Goal: Task Accomplishment & Management: Manage account settings

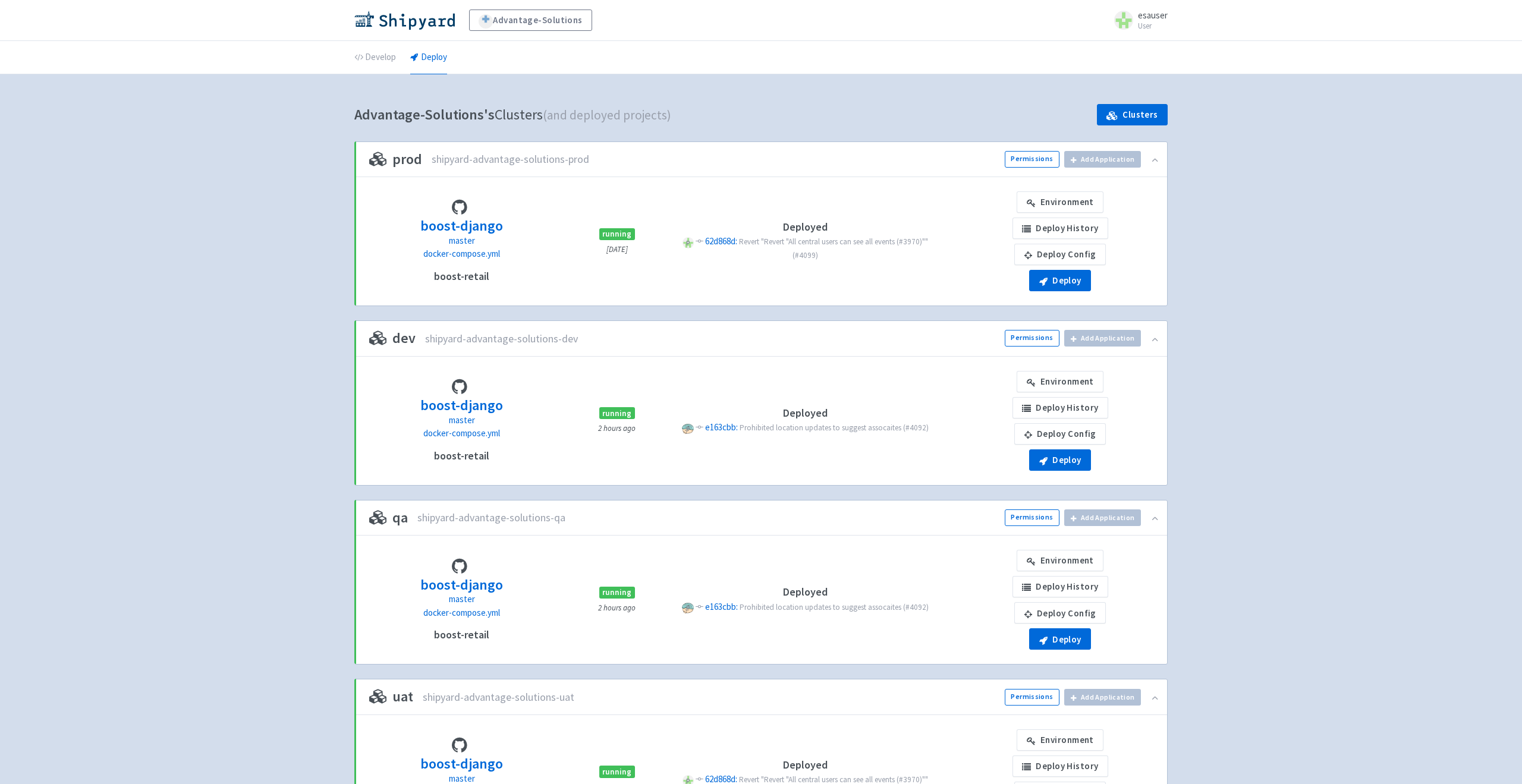
click at [396, 75] on div "Advantage-Solutions esauser User Profile Sign out Develop Deploy" at bounding box center [761, 496] width 1522 height 992
click at [387, 60] on link "Develop" at bounding box center [375, 57] width 41 height 34
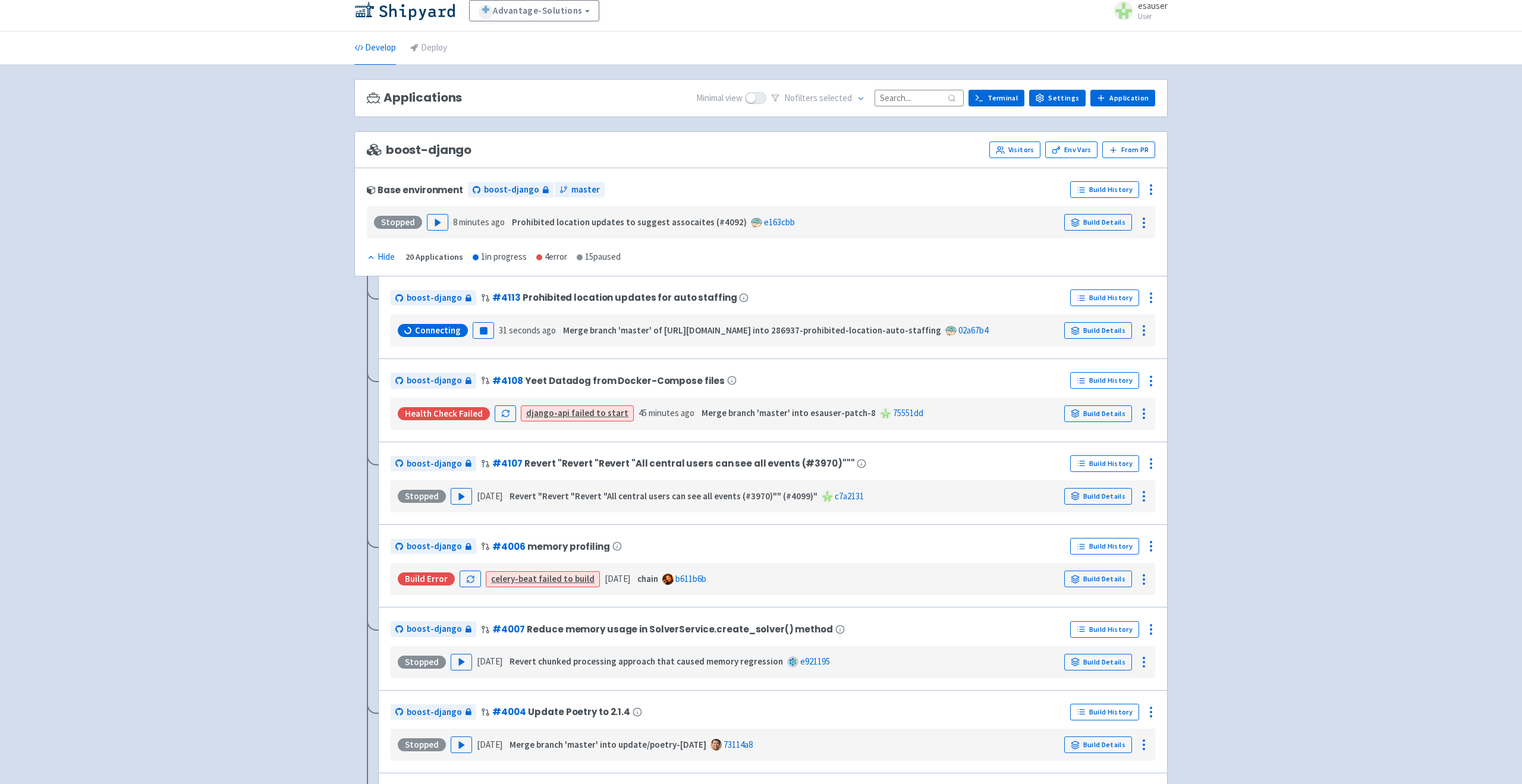
scroll to position [12, 0]
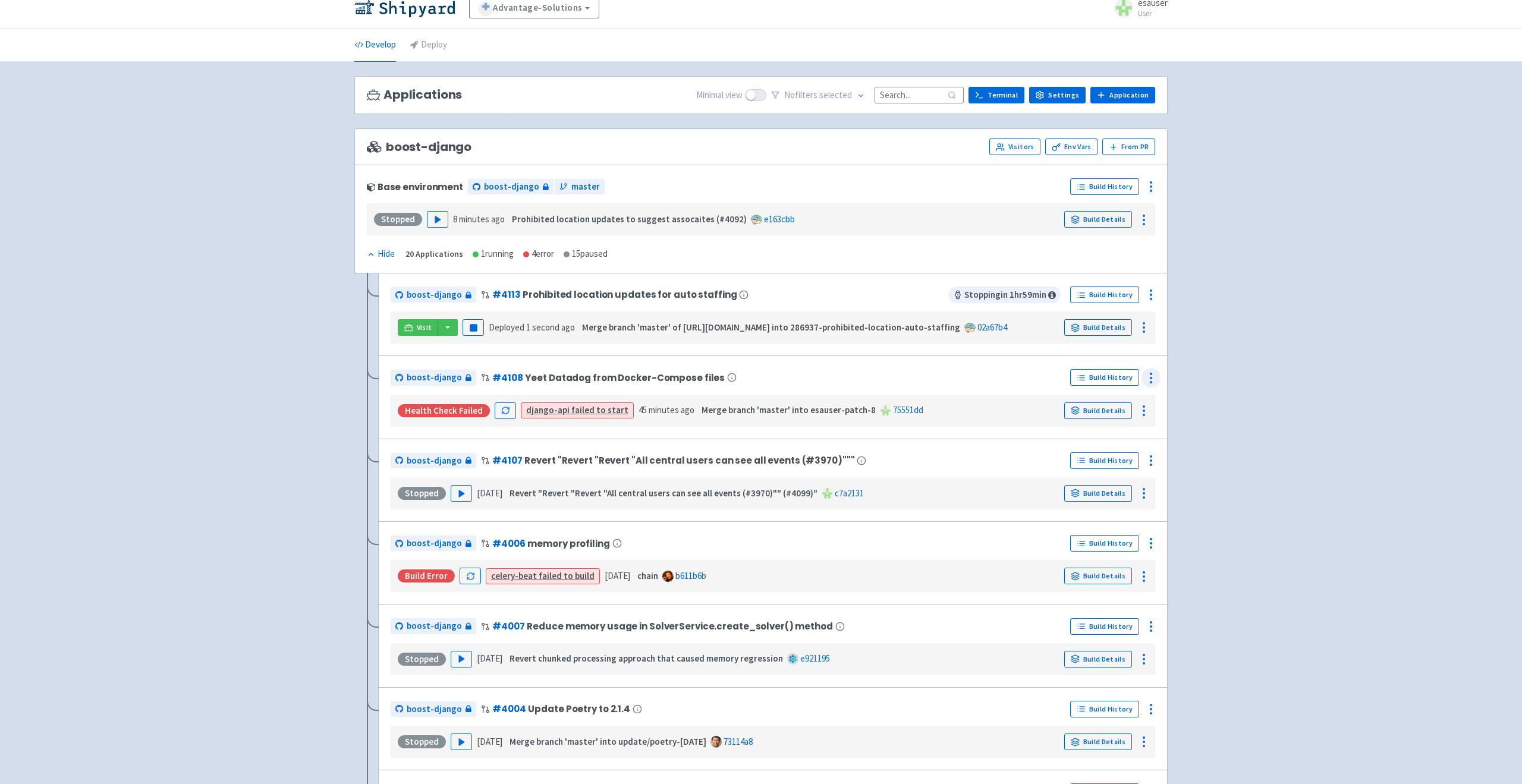
click at [1148, 375] on icon at bounding box center [1150, 377] width 14 height 14
click at [1106, 427] on span "Env Vars" at bounding box center [1106, 425] width 80 height 16
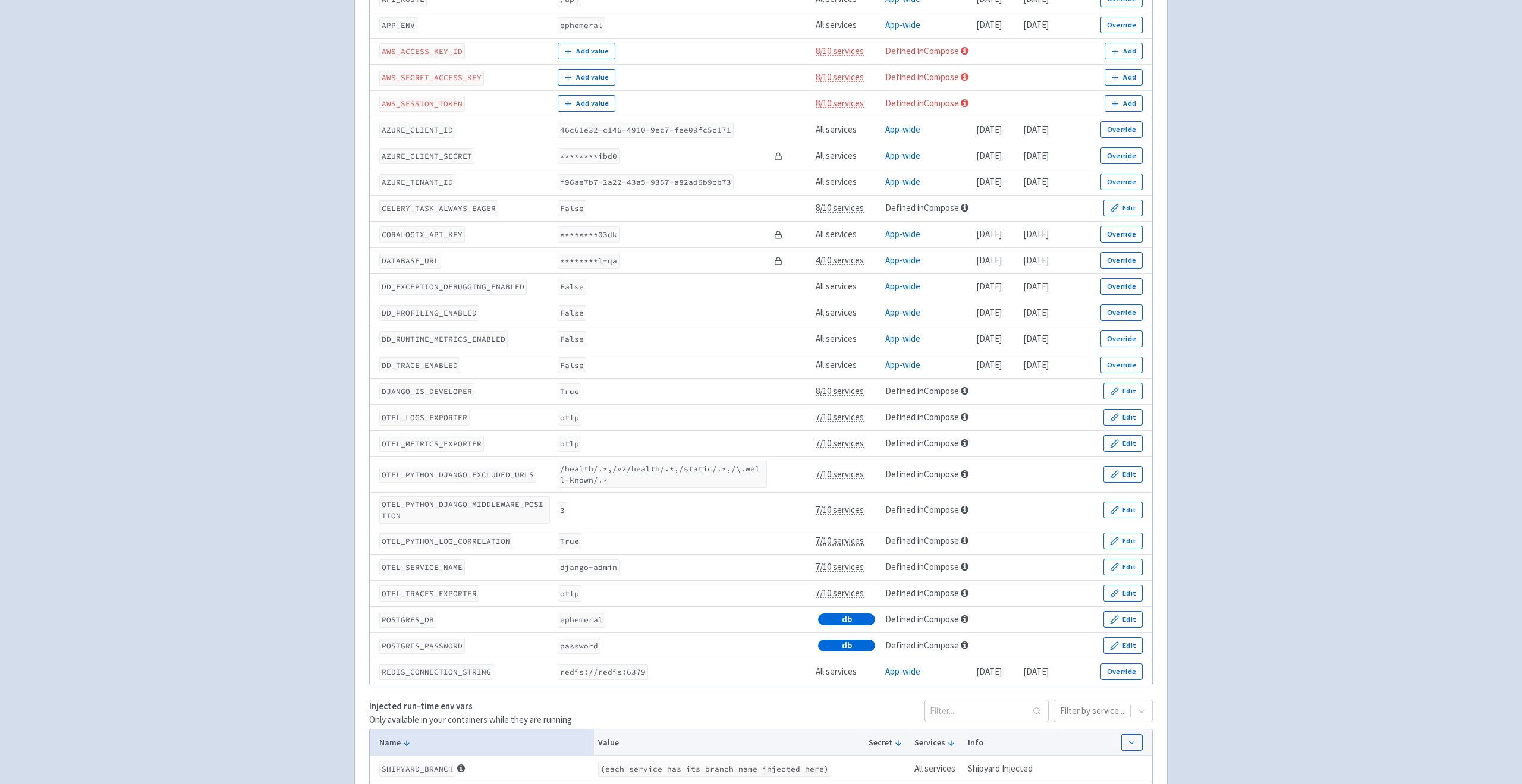
scroll to position [376, 0]
click at [559, 437] on code "otlp" at bounding box center [569, 439] width 24 height 16
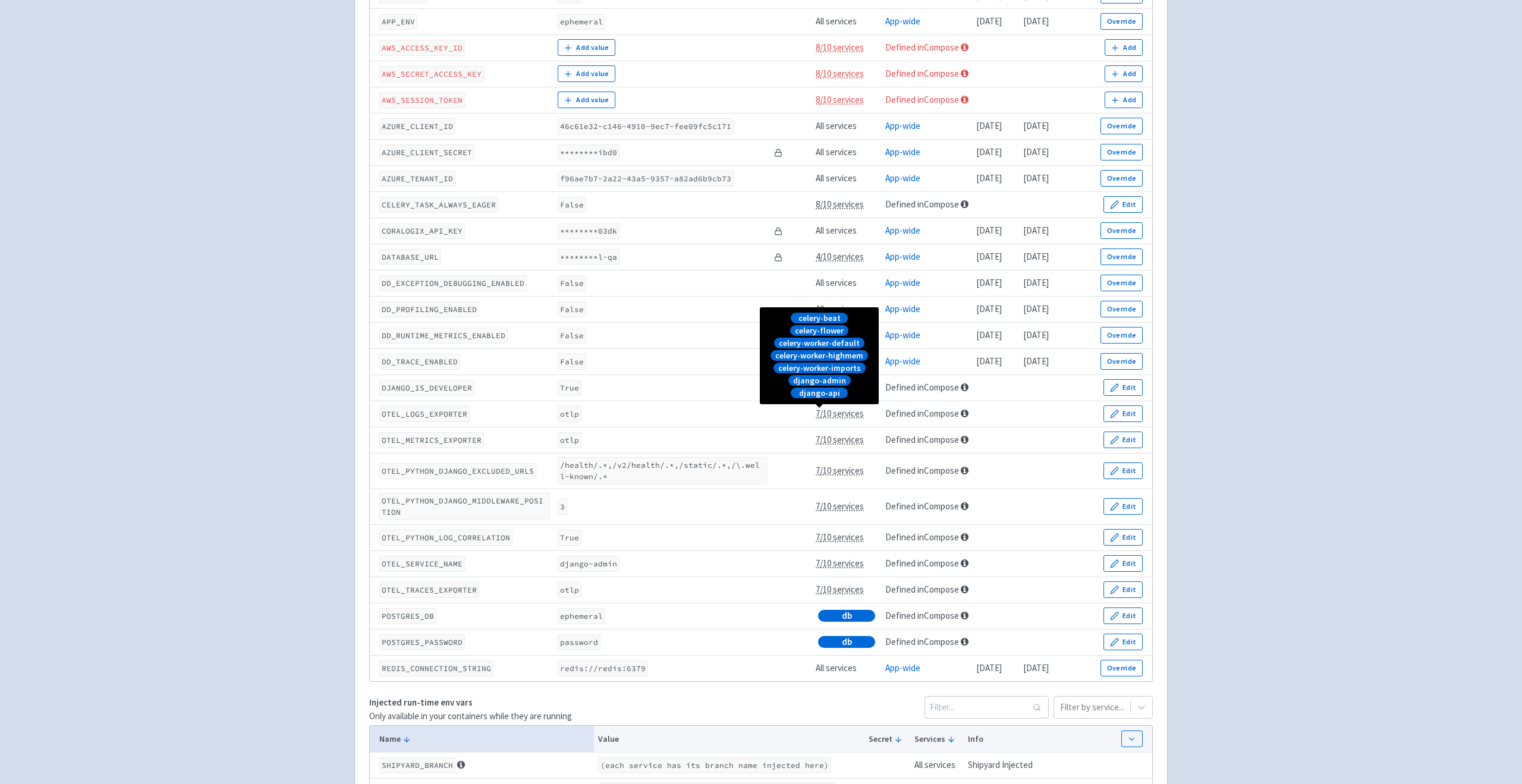
click at [816, 414] on span "7/10 services" at bounding box center [840, 414] width 48 height 11
click at [816, 416] on span "7/10 services" at bounding box center [840, 414] width 48 height 11
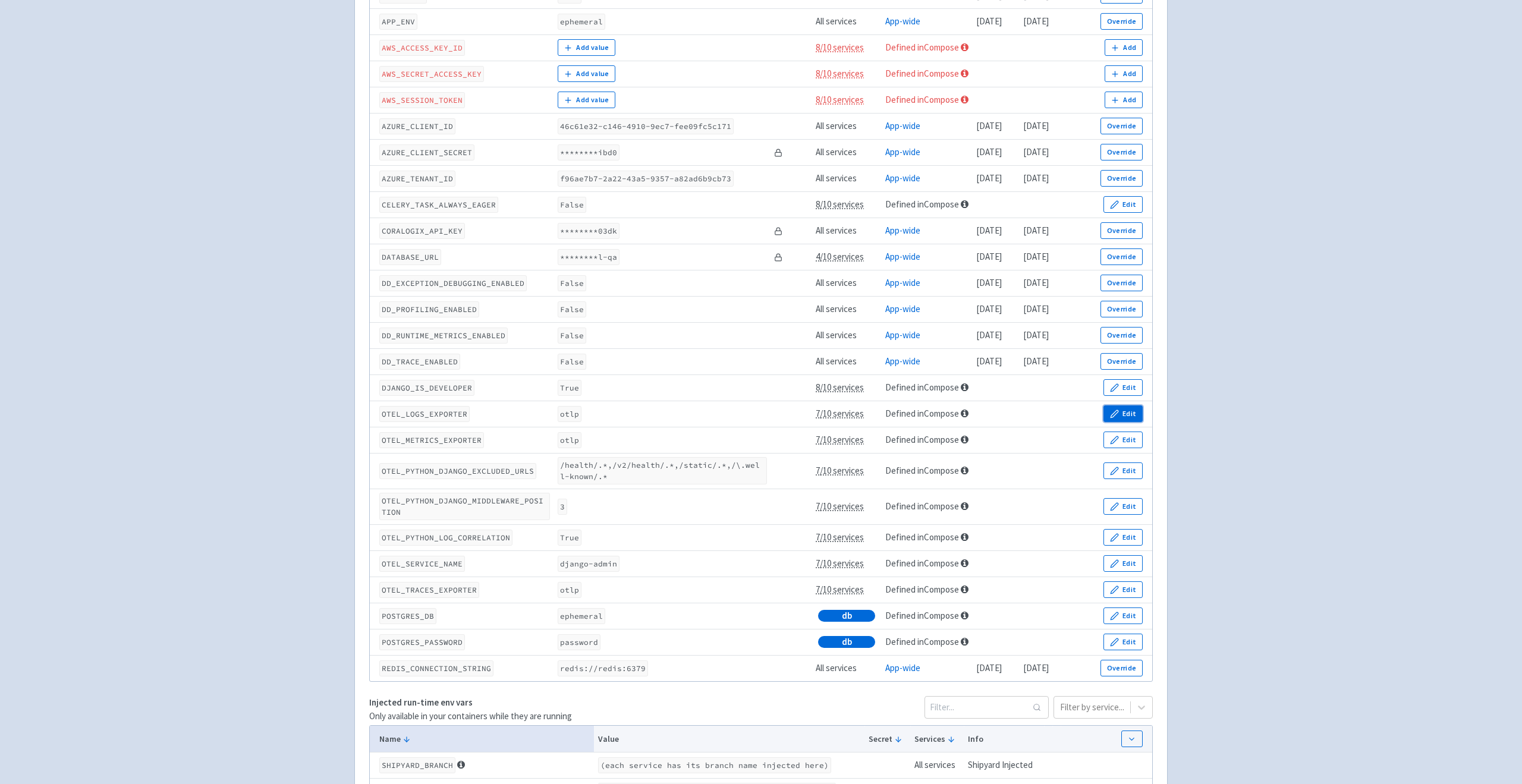
click at [1122, 414] on button "Edit" at bounding box center [1123, 413] width 39 height 16
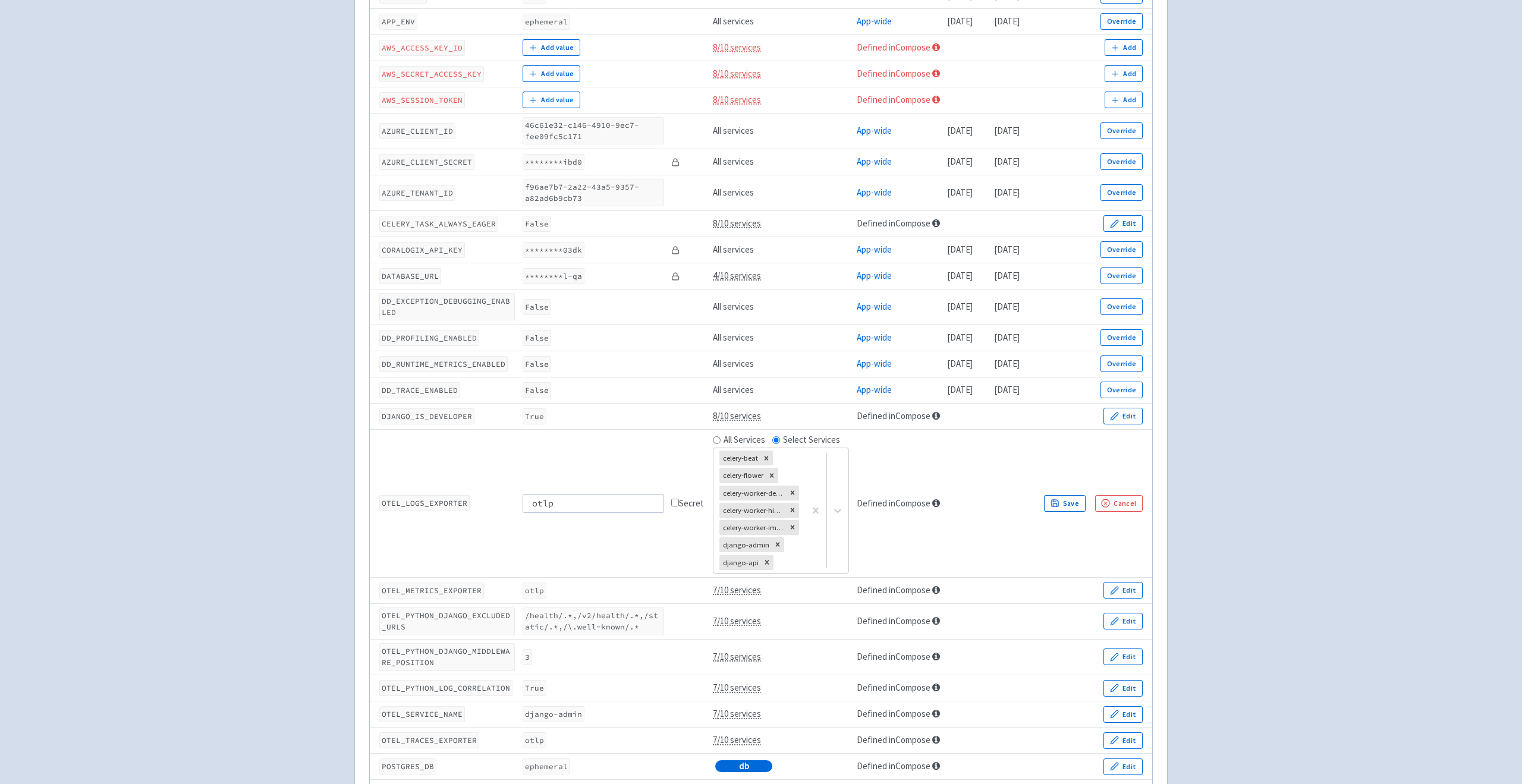
click at [289, 481] on div "Advantage-Solutions esauser User Profile Sign out Develop Deploy" at bounding box center [761, 512] width 1522 height 1777
click at [1172, 499] on div "Build-time Run-time Run-time Env Vars Only available in your containers while t…" at bounding box center [761, 607] width 828 height 1560
click at [1143, 499] on button "Cancel" at bounding box center [1120, 503] width 48 height 16
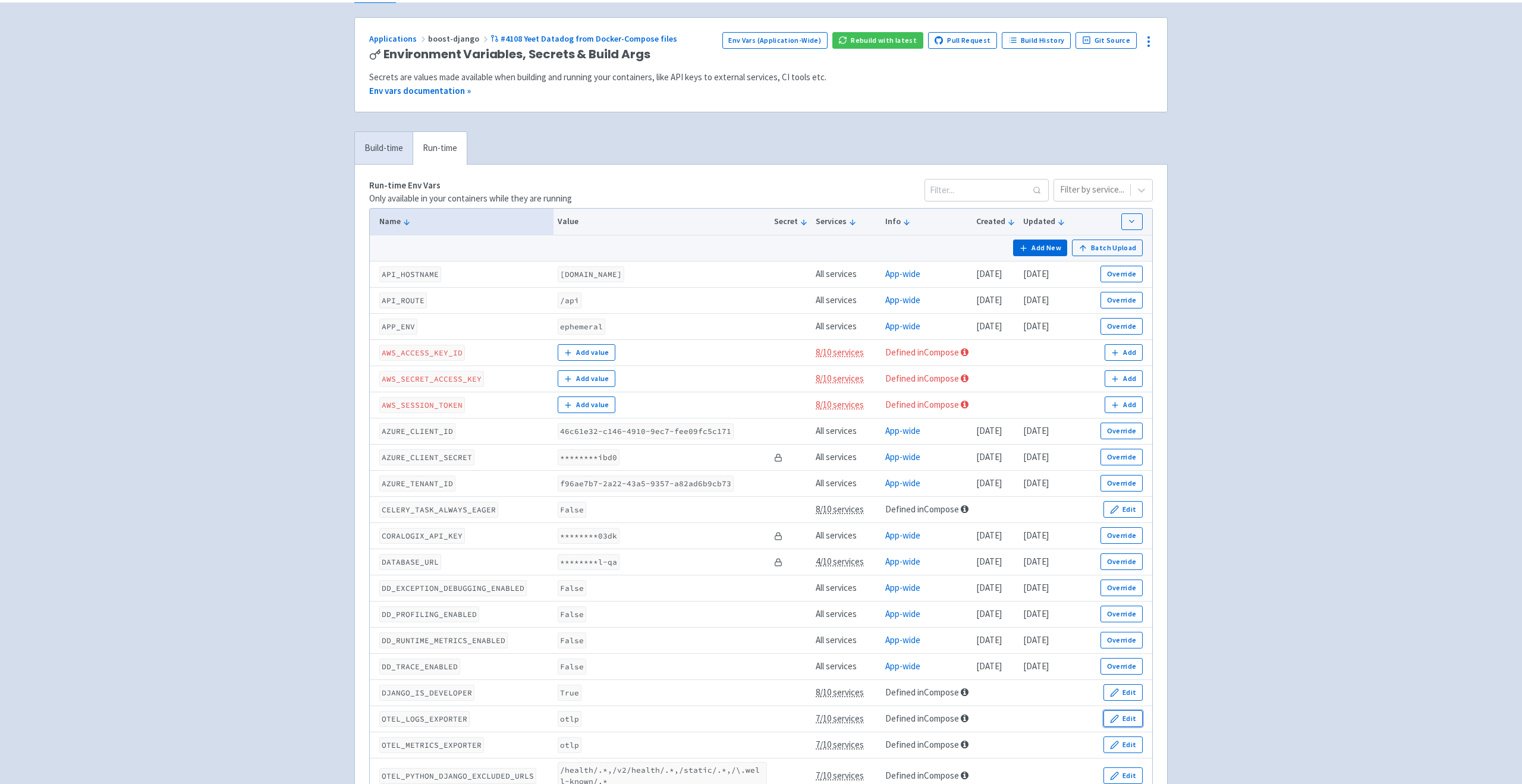
scroll to position [0, 0]
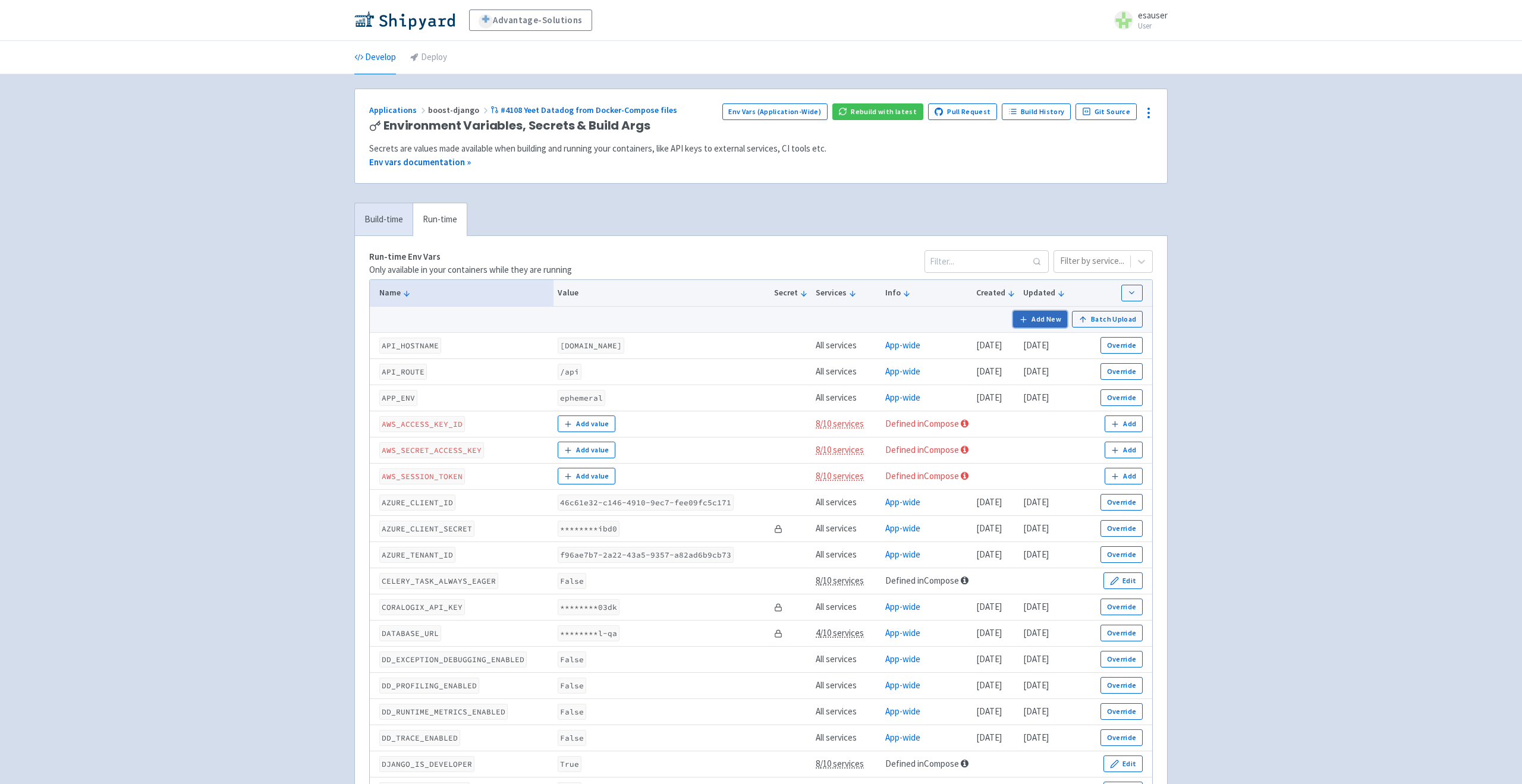
click at [1043, 314] on button "Add New" at bounding box center [1040, 319] width 55 height 16
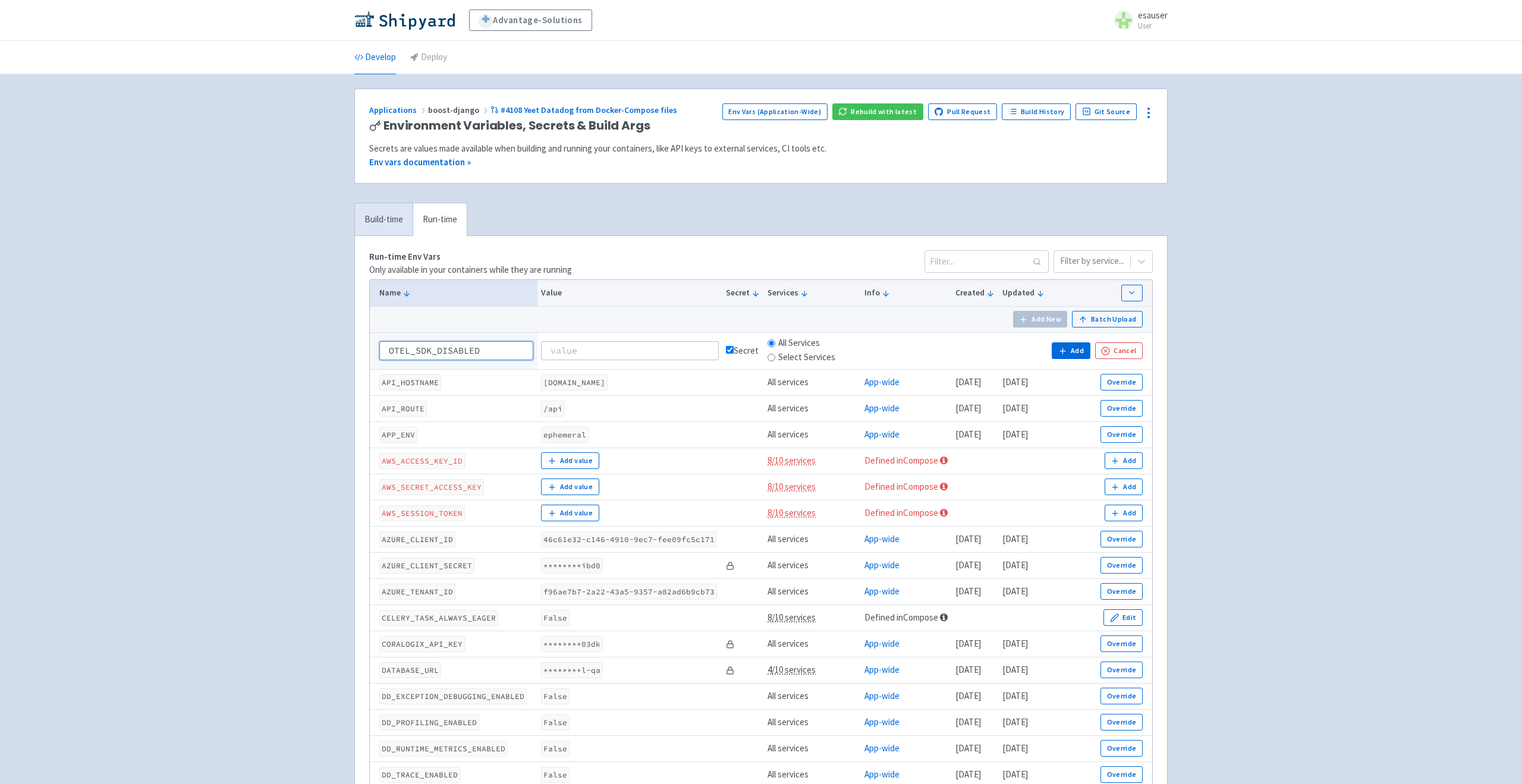
type input "OTEL_SDK_DISABLED"
type input "true"
click at [728, 350] on div "Secret" at bounding box center [742, 350] width 34 height 13
click at [726, 350] on input "checkbox" at bounding box center [730, 349] width 8 height 8
checkbox input "false"
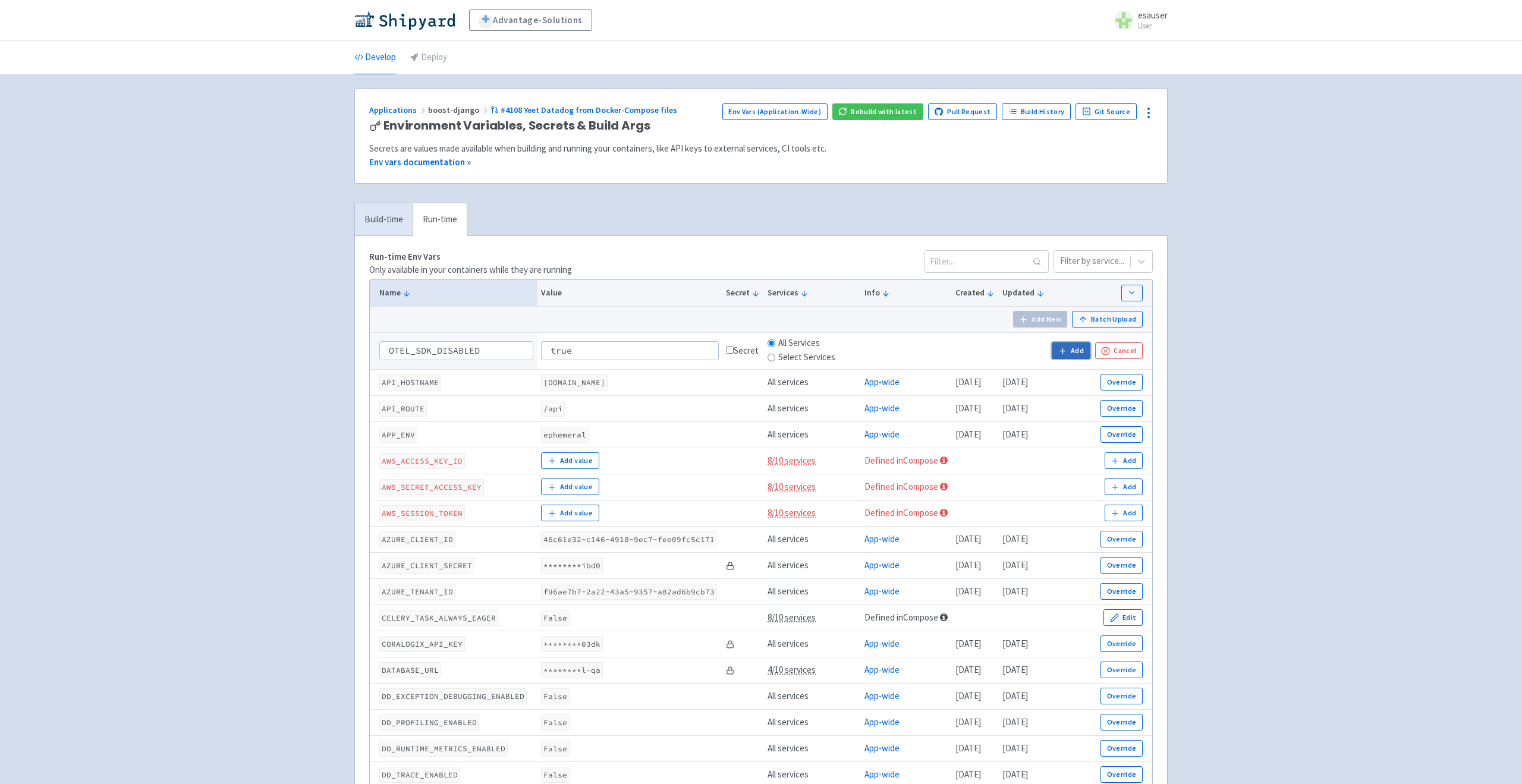
click at [1059, 352] on button "Add" at bounding box center [1071, 350] width 38 height 16
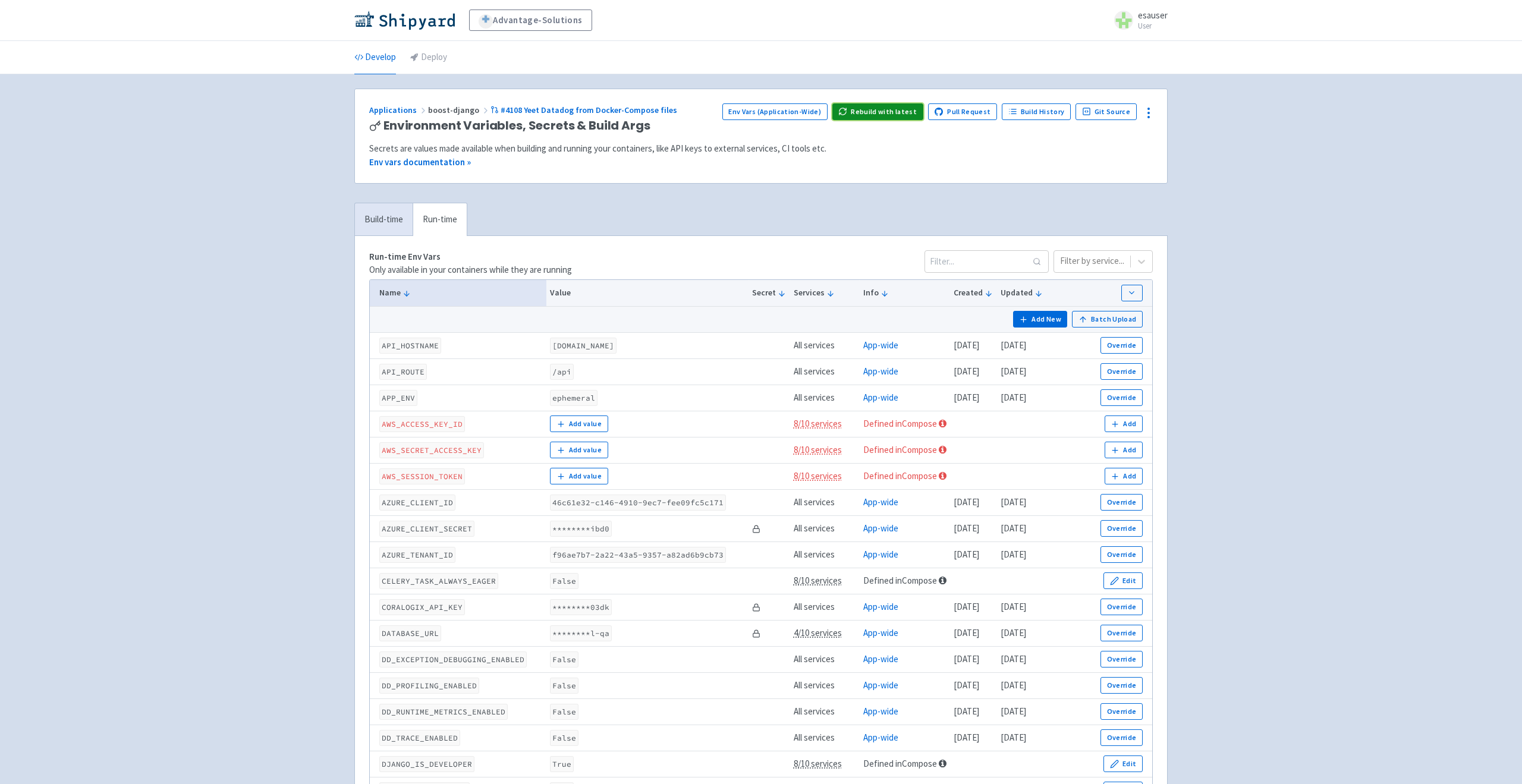
click at [897, 117] on button "Rebuild with latest" at bounding box center [877, 111] width 91 height 16
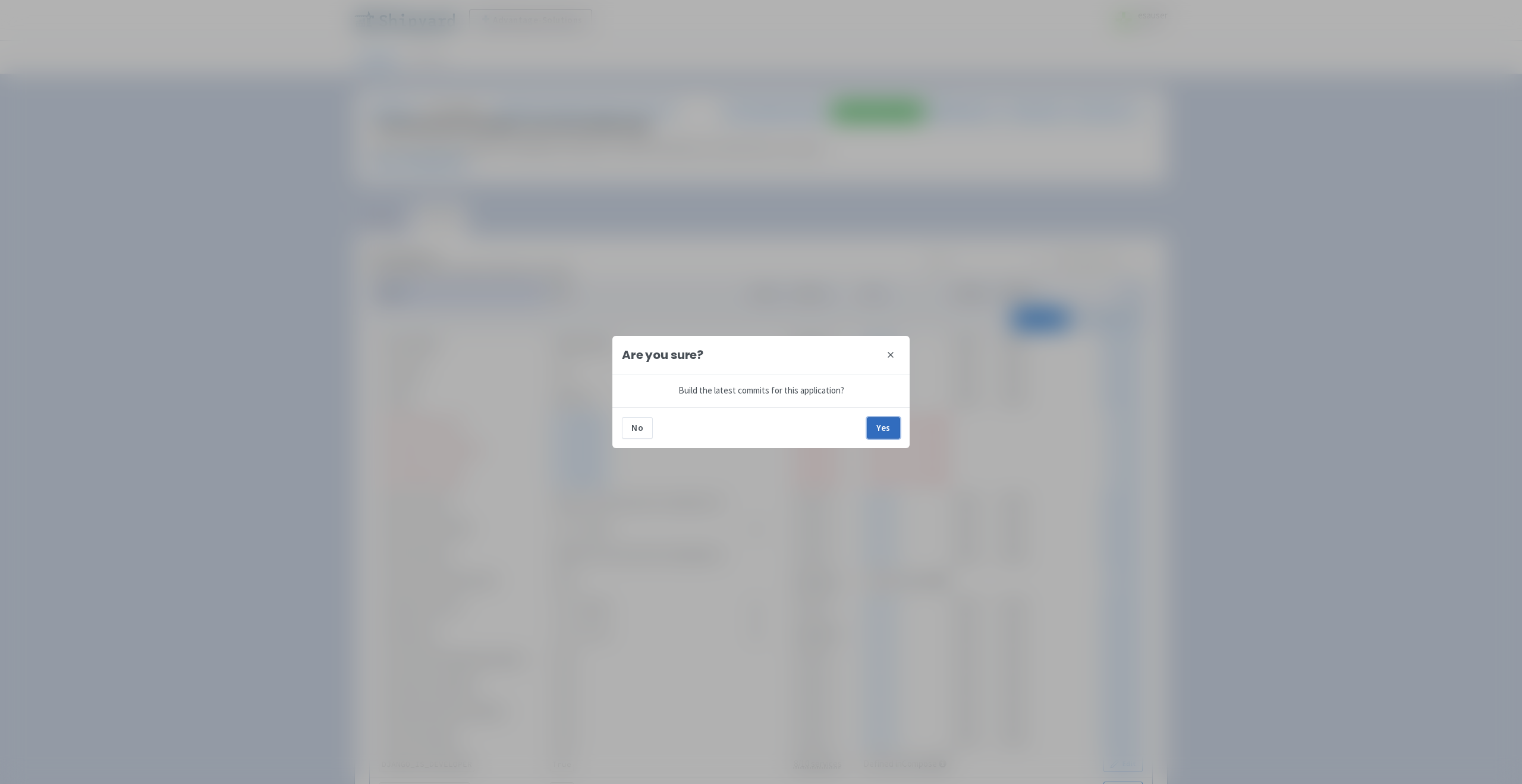
click at [883, 427] on button "Yes" at bounding box center [883, 428] width 34 height 21
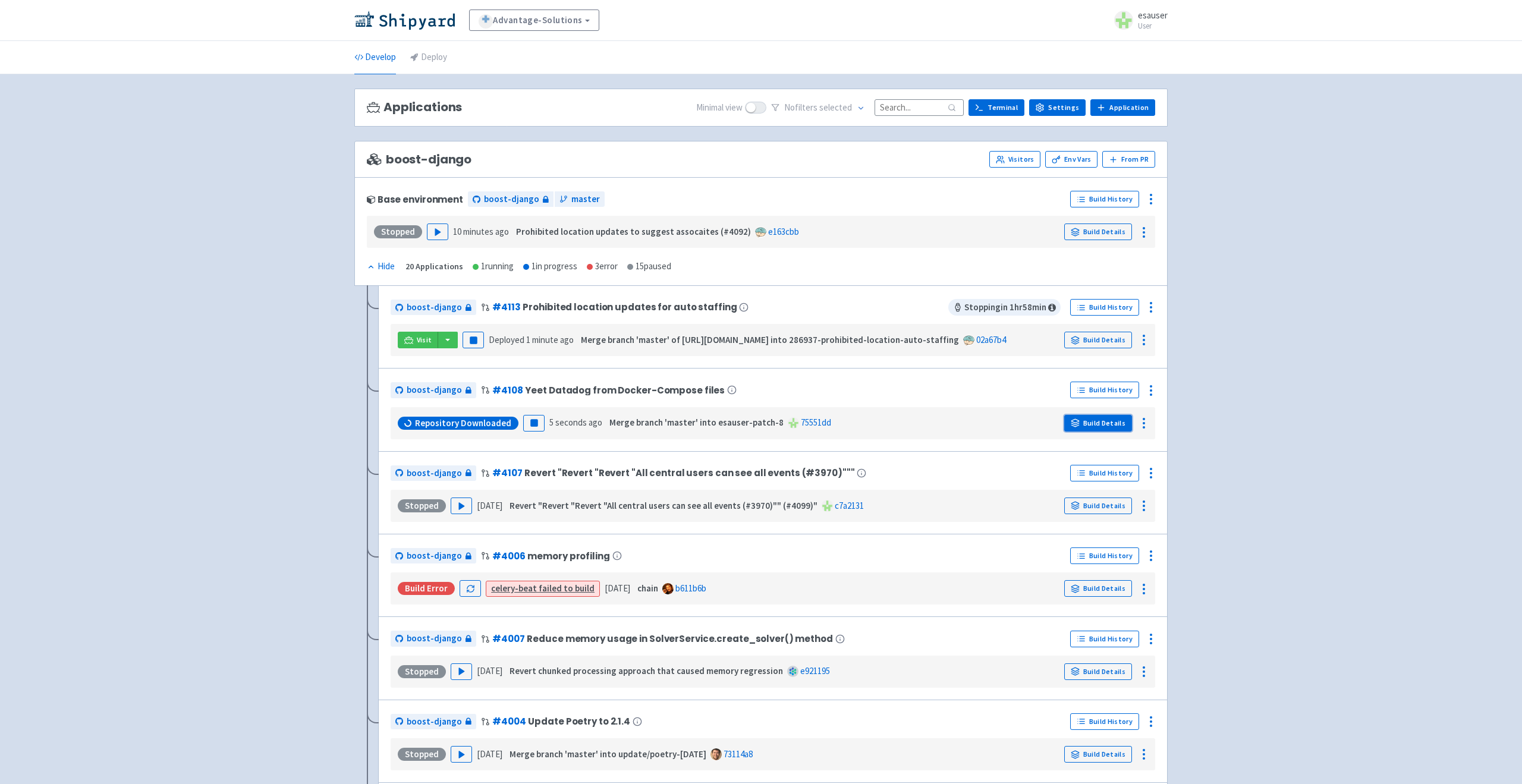
click at [1092, 422] on link "Build Details" at bounding box center [1098, 422] width 68 height 16
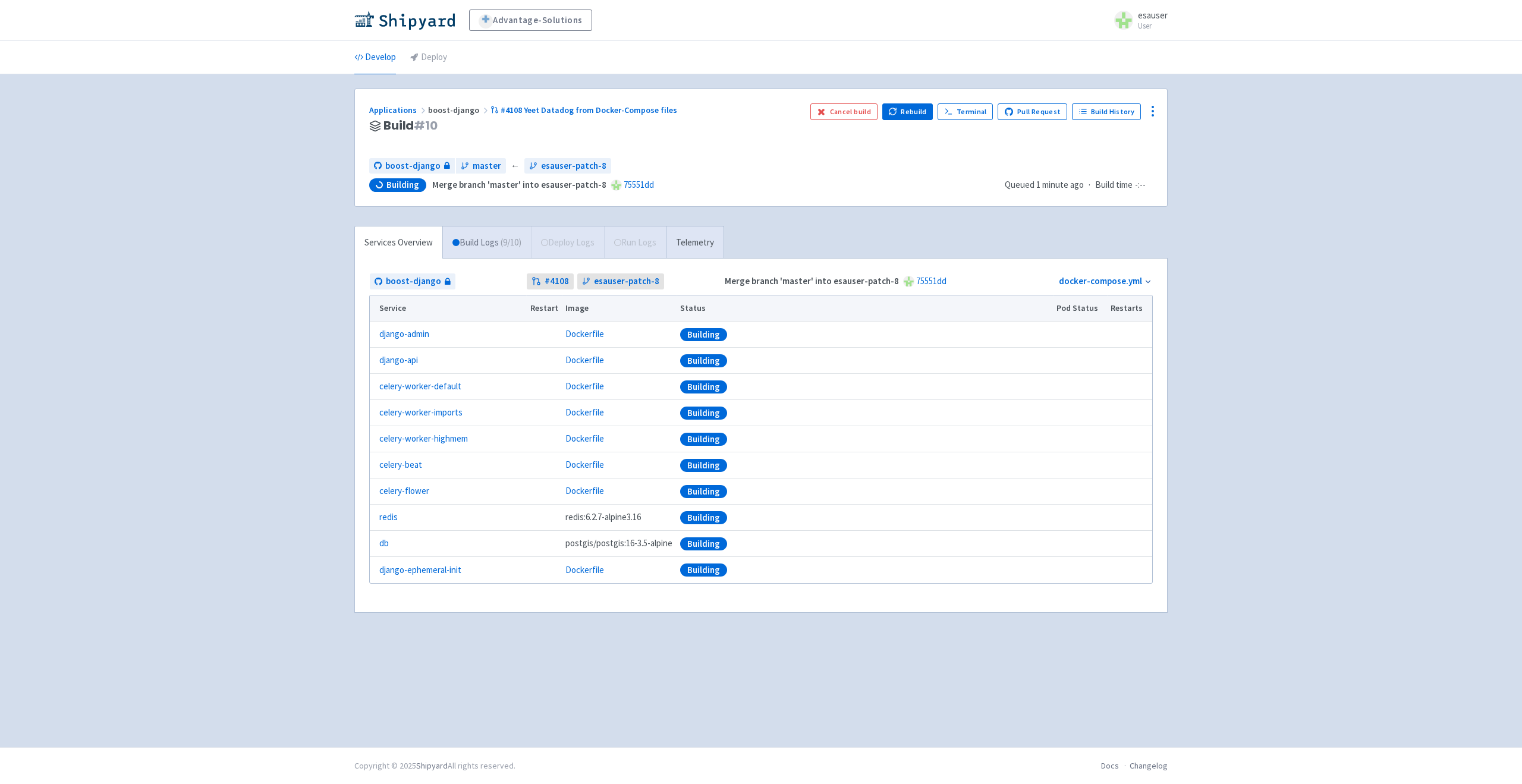
click at [509, 238] on span "( 9 / 10 )" at bounding box center [511, 242] width 21 height 13
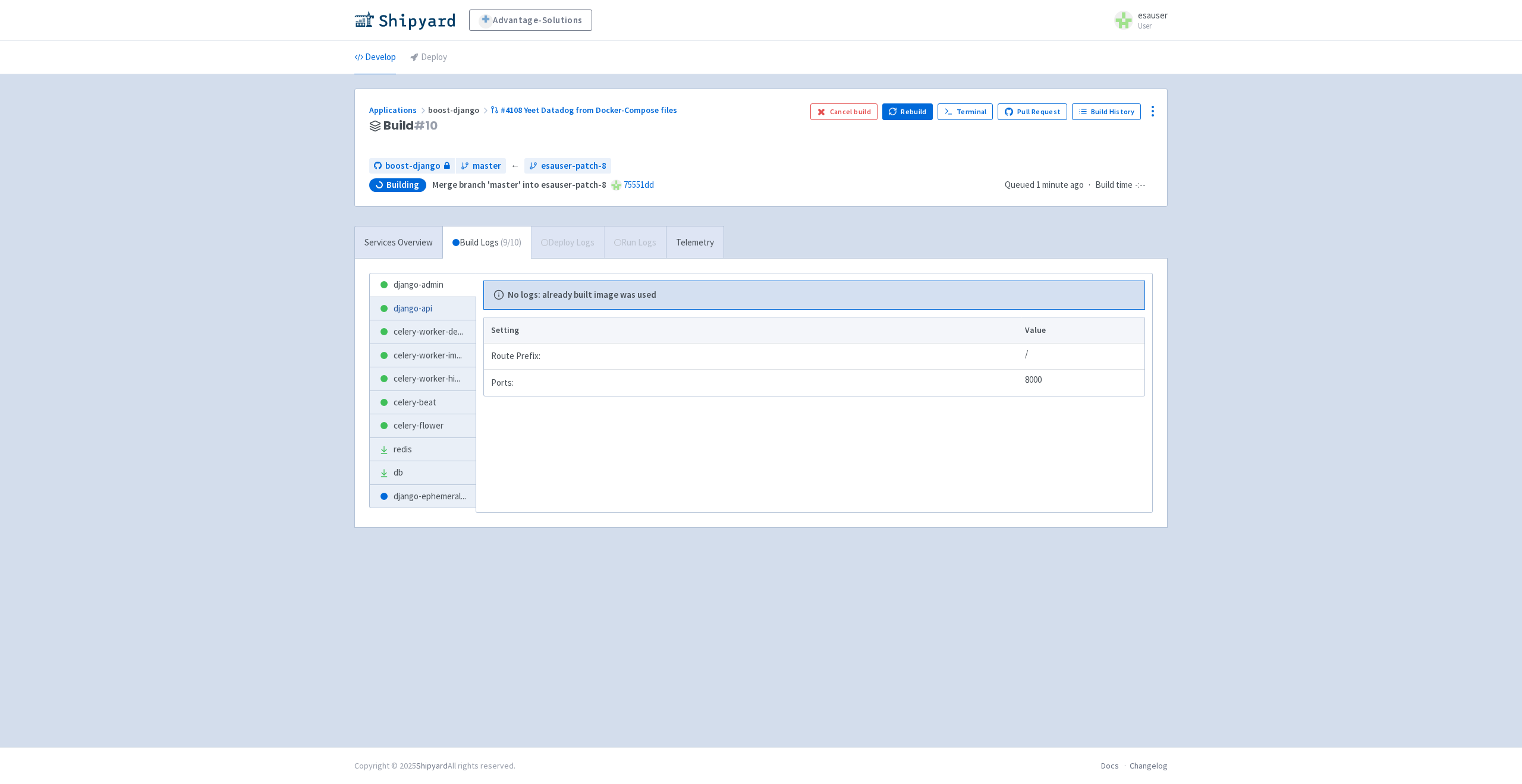
click at [439, 301] on link "django-api" at bounding box center [422, 308] width 106 height 23
click at [424, 328] on span "celery-worker-de ..." at bounding box center [428, 332] width 70 height 13
click at [398, 360] on span "celery-worker-im ..." at bounding box center [427, 355] width 68 height 13
click at [419, 393] on link "celery-beat" at bounding box center [422, 402] width 106 height 23
click at [419, 417] on link "celery-flower" at bounding box center [422, 426] width 106 height 23
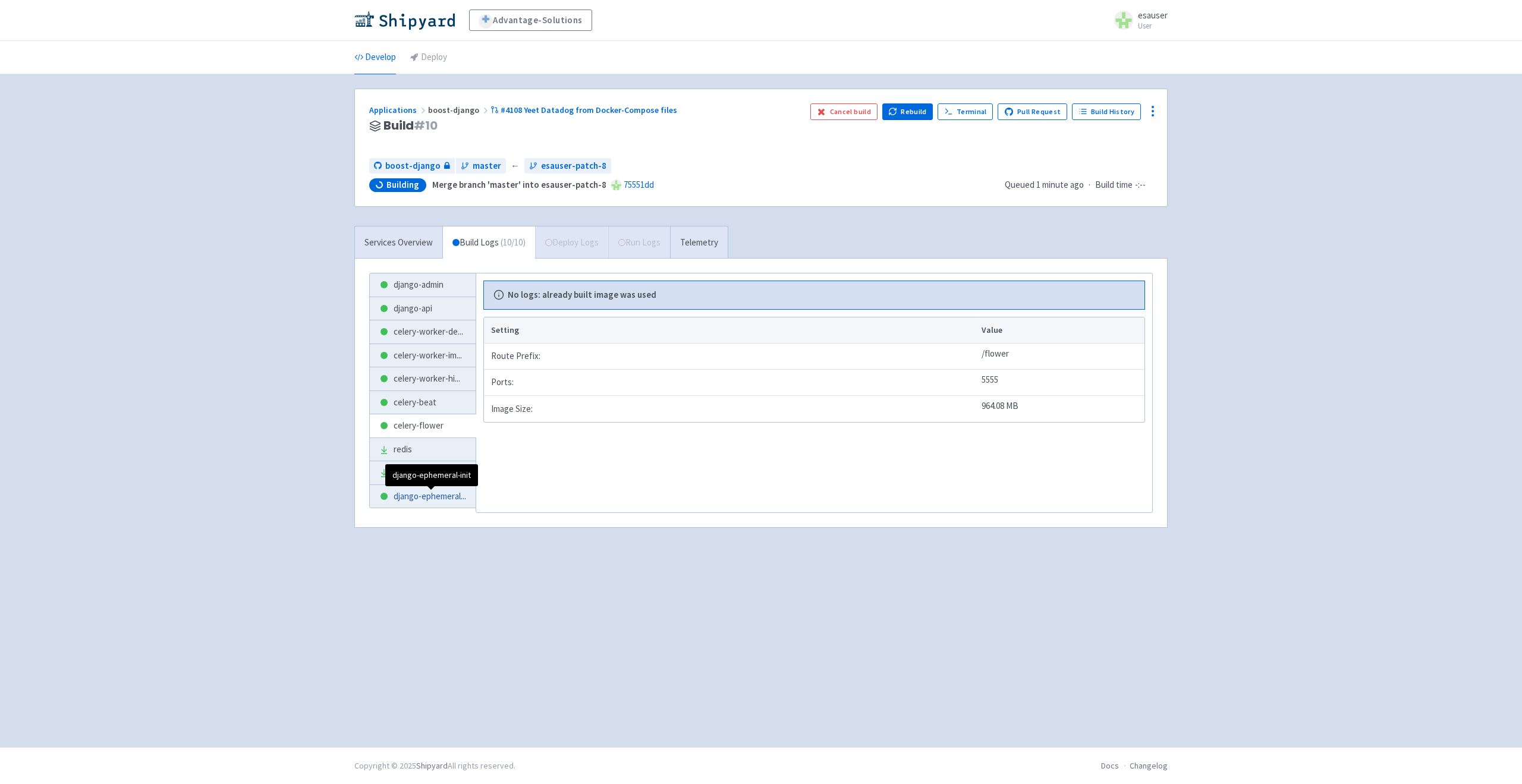
click at [426, 491] on span "django-ephemeral ..." at bounding box center [430, 497] width 73 height 13
click at [396, 292] on link "django-admin" at bounding box center [422, 285] width 106 height 23
click at [607, 243] on span "( 0 / 10 ) 19s" at bounding box center [590, 242] width 34 height 13
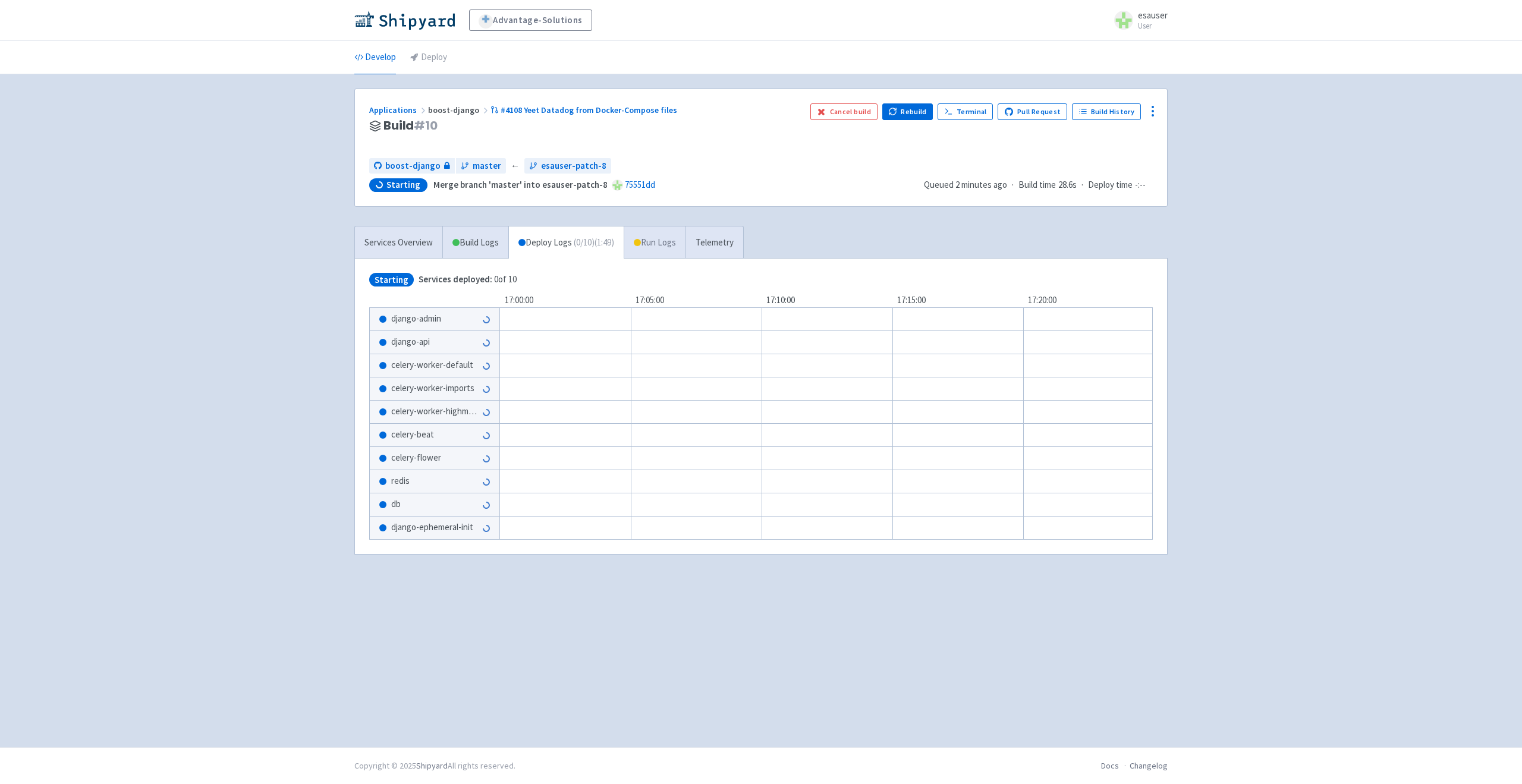
click at [673, 254] on link "Run Logs" at bounding box center [654, 243] width 62 height 33
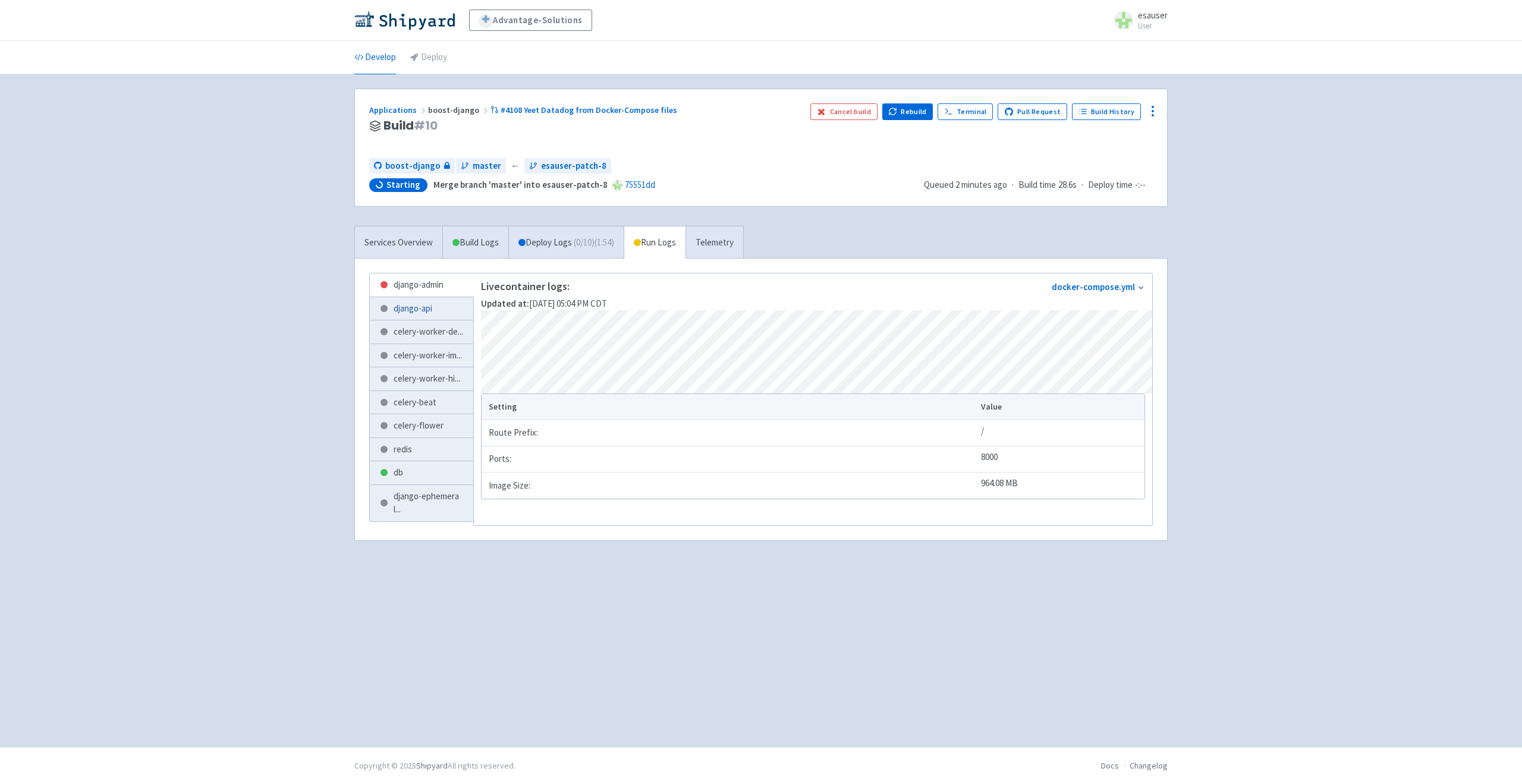
click at [447, 314] on link "django-api" at bounding box center [421, 308] width 103 height 23
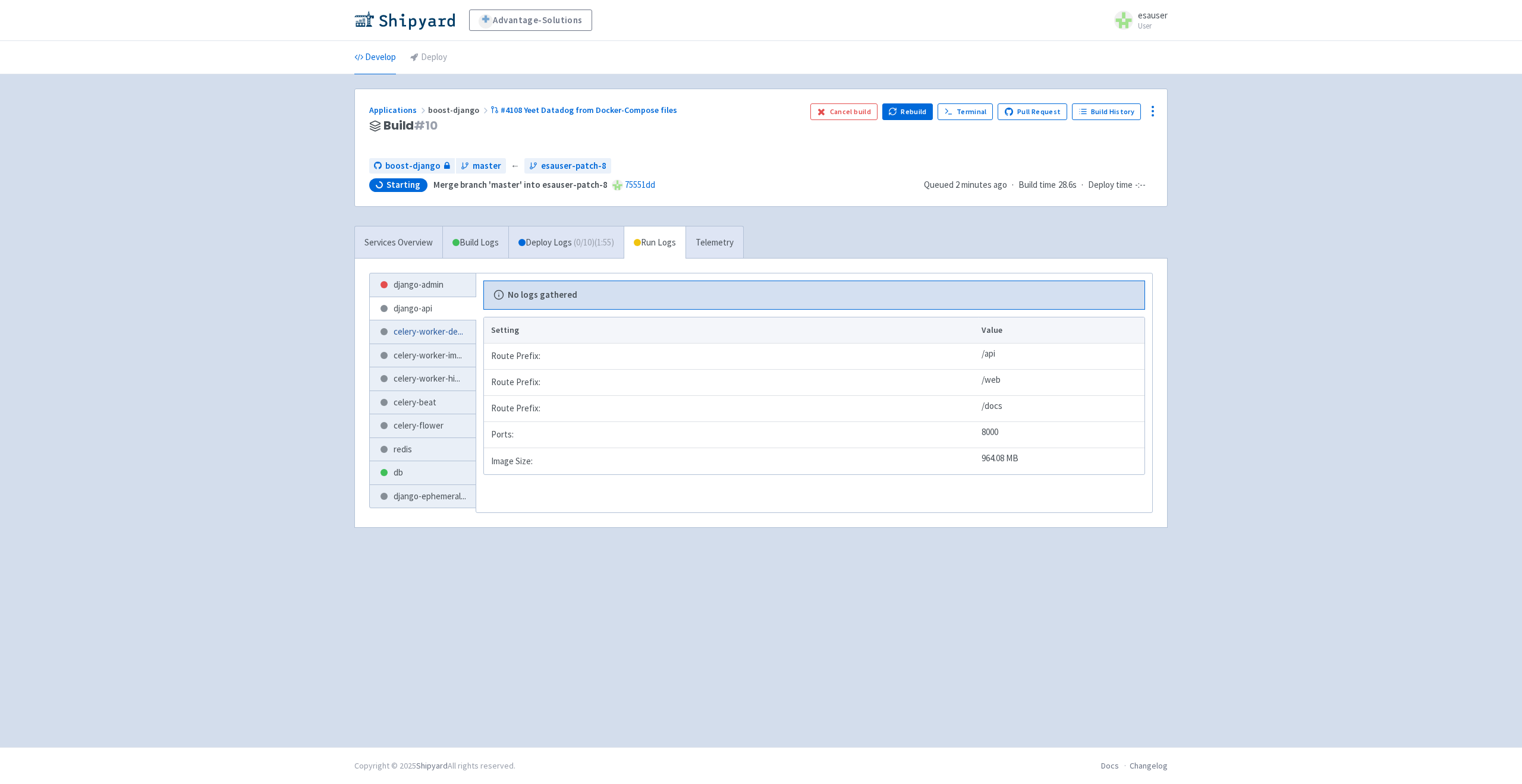
click at [447, 326] on span "celery-worker-de ..." at bounding box center [428, 332] width 70 height 13
click at [442, 291] on link "django-admin" at bounding box center [422, 285] width 106 height 23
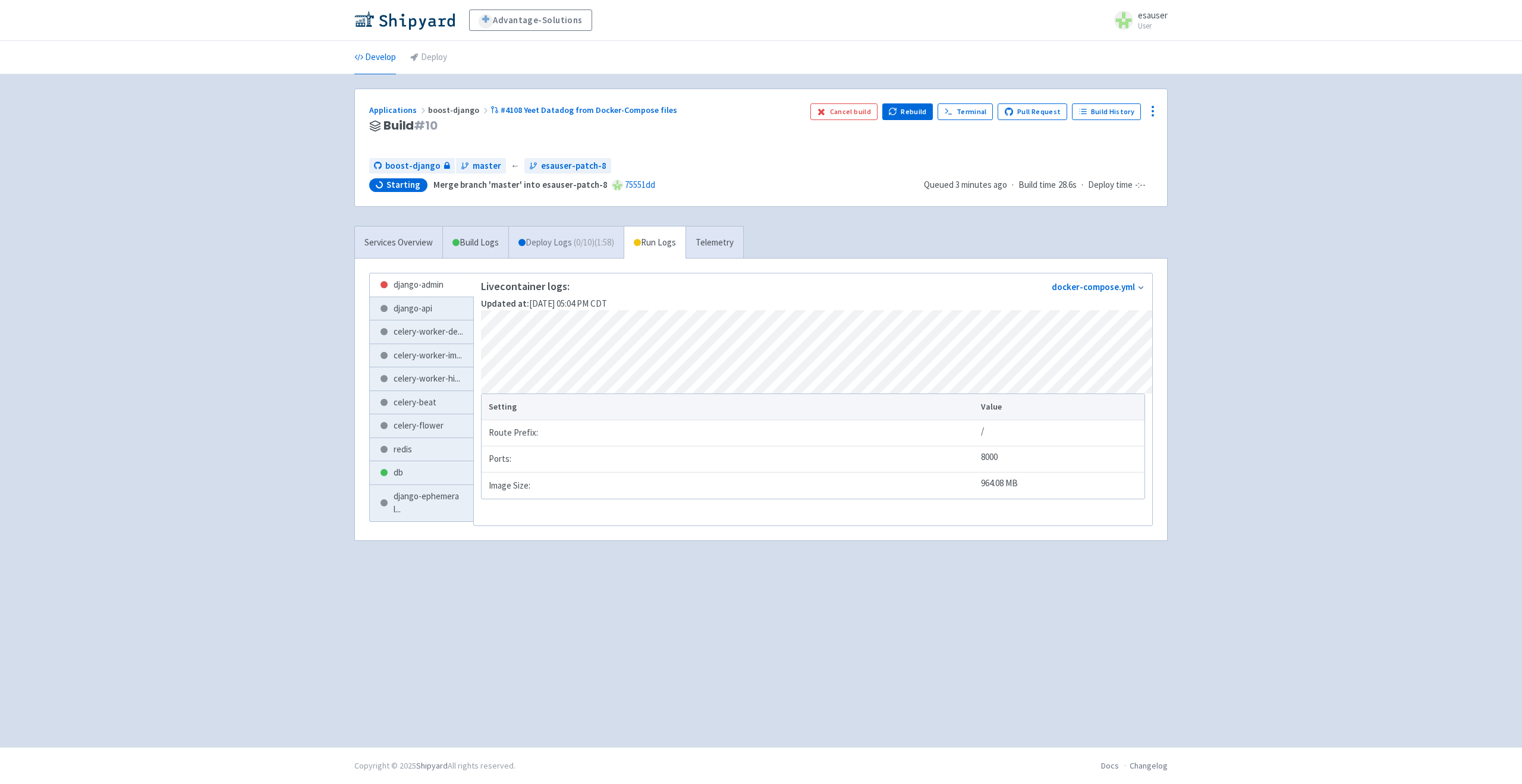
click at [579, 254] on link "Deploy Logs ( 0 / 10 ) (1:58)" at bounding box center [566, 243] width 115 height 33
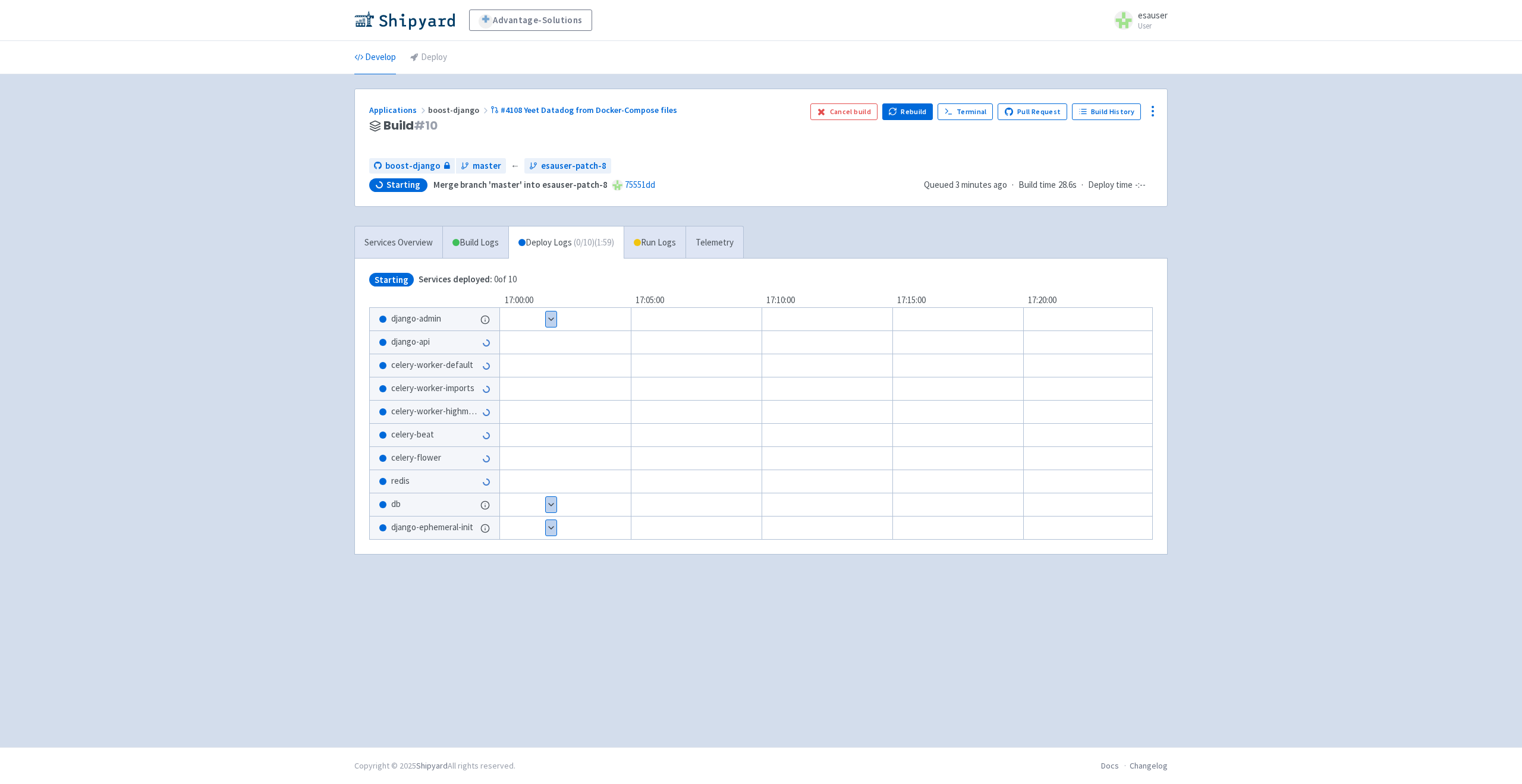
click at [557, 332] on div at bounding box center [843, 342] width 761 height 24
click at [557, 321] on div "Show details 1 / 1 ⋅ Starting" at bounding box center [551, 319] width 11 height 16
click at [551, 317] on button "Show details" at bounding box center [551, 319] width 11 height 15
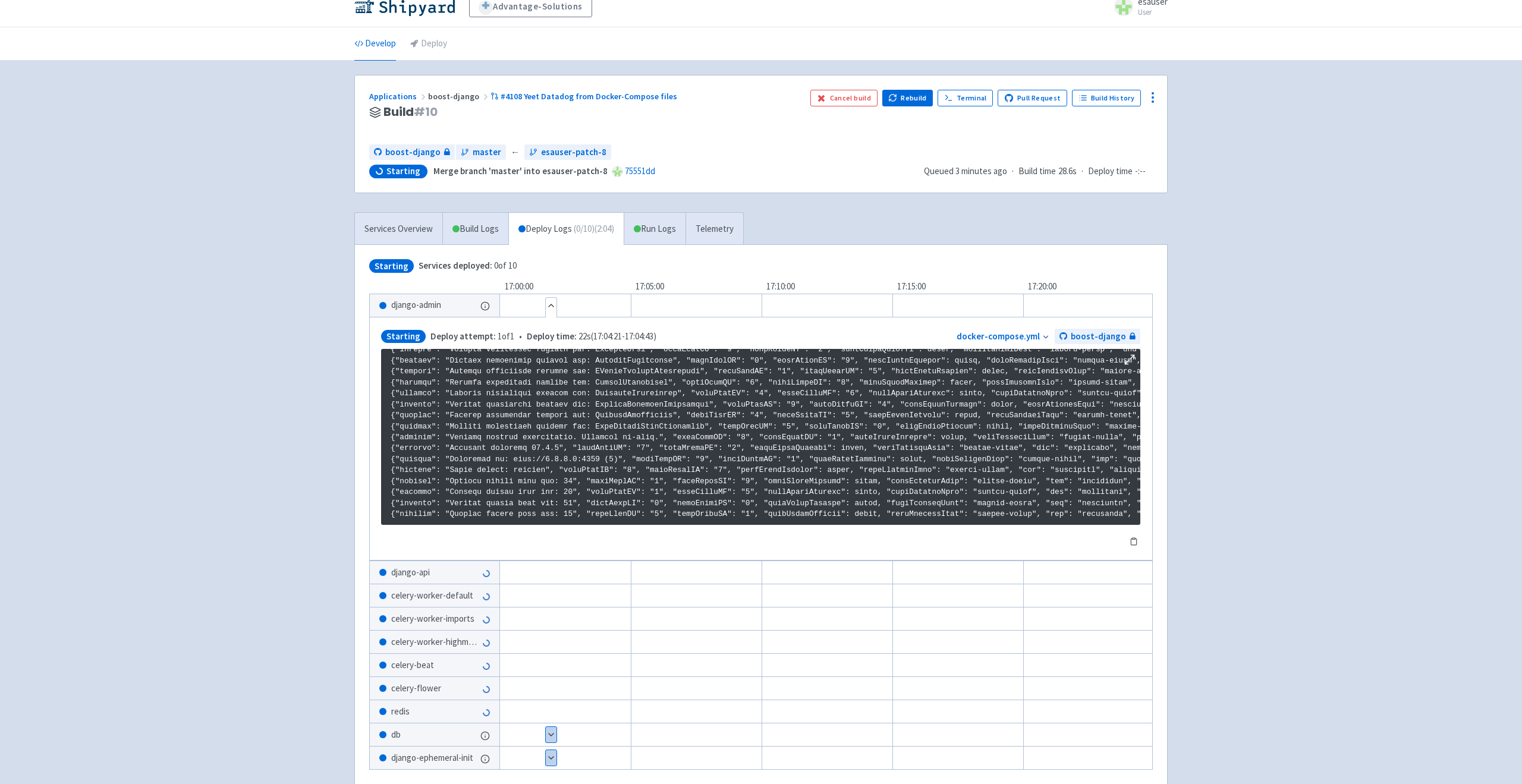
scroll to position [83, 0]
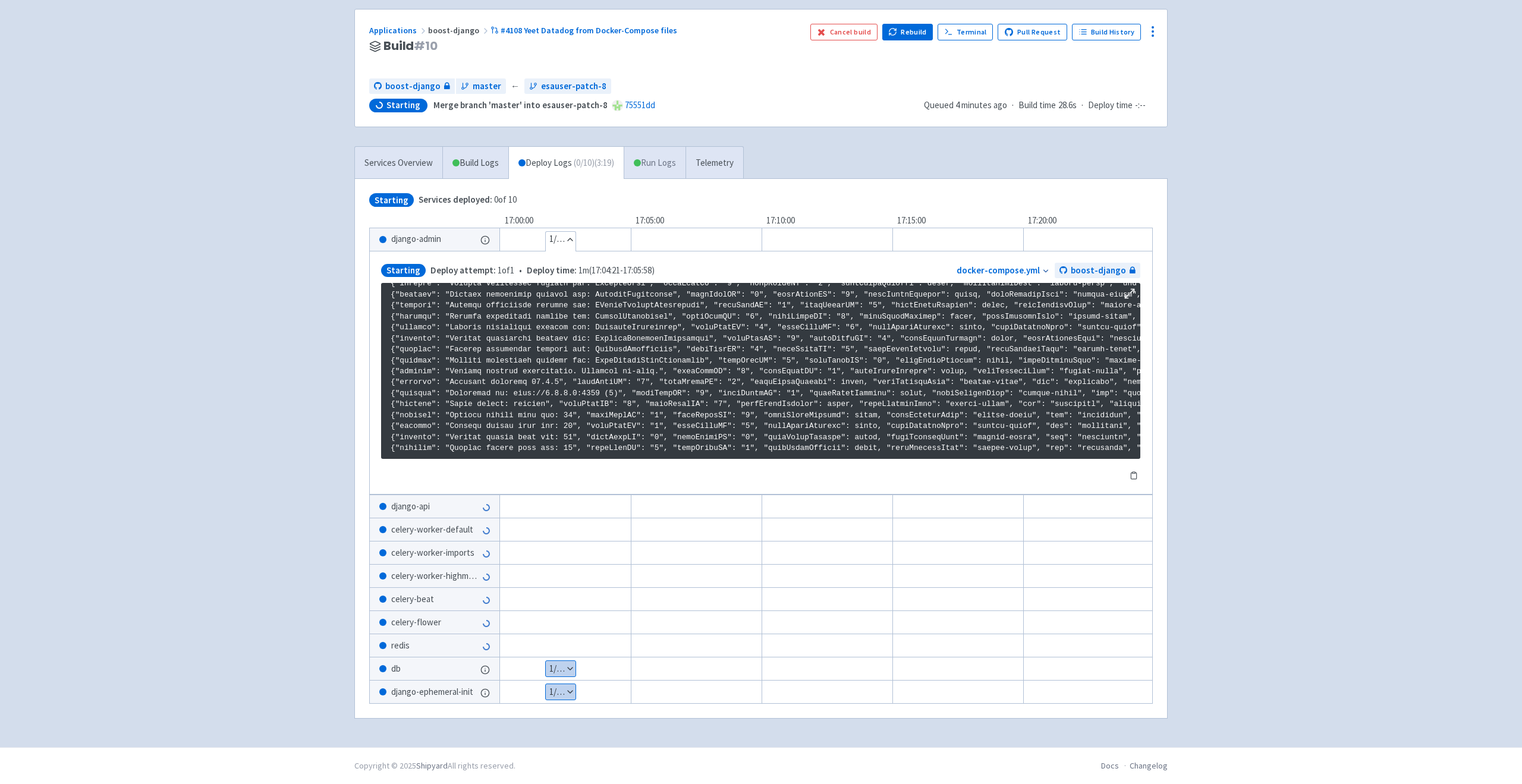
click at [675, 148] on link "Run Logs" at bounding box center [654, 163] width 62 height 33
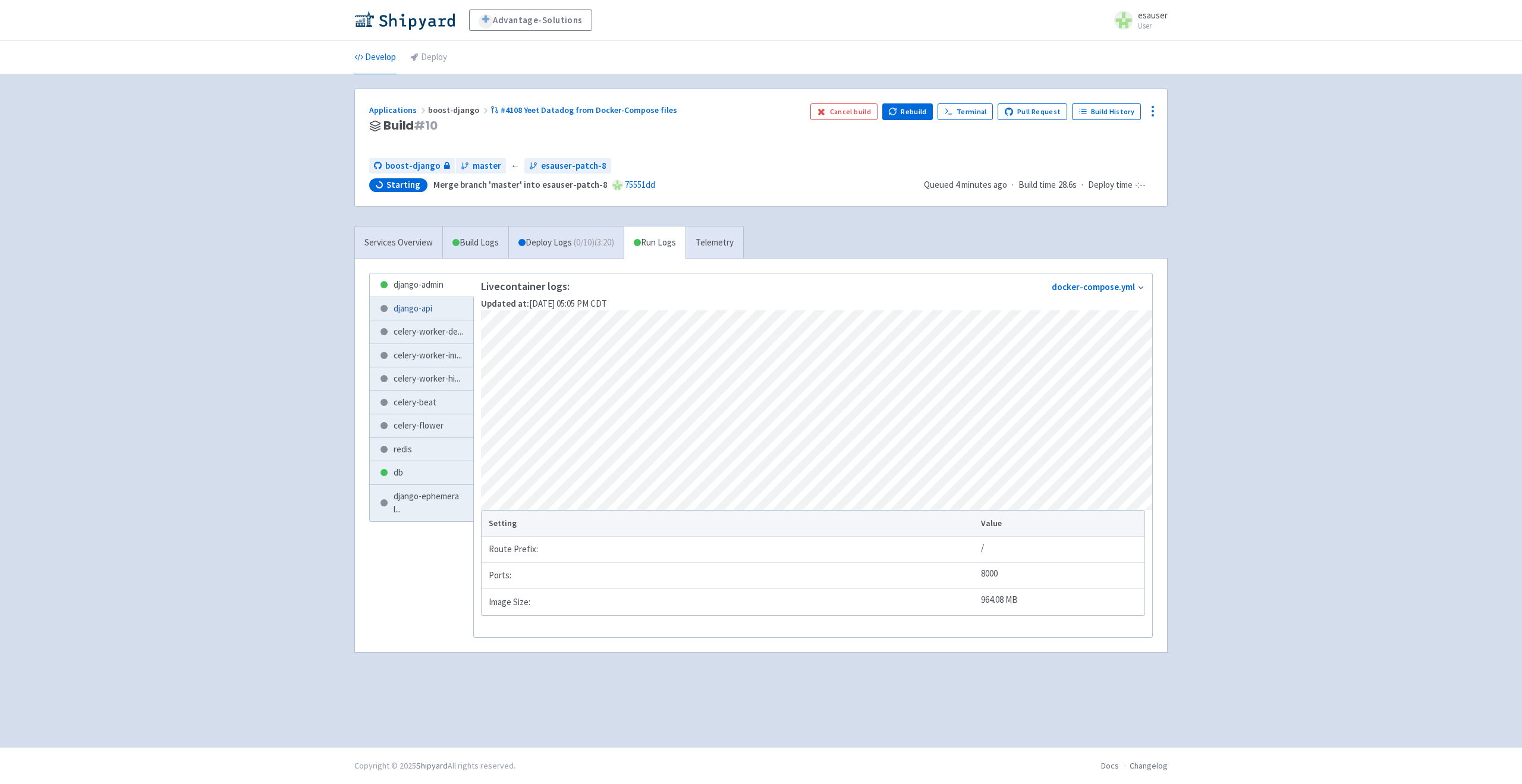
click at [429, 317] on link "django-api" at bounding box center [421, 308] width 103 height 23
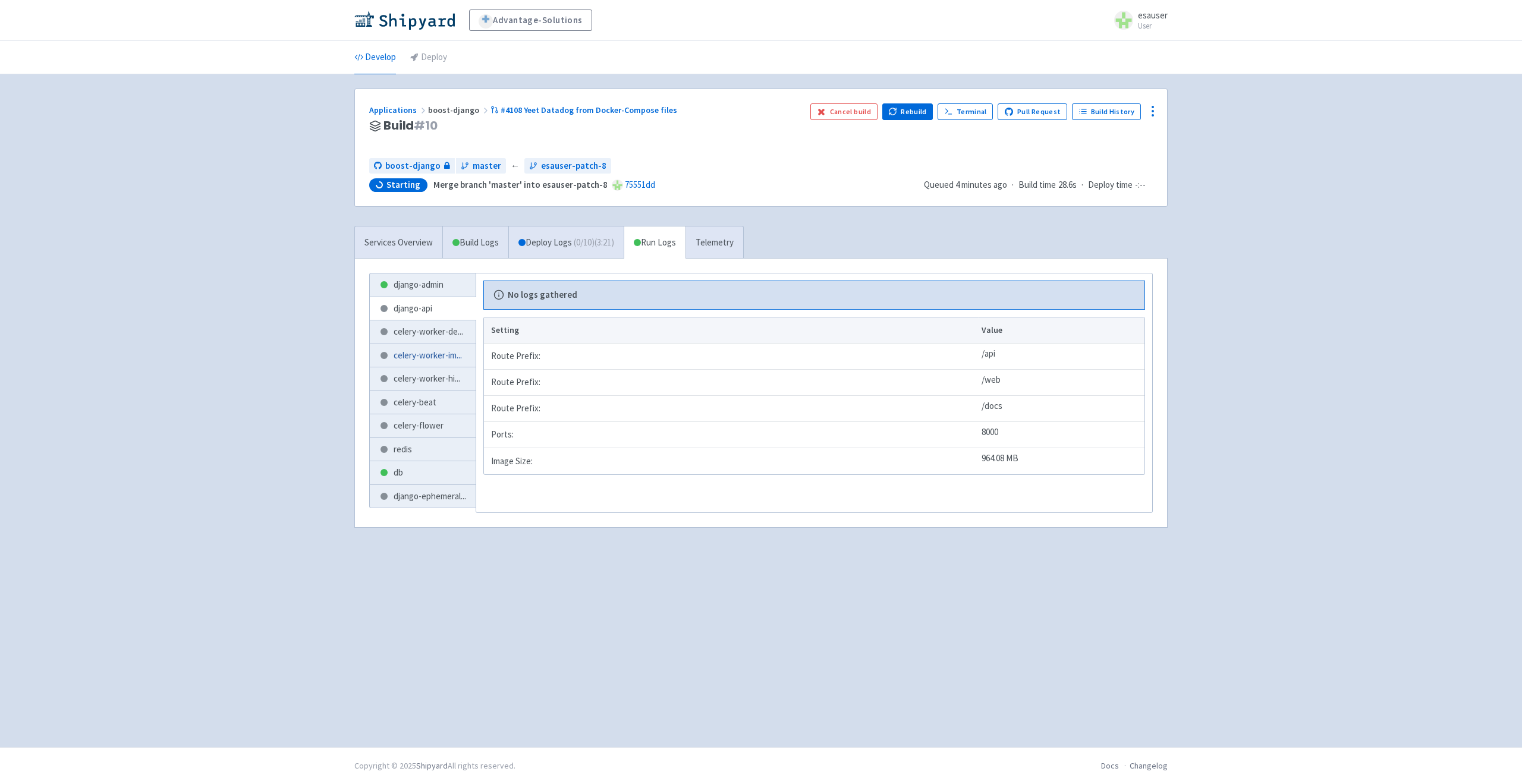
click at [426, 346] on link "celery-worker-im ..." at bounding box center [422, 355] width 106 height 23
click at [415, 482] on link "db" at bounding box center [422, 473] width 106 height 23
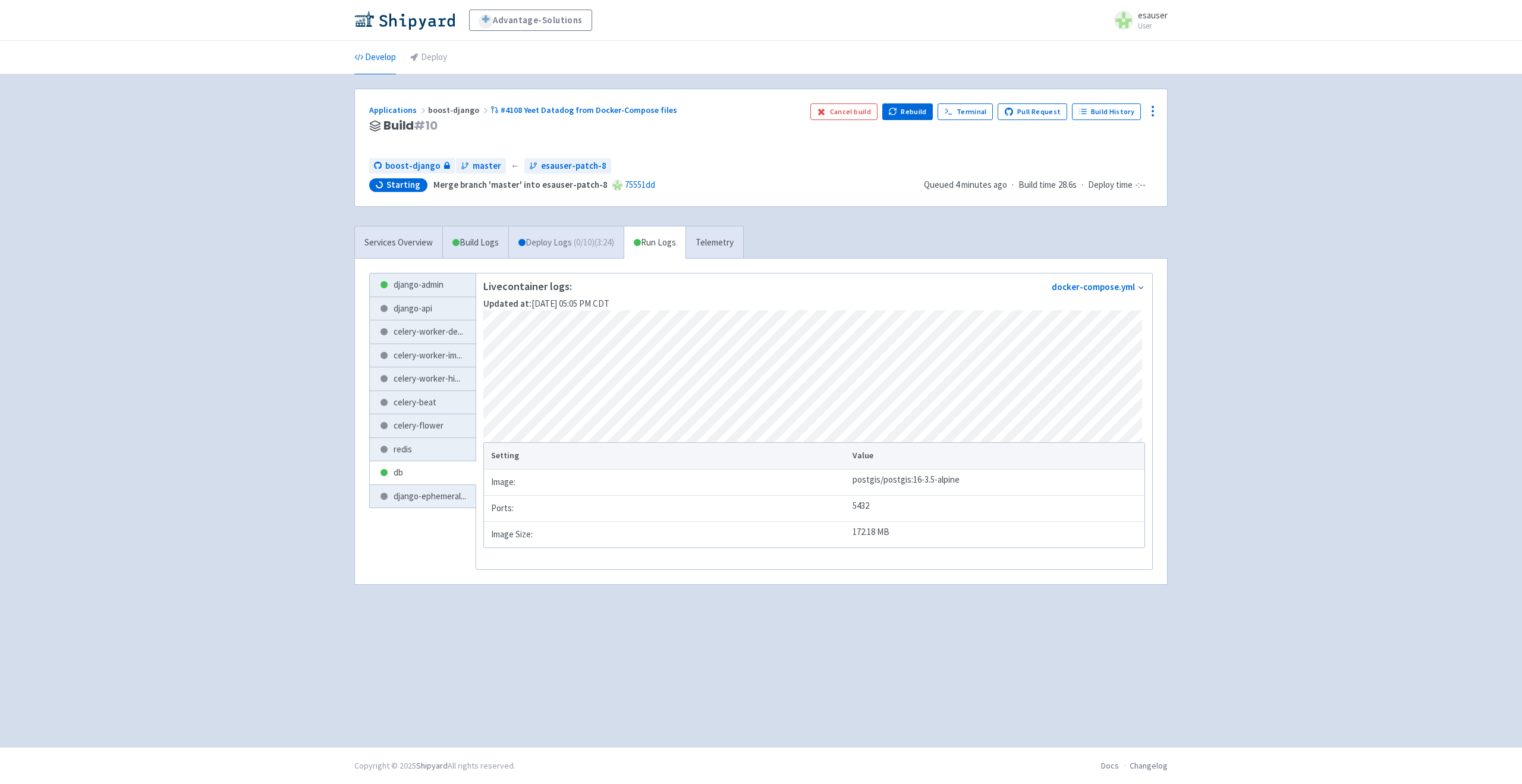
click at [570, 240] on link "Deploy Logs ( 0 / 10 ) (3:24)" at bounding box center [566, 243] width 115 height 33
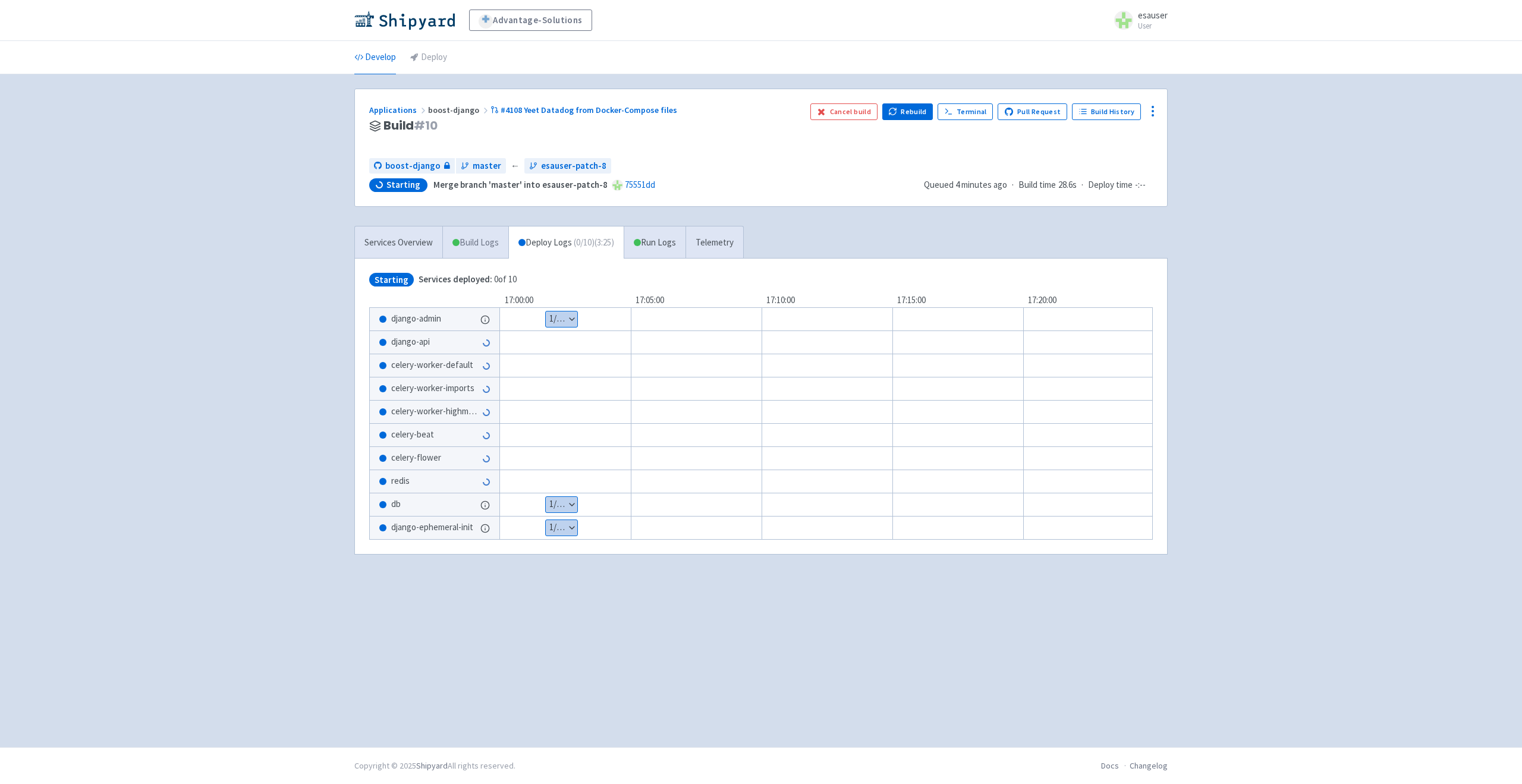
click at [496, 234] on link "Build Logs" at bounding box center [476, 243] width 65 height 33
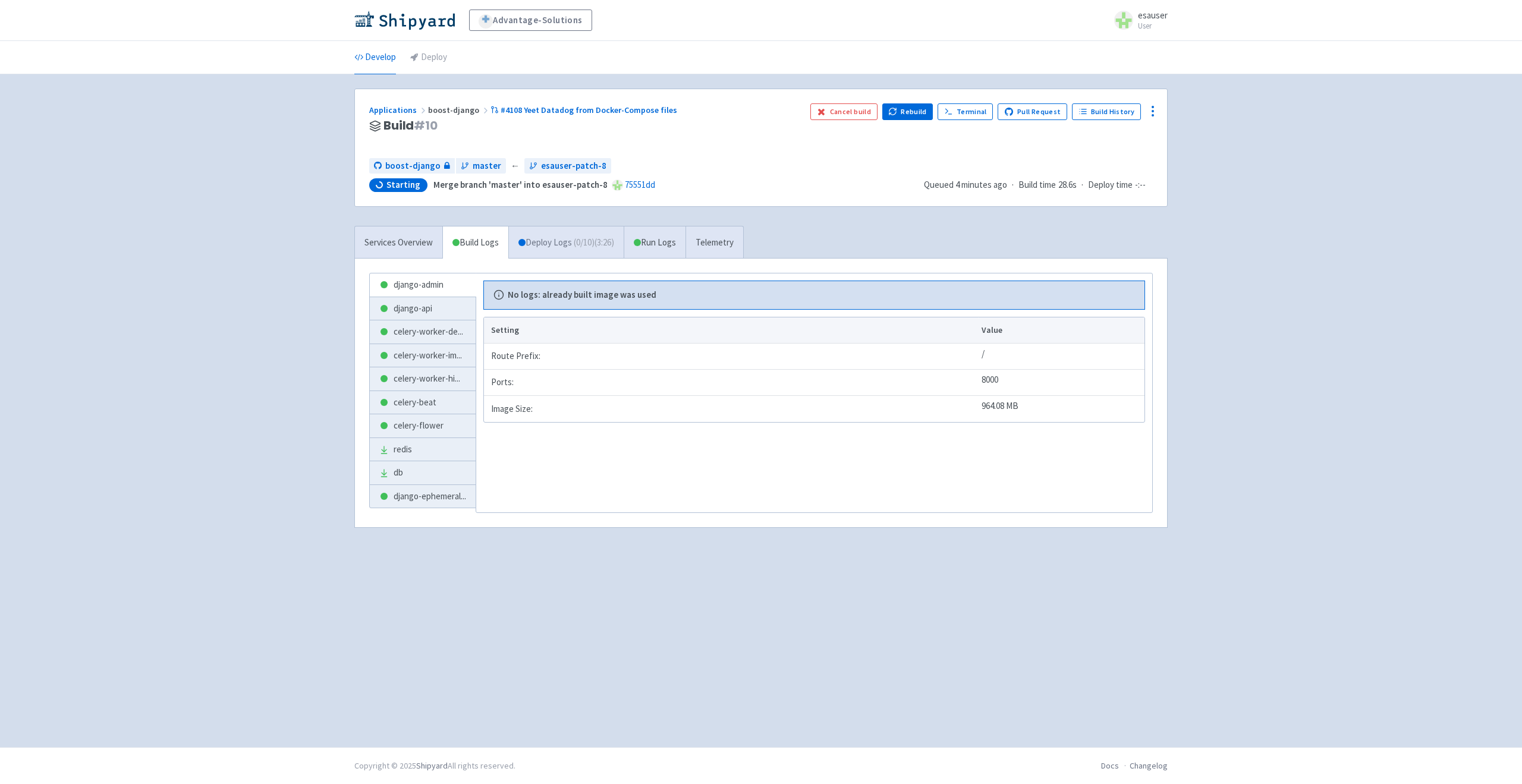
click at [541, 242] on link "Deploy Logs ( 0 / 10 ) (3:26)" at bounding box center [566, 243] width 115 height 33
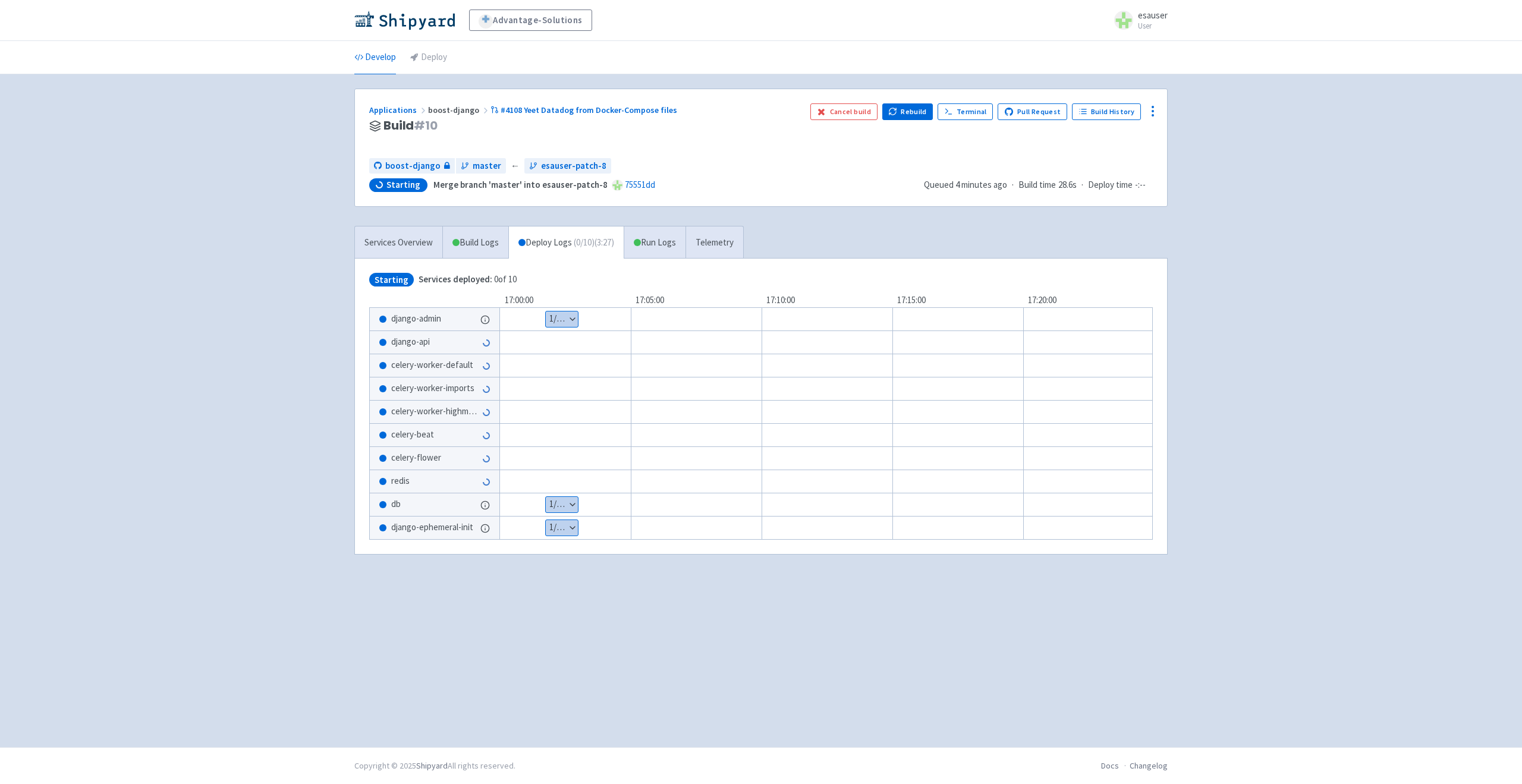
click at [557, 327] on div "Show details 1 / 1 ⋅ Starting" at bounding box center [843, 319] width 761 height 24
click at [573, 318] on button "Show details" at bounding box center [562, 319] width 33 height 15
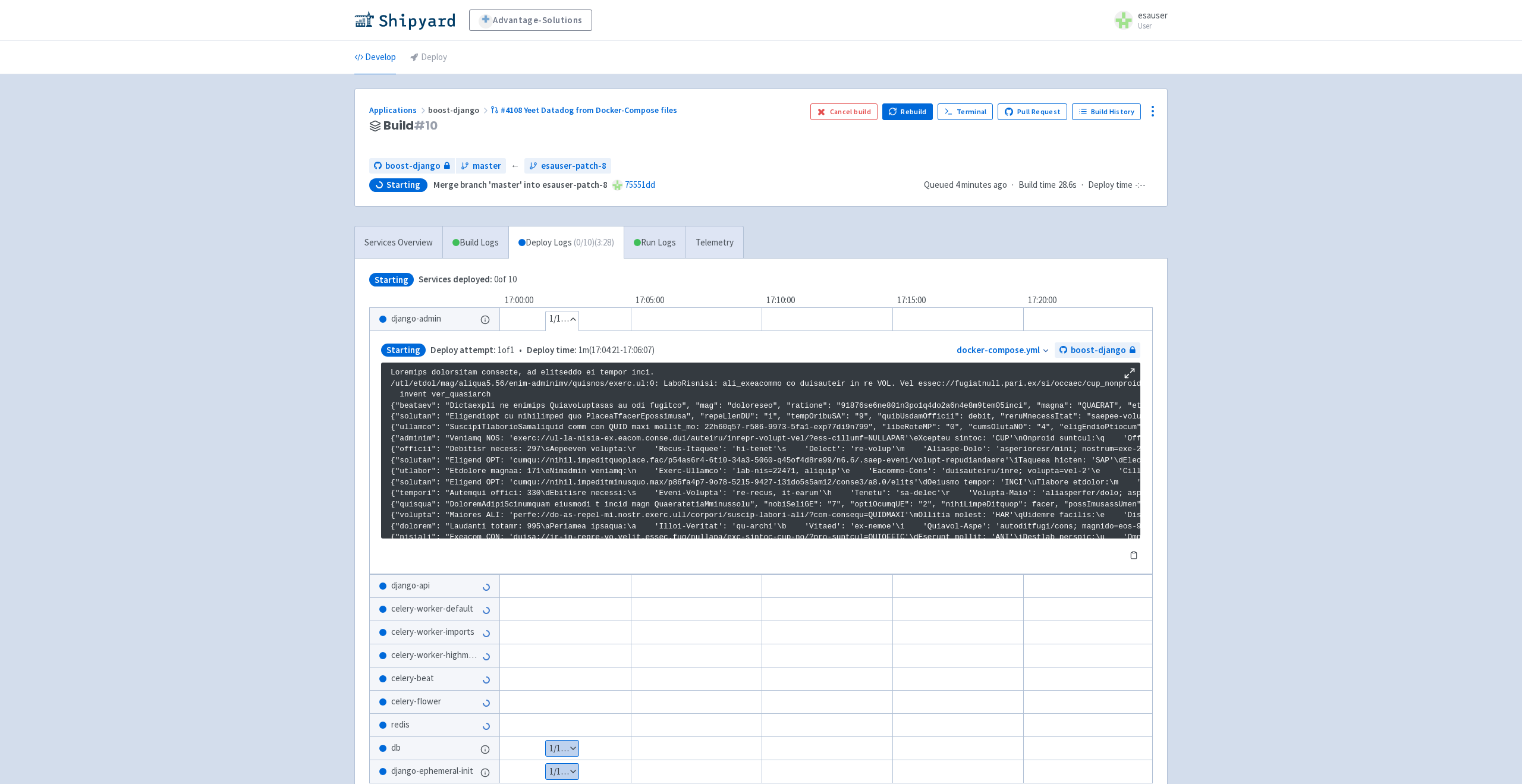
scroll to position [672, 0]
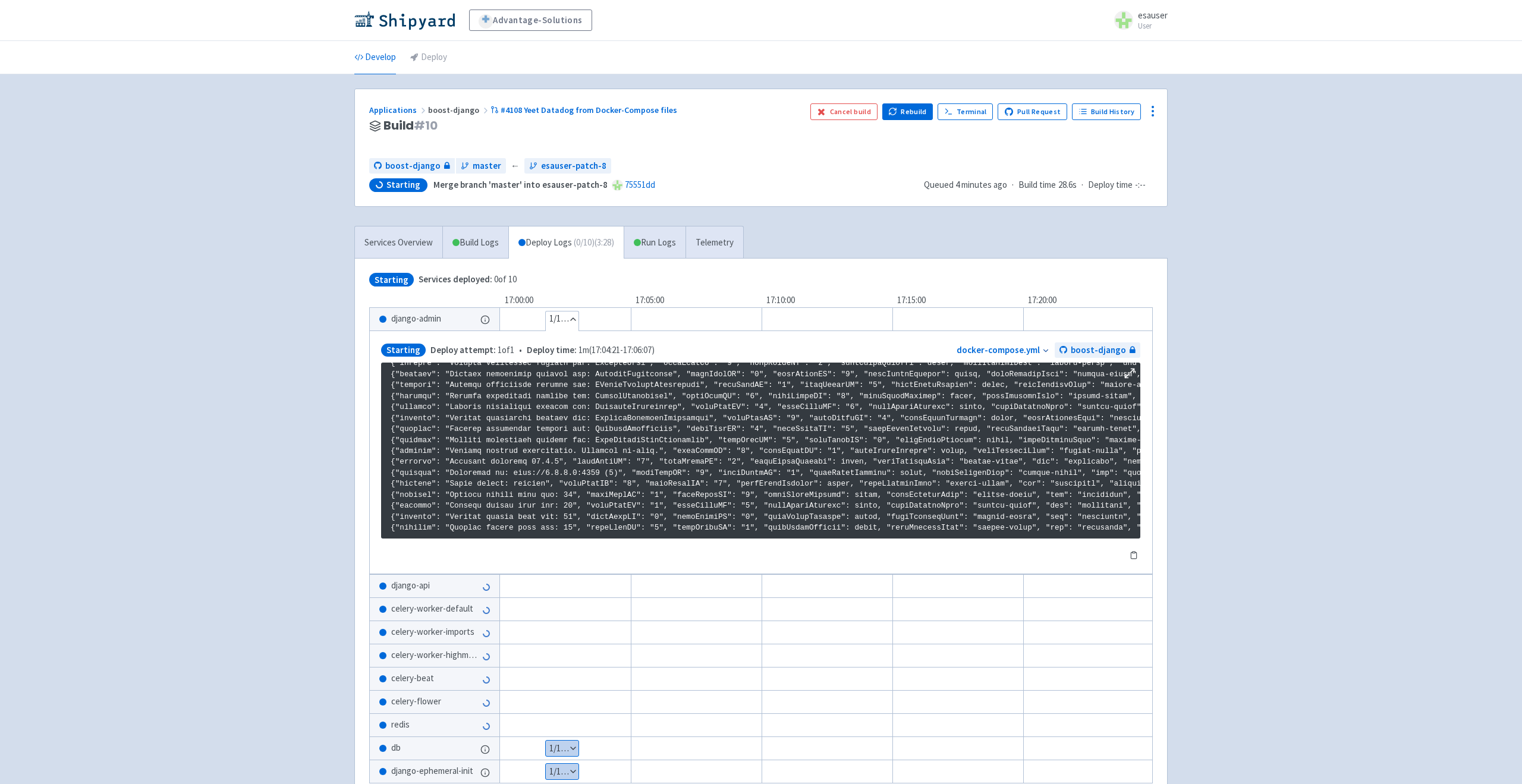
click at [573, 318] on button "Hide details" at bounding box center [562, 319] width 33 height 15
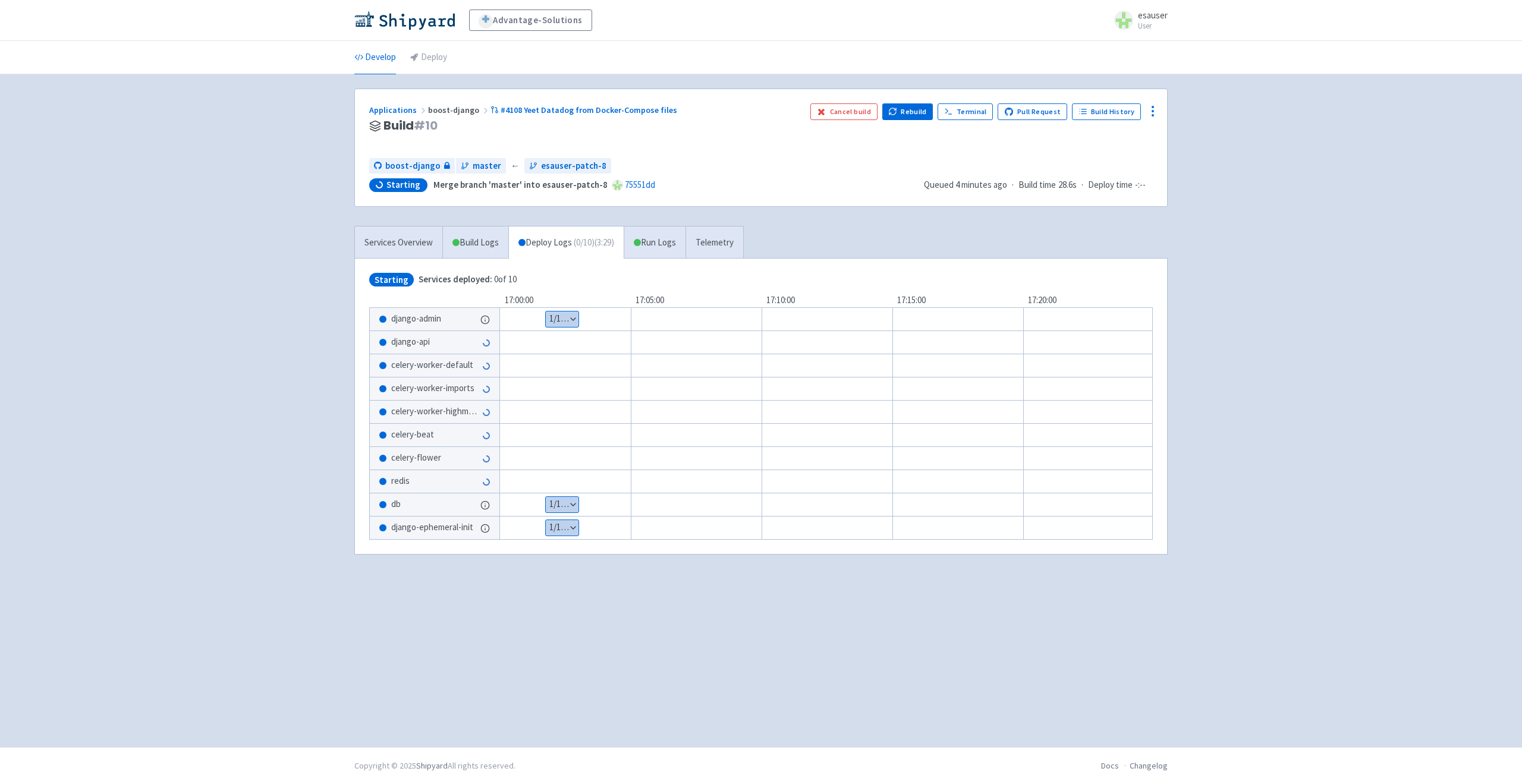
click at [573, 319] on button "Show details" at bounding box center [562, 319] width 33 height 15
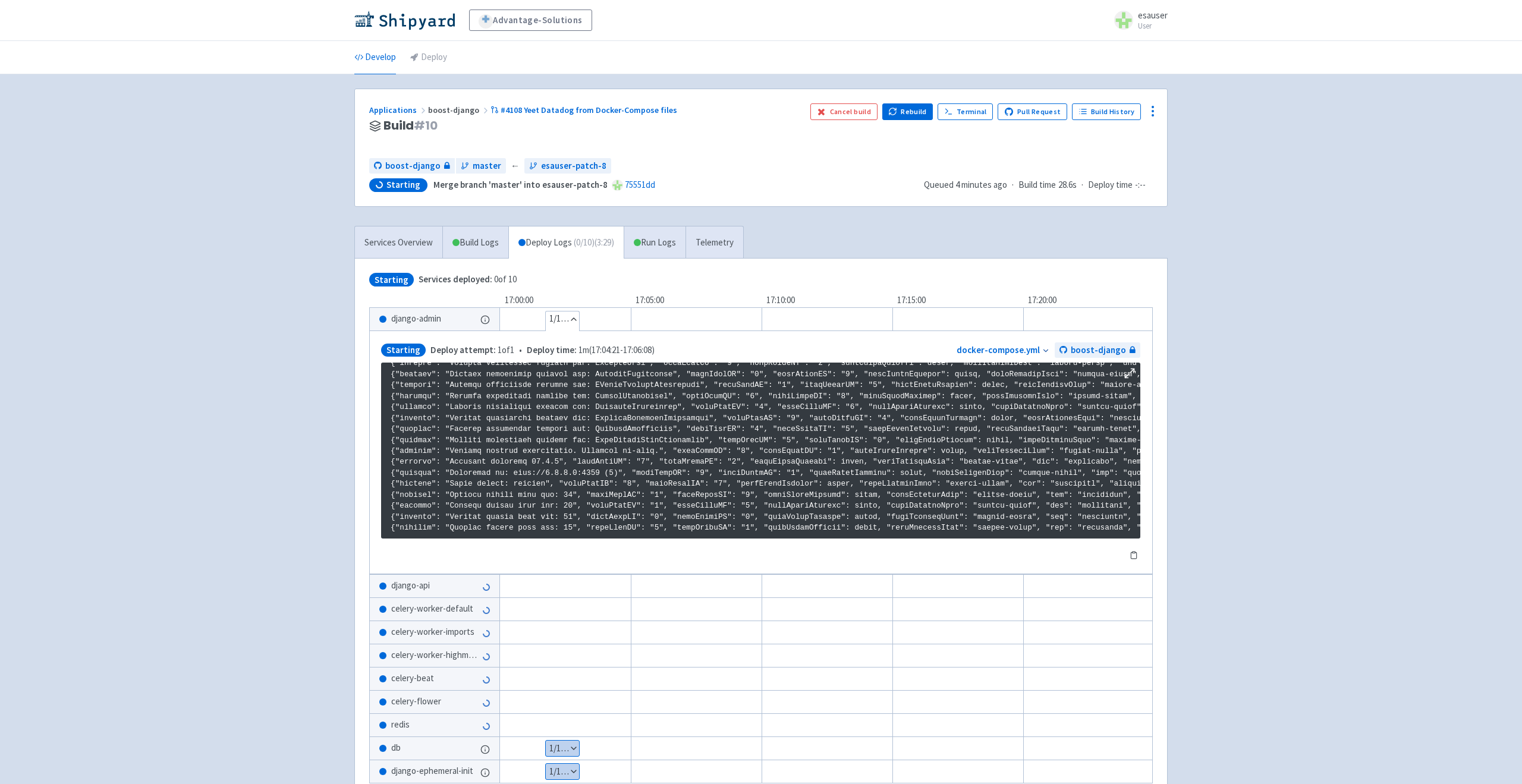
click at [573, 319] on button "Hide details" at bounding box center [562, 319] width 34 height 15
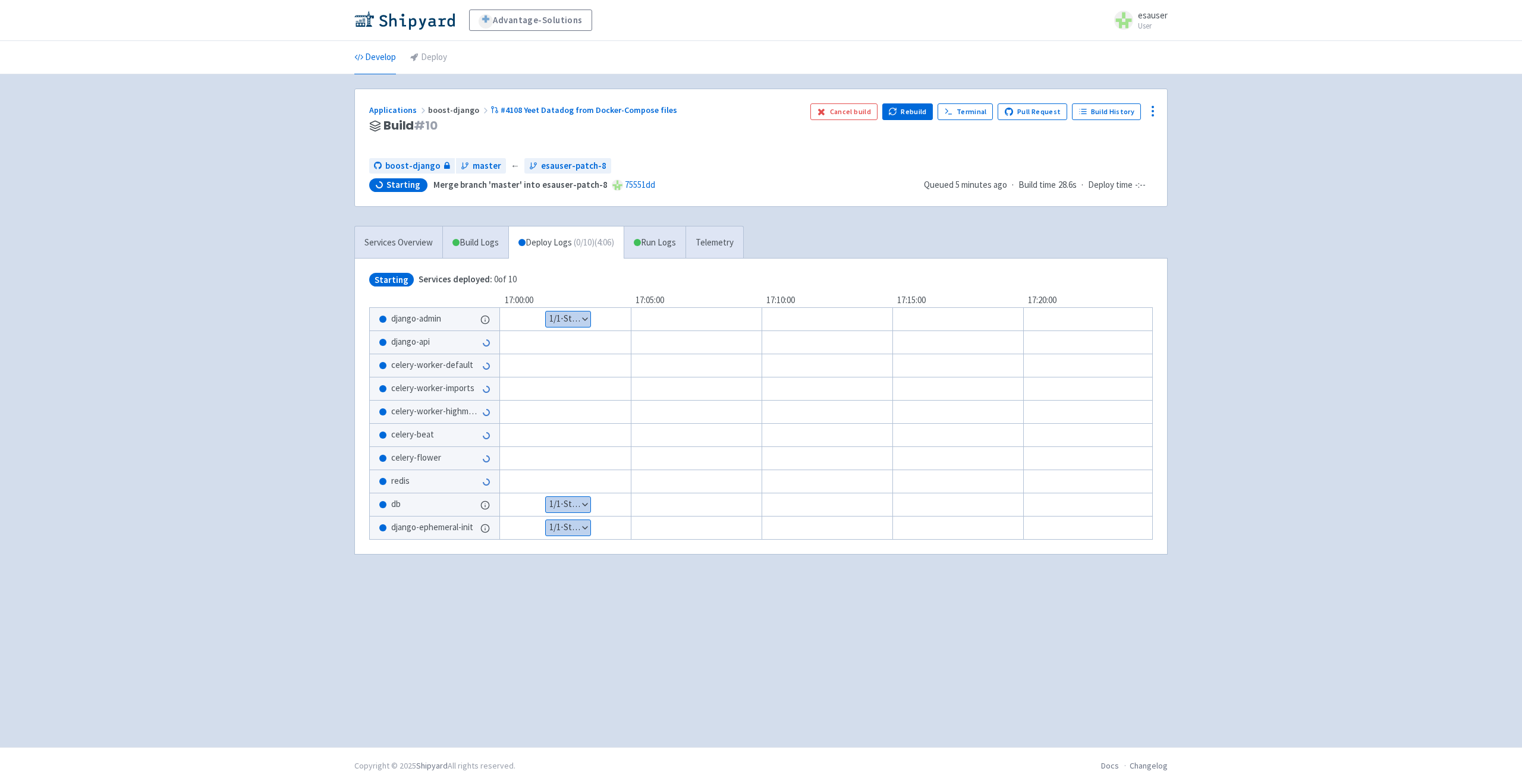
click at [591, 319] on div "Show details 1 / 1 ⋅ Starting" at bounding box center [843, 319] width 761 height 24
click at [573, 319] on button "Show details" at bounding box center [568, 319] width 45 height 15
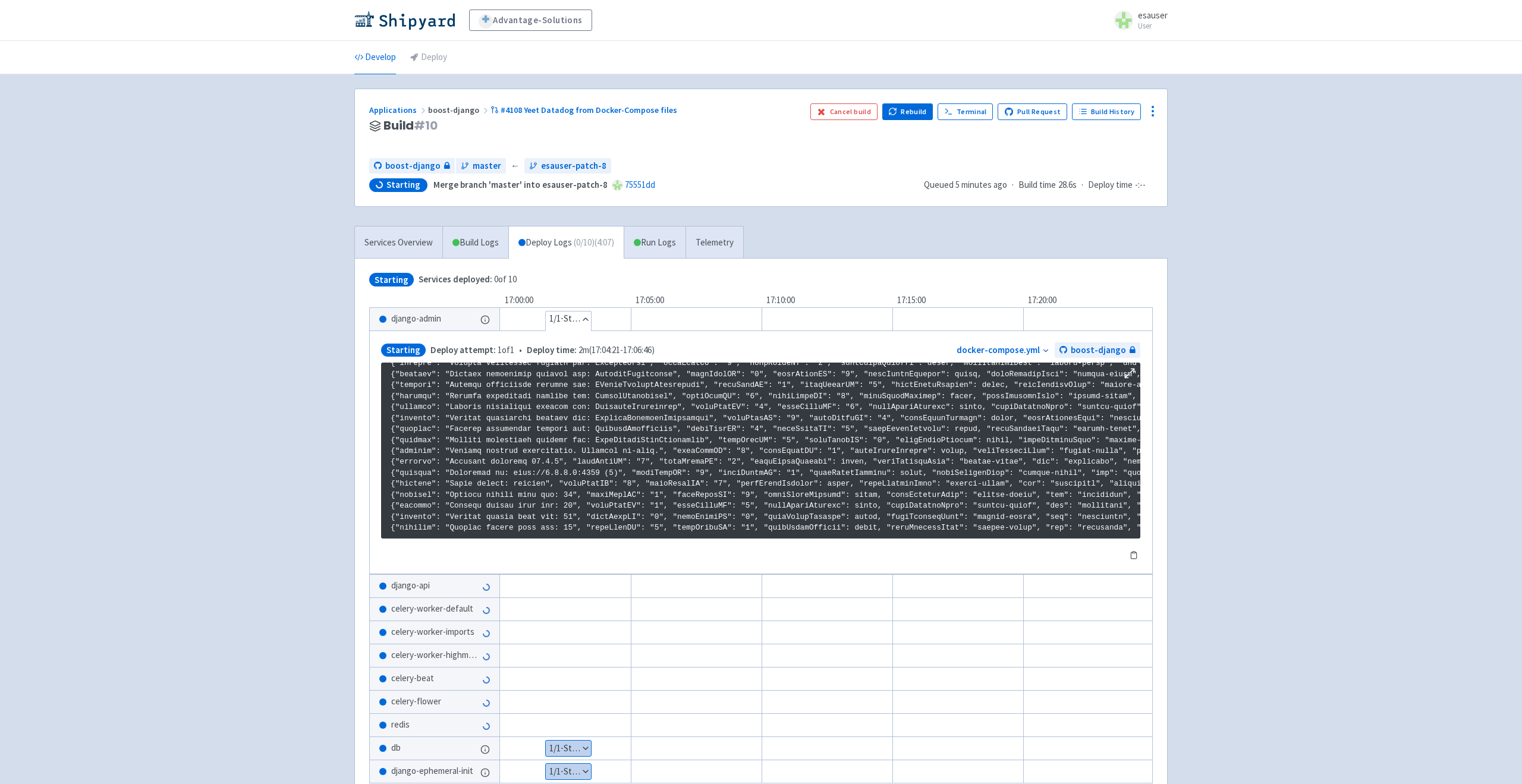
click at [573, 319] on button "Hide details" at bounding box center [568, 319] width 45 height 15
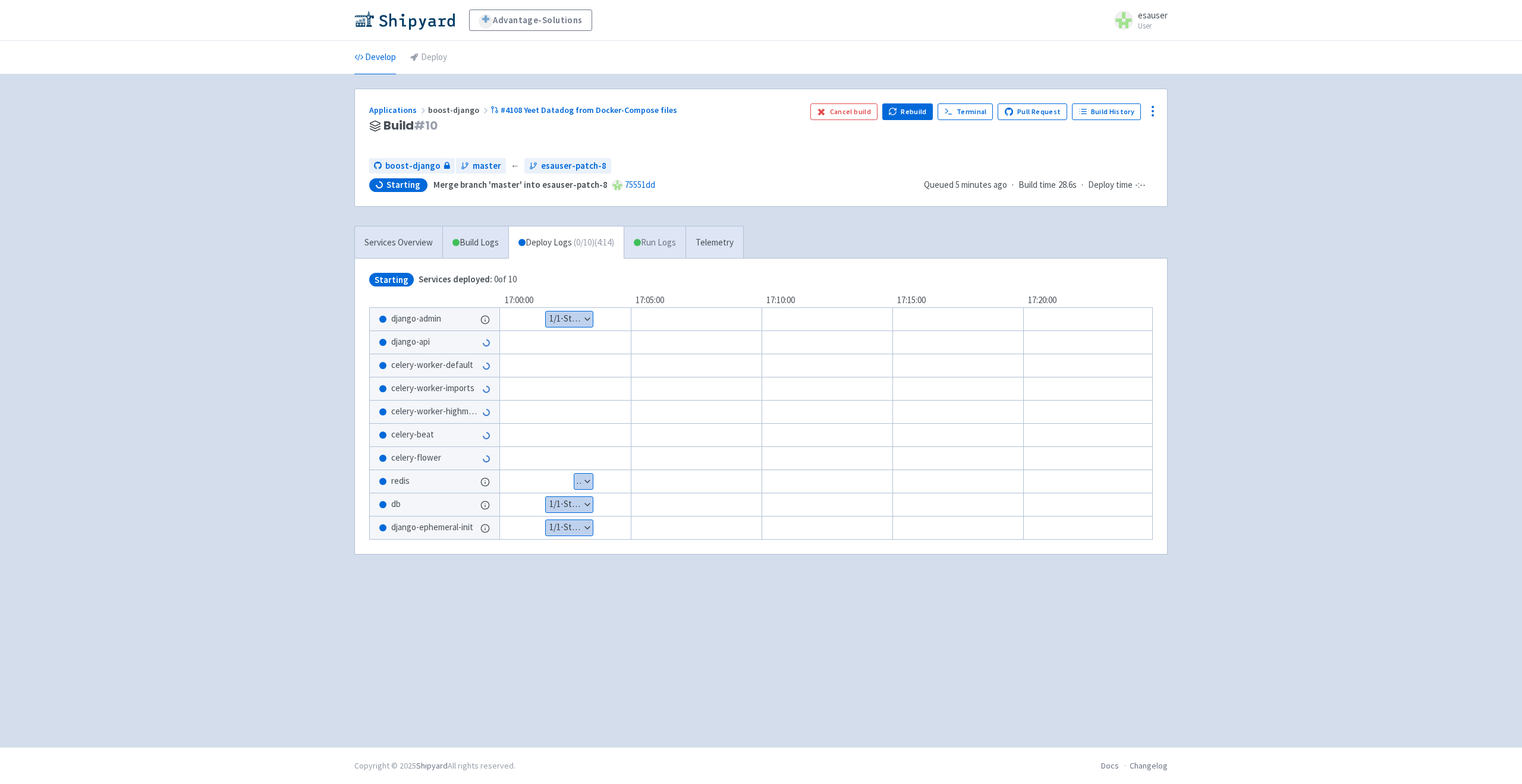
click at [679, 247] on link "Run Logs" at bounding box center [654, 243] width 62 height 33
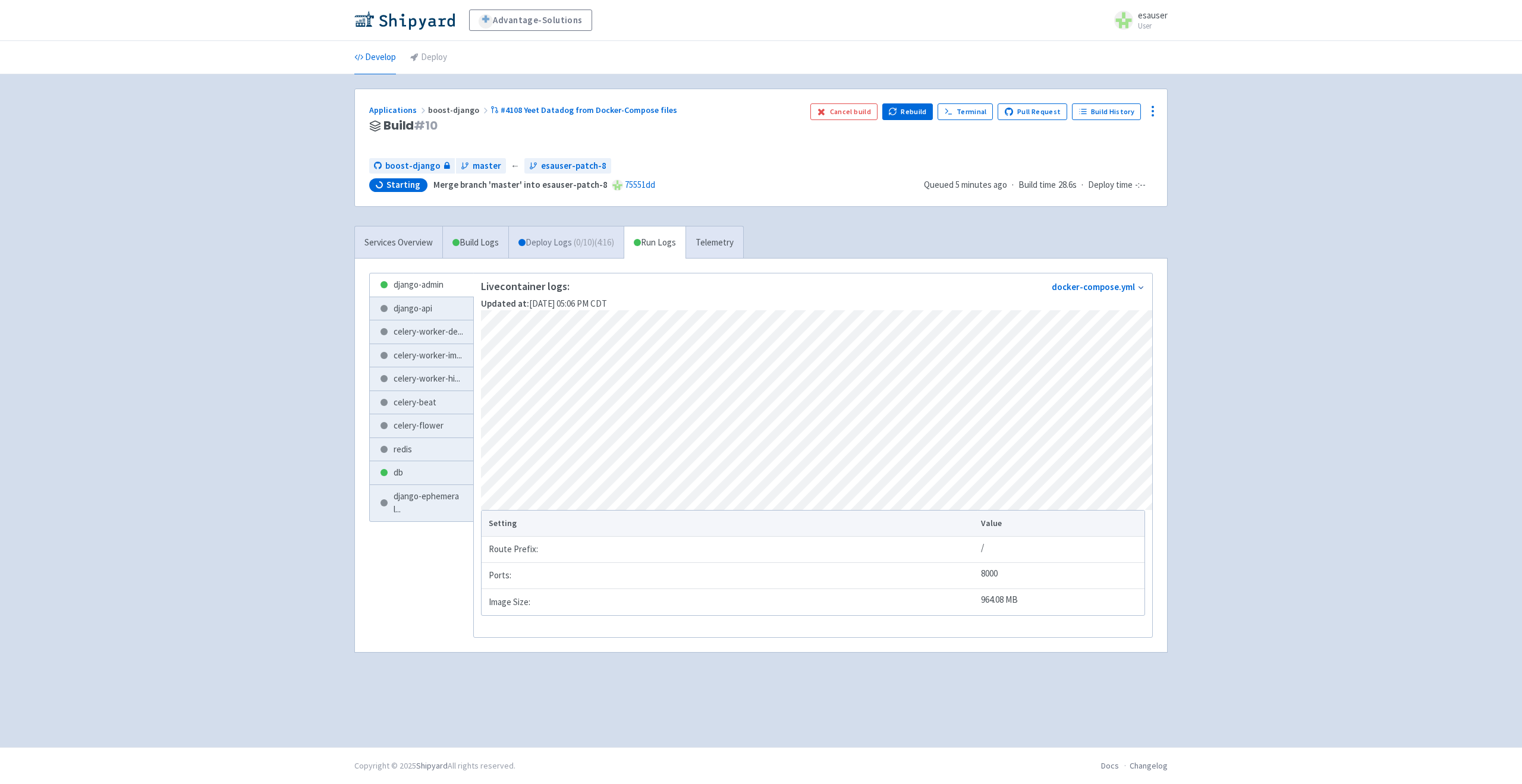
click at [587, 251] on link "Deploy Logs ( 0 / 10 ) (4:16)" at bounding box center [566, 243] width 115 height 33
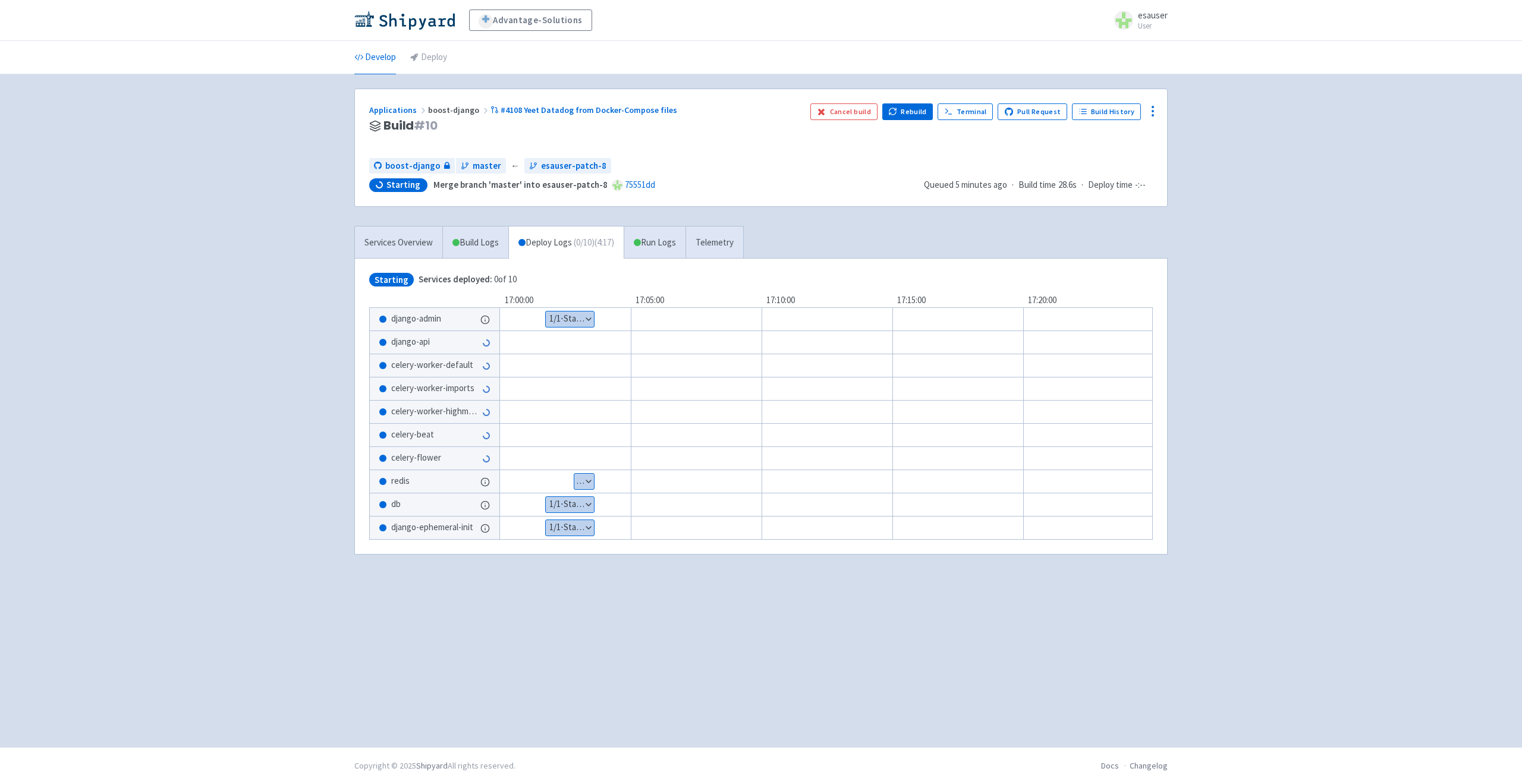
click at [581, 532] on button "Show details" at bounding box center [570, 527] width 48 height 15
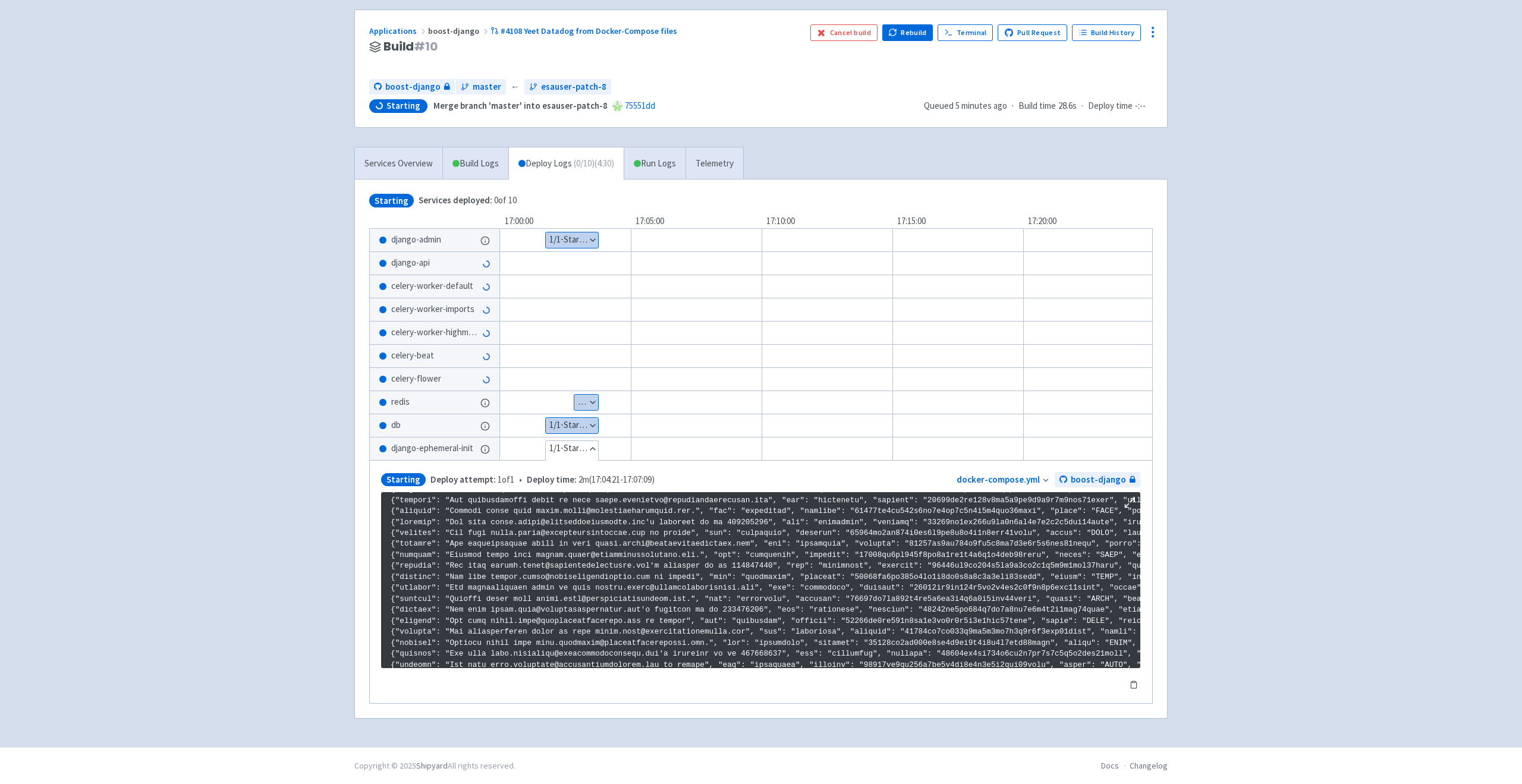
scroll to position [1529, 0]
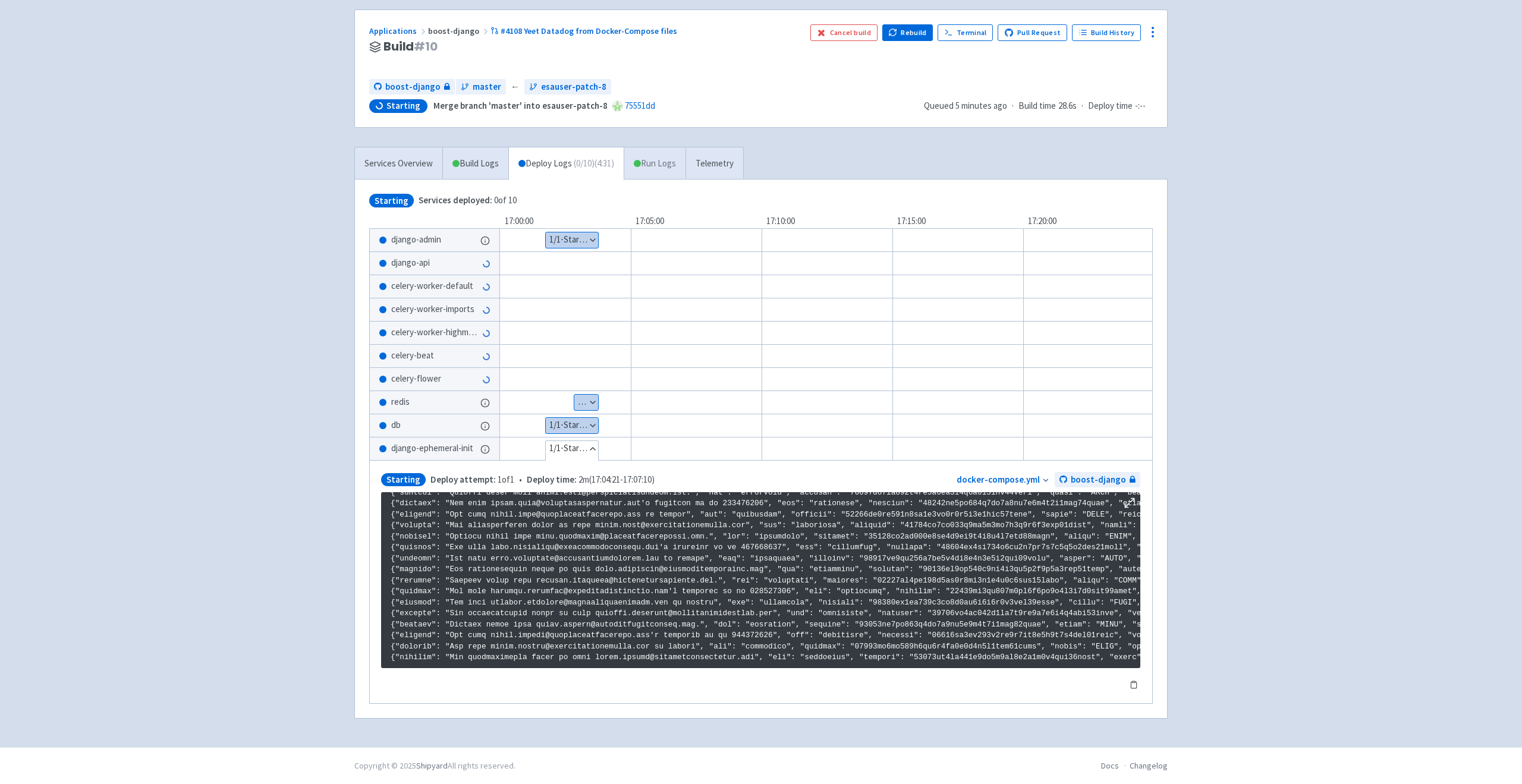
click at [686, 157] on link "Run Logs" at bounding box center [654, 164] width 62 height 33
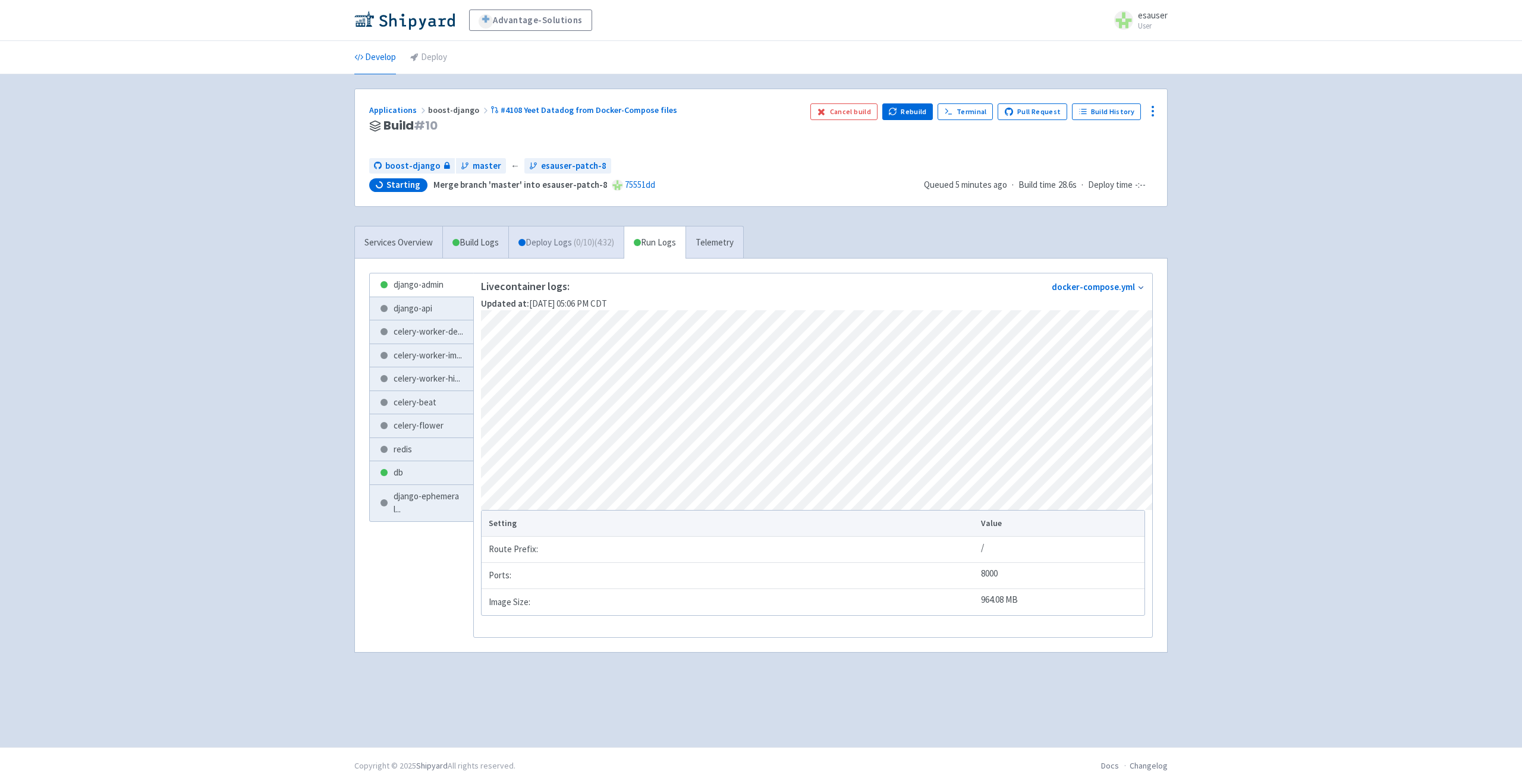
click at [574, 247] on link "Deploy Logs ( 0 / 10 ) (4:32)" at bounding box center [566, 243] width 115 height 33
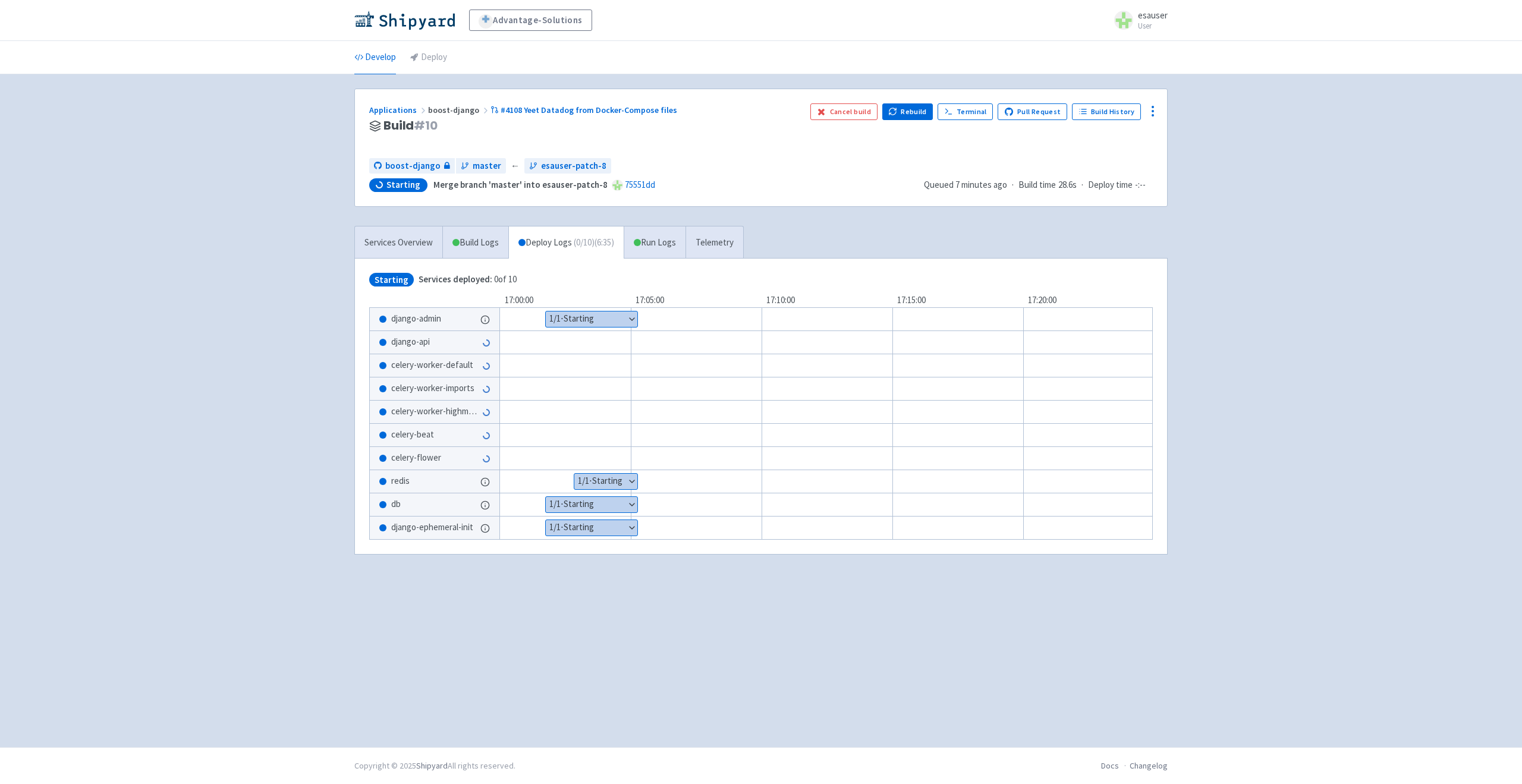
click at [620, 320] on button "Show details" at bounding box center [592, 319] width 92 height 15
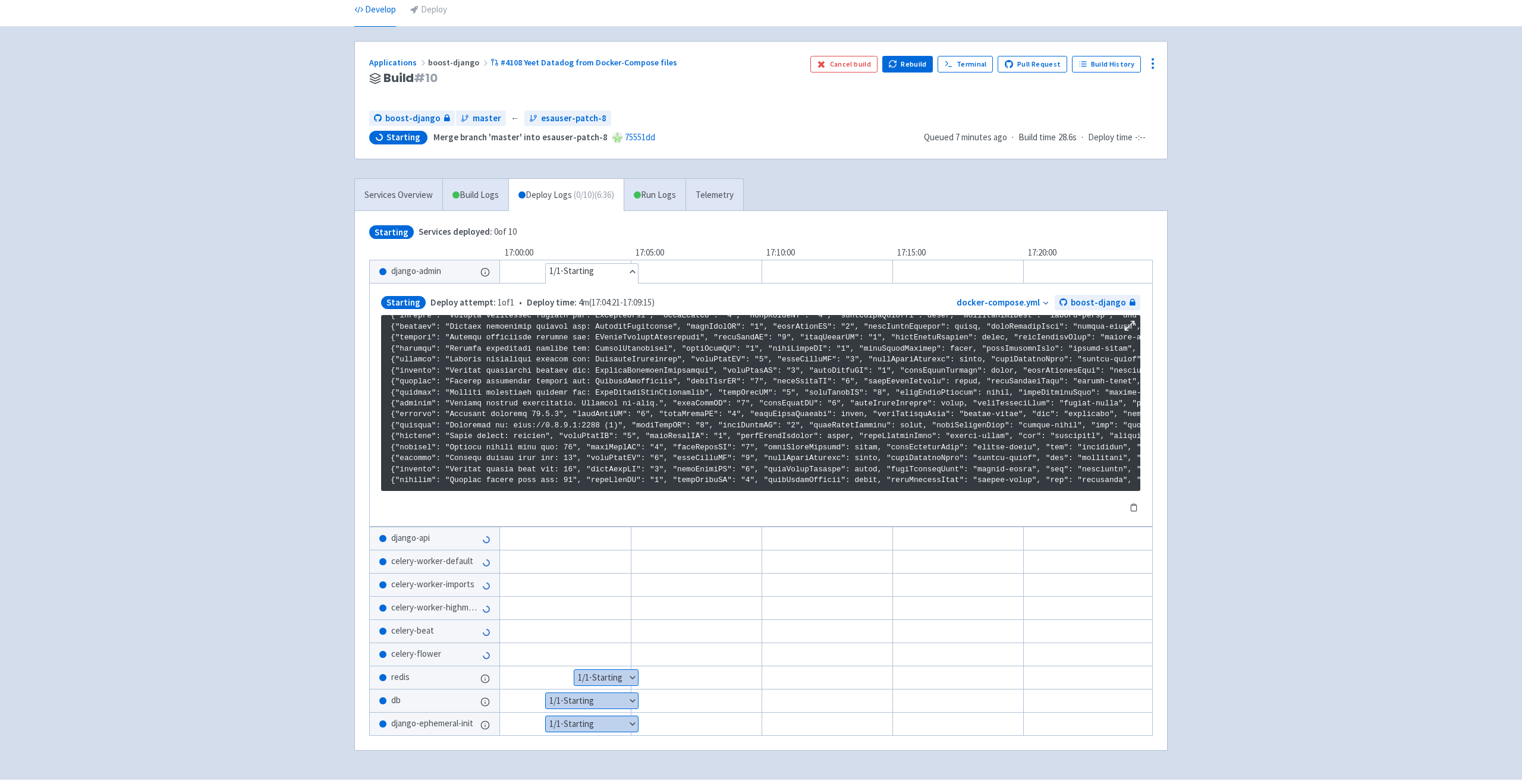
scroll to position [49, 0]
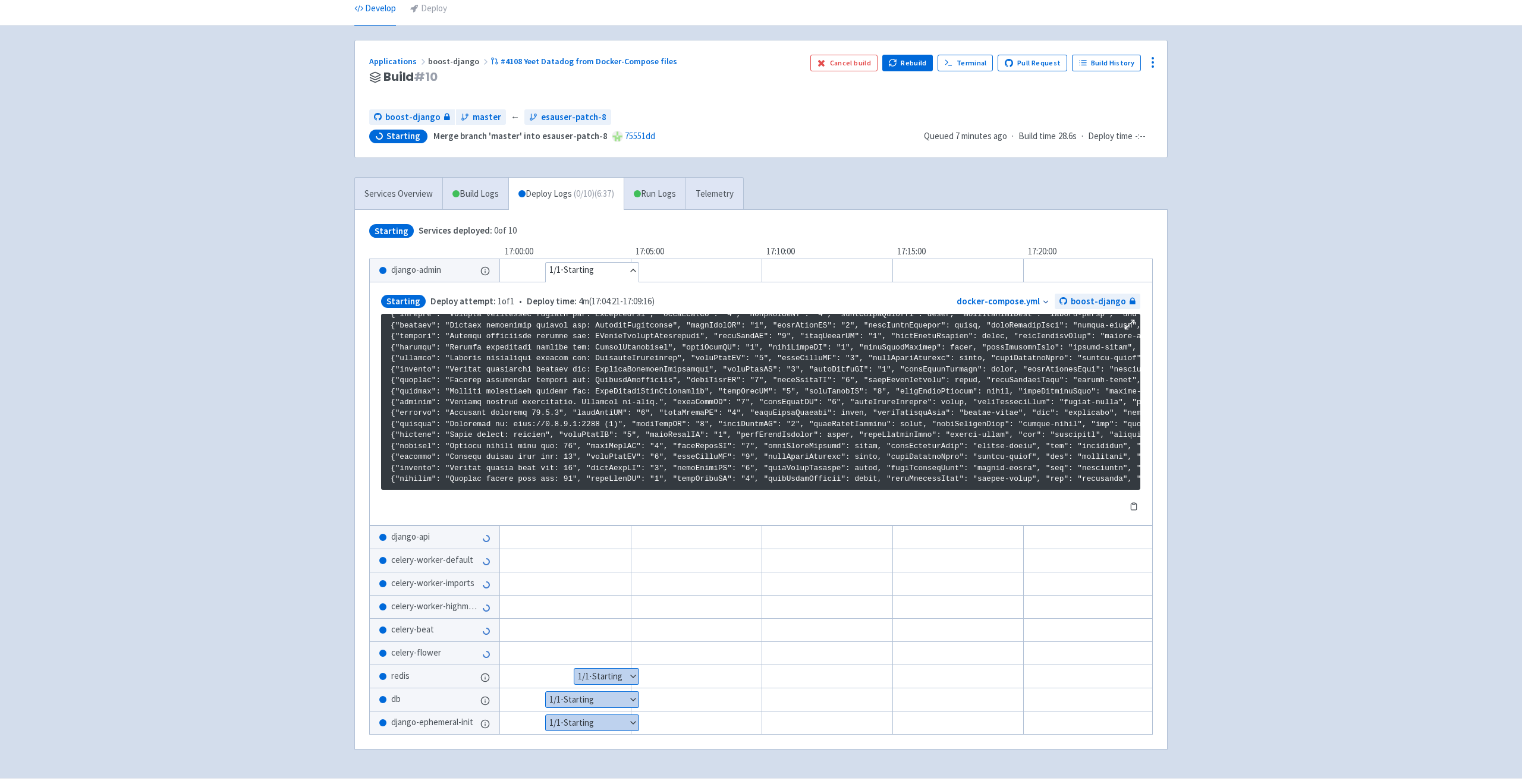
click at [611, 273] on button "Hide details" at bounding box center [592, 270] width 93 height 15
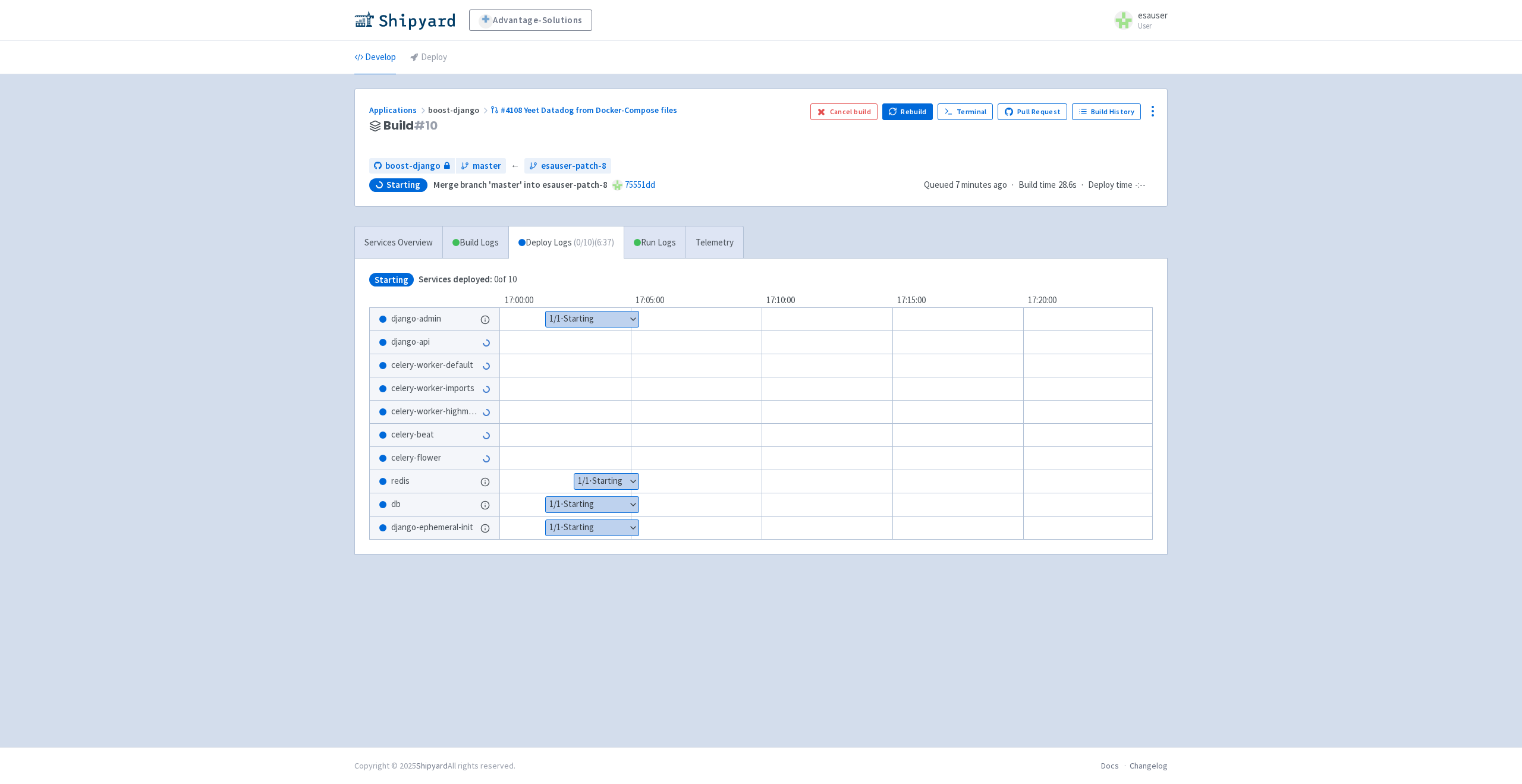
scroll to position [0, 0]
click at [611, 481] on button "Show details" at bounding box center [606, 482] width 64 height 15
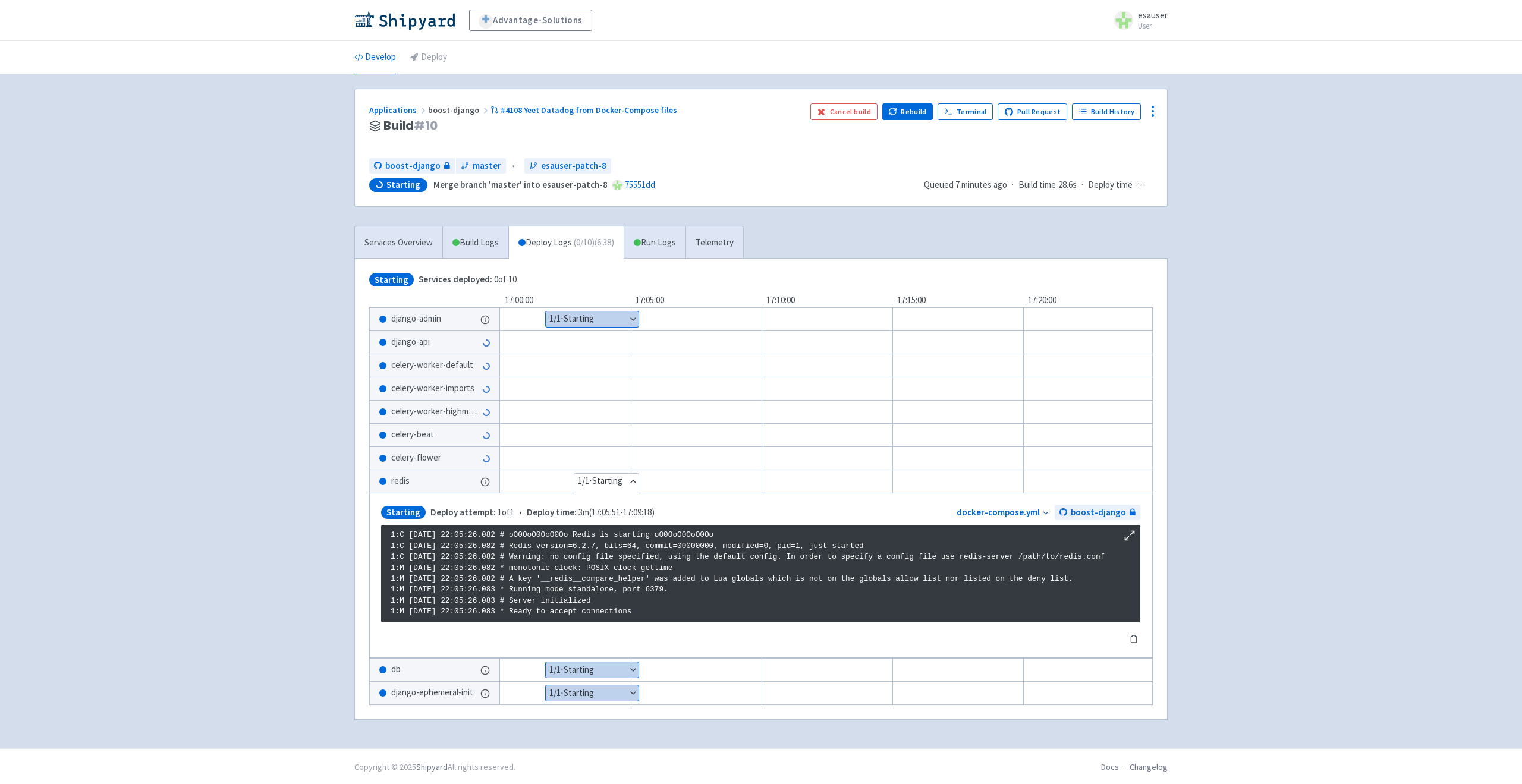
click at [611, 481] on button "Hide details" at bounding box center [606, 482] width 64 height 15
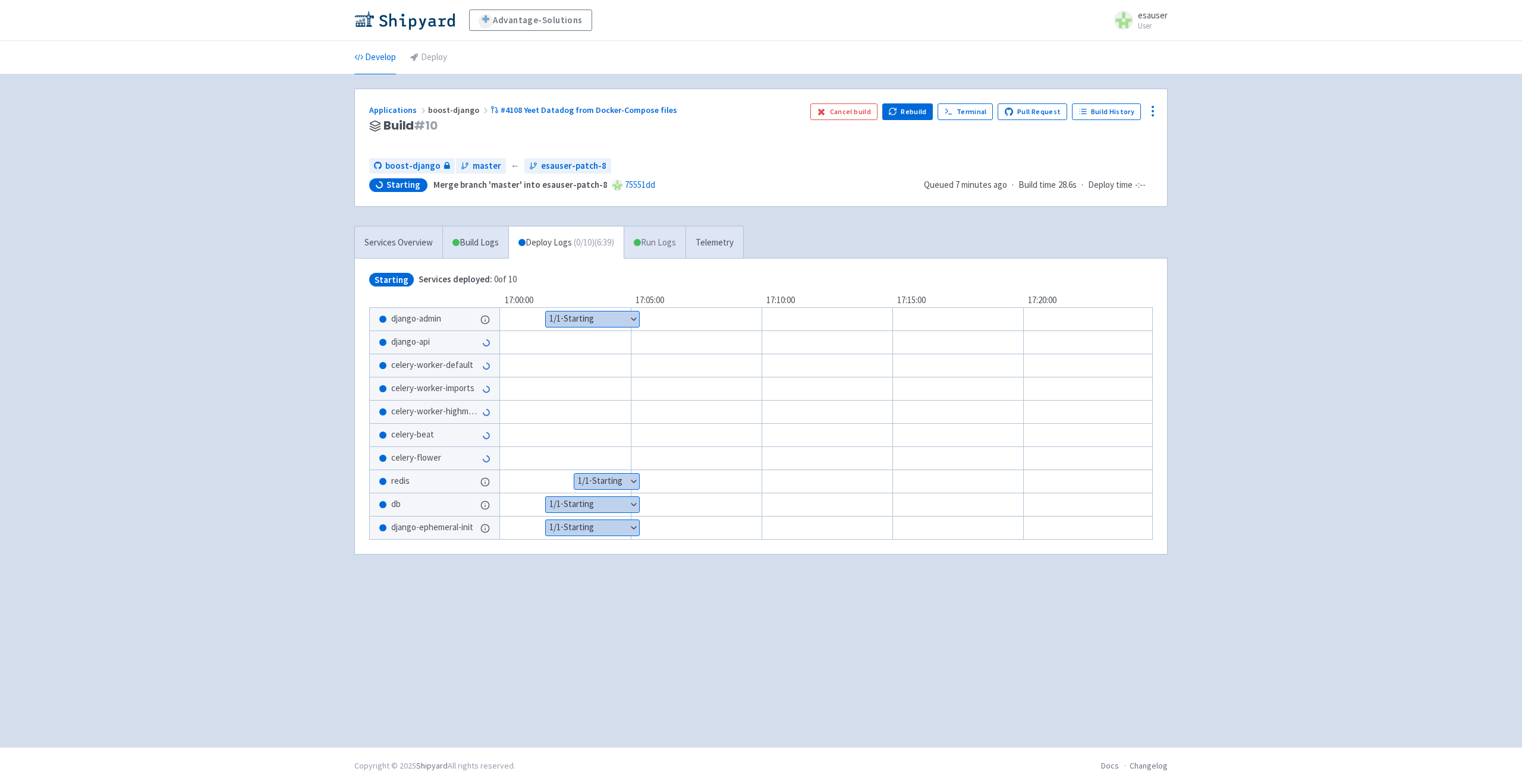
click at [669, 227] on link "Run Logs" at bounding box center [654, 243] width 62 height 33
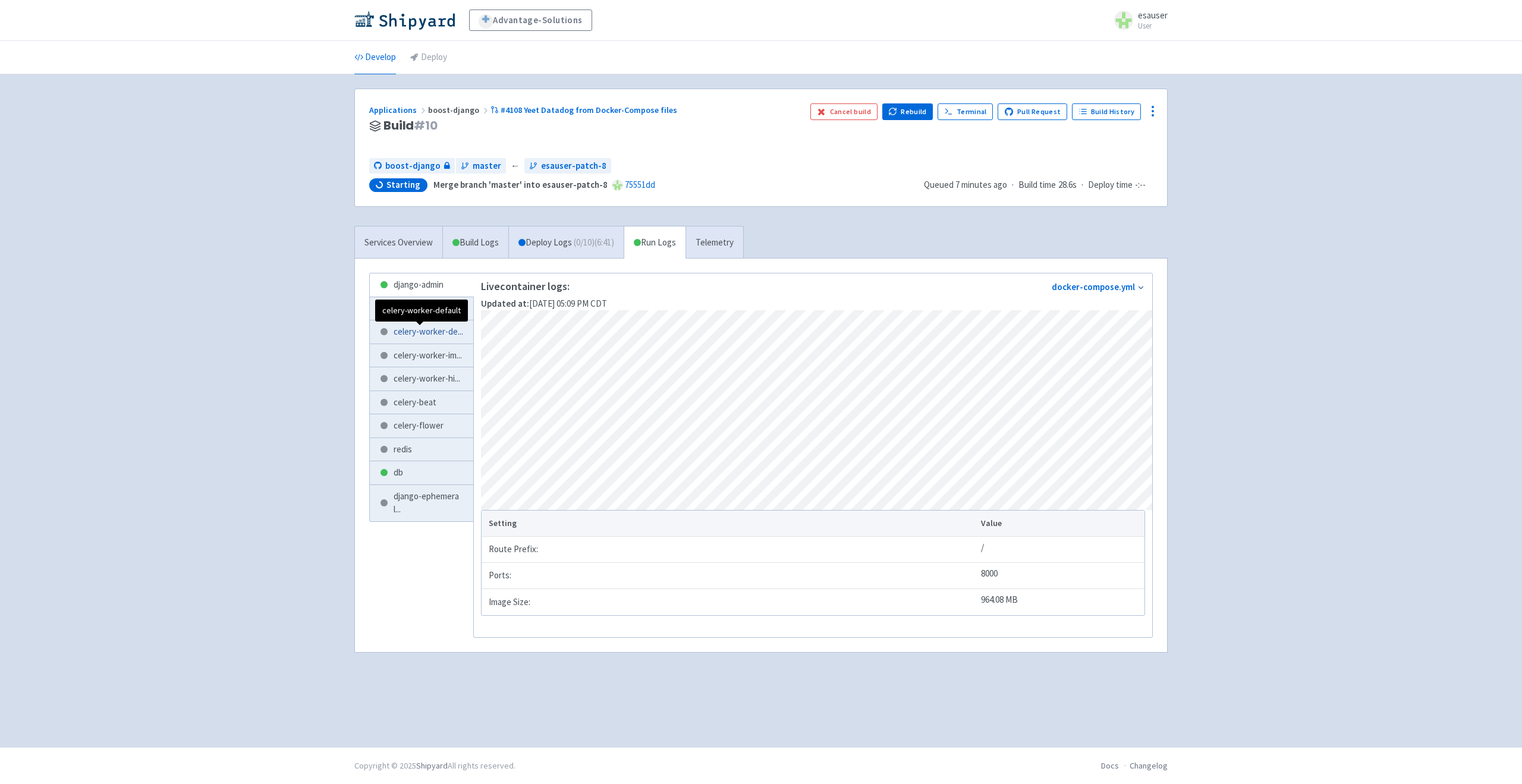
click at [421, 339] on span "celery-worker-de ..." at bounding box center [428, 332] width 70 height 13
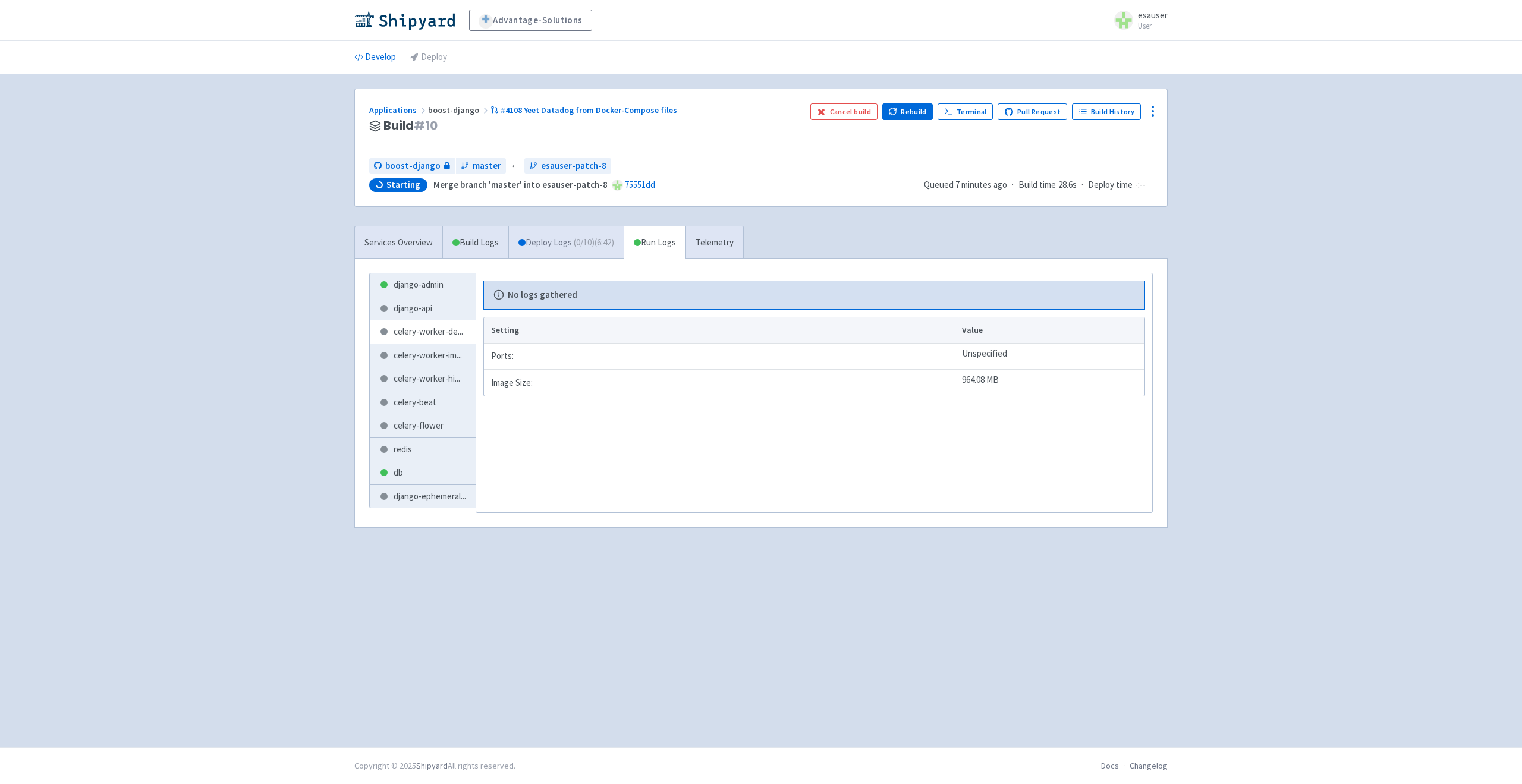
click at [600, 254] on link "Deploy Logs ( 0 / 10 ) (6:42)" at bounding box center [566, 243] width 115 height 33
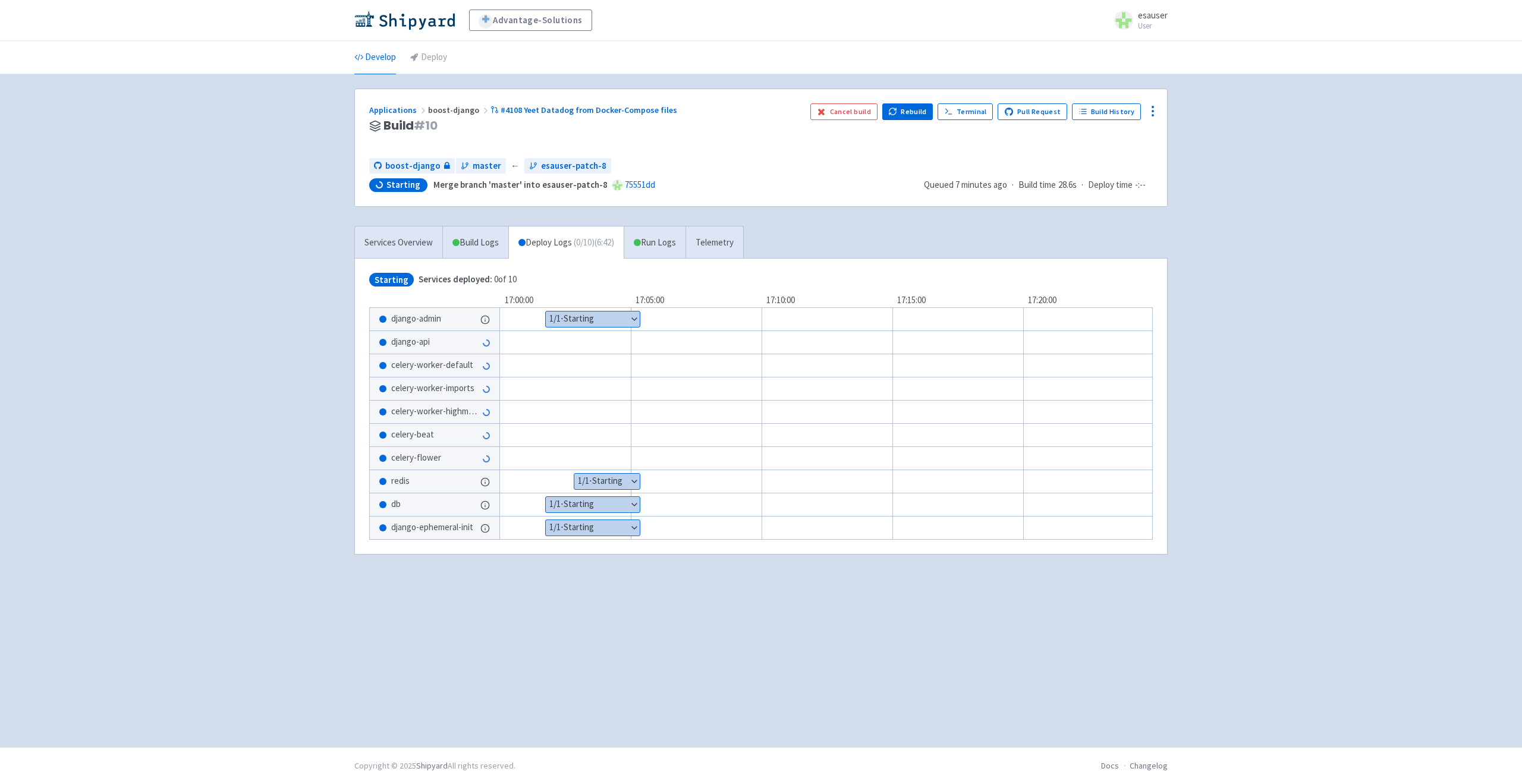
click at [512, 233] on link "Deploy Logs ( 0 / 10 ) (6:42)" at bounding box center [566, 243] width 115 height 33
click at [496, 235] on link "Build Logs" at bounding box center [476, 243] width 65 height 33
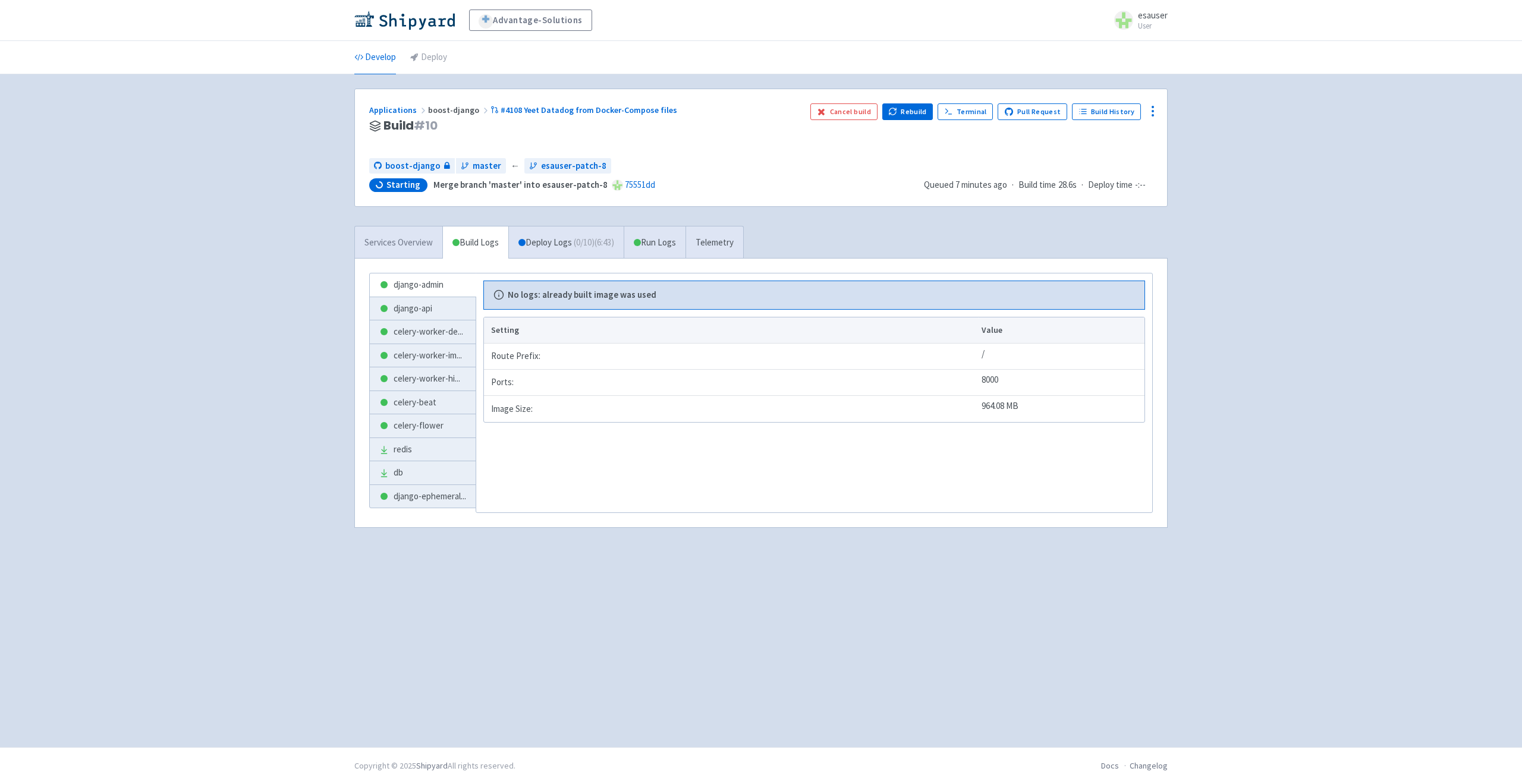
click at [425, 238] on link "Services Overview" at bounding box center [398, 243] width 87 height 33
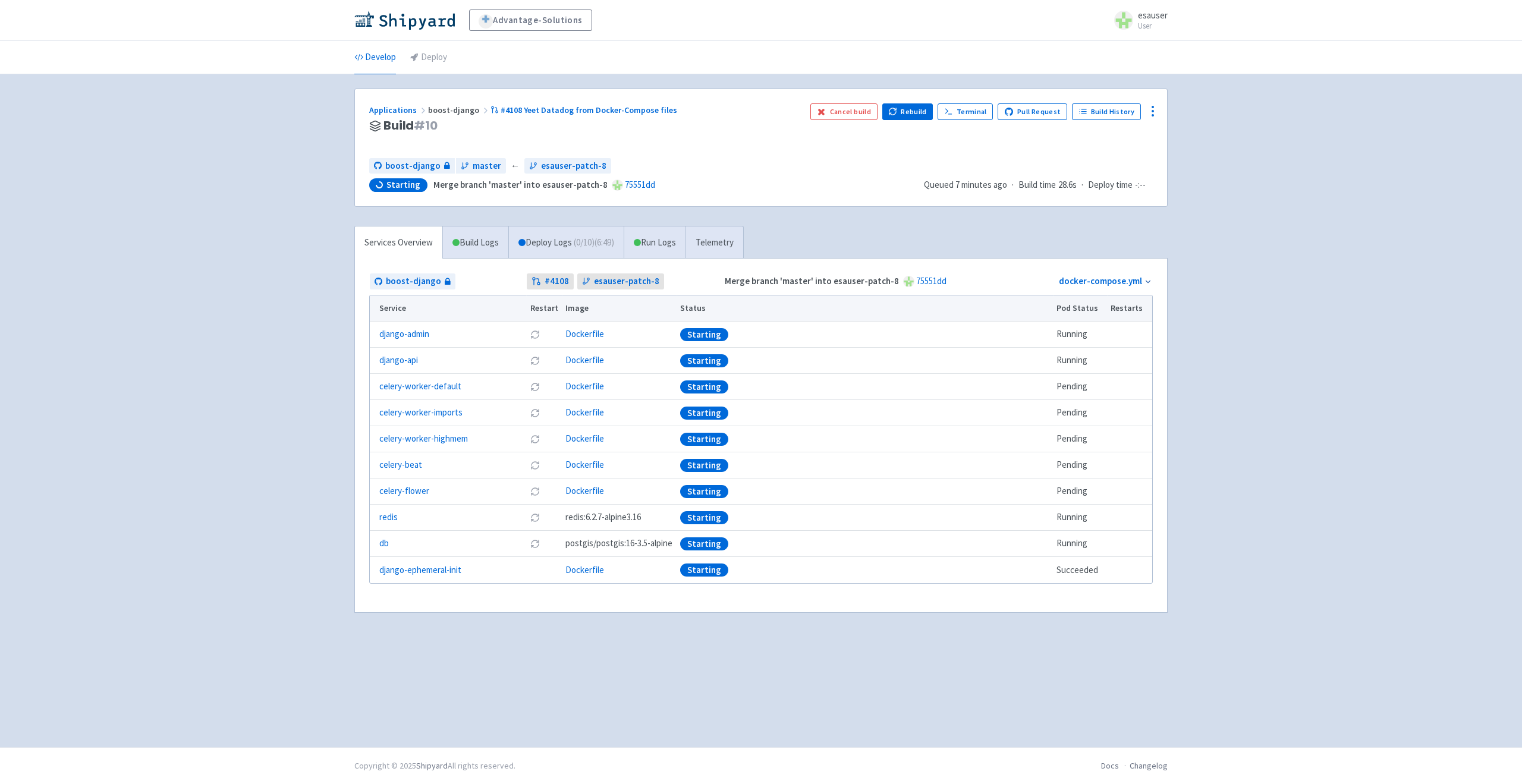
click at [1042, 363] on div "Starting" at bounding box center [864, 361] width 369 height 13
click at [545, 239] on link "Deploy Logs ( 0 / 10 ) (6:51)" at bounding box center [566, 243] width 115 height 33
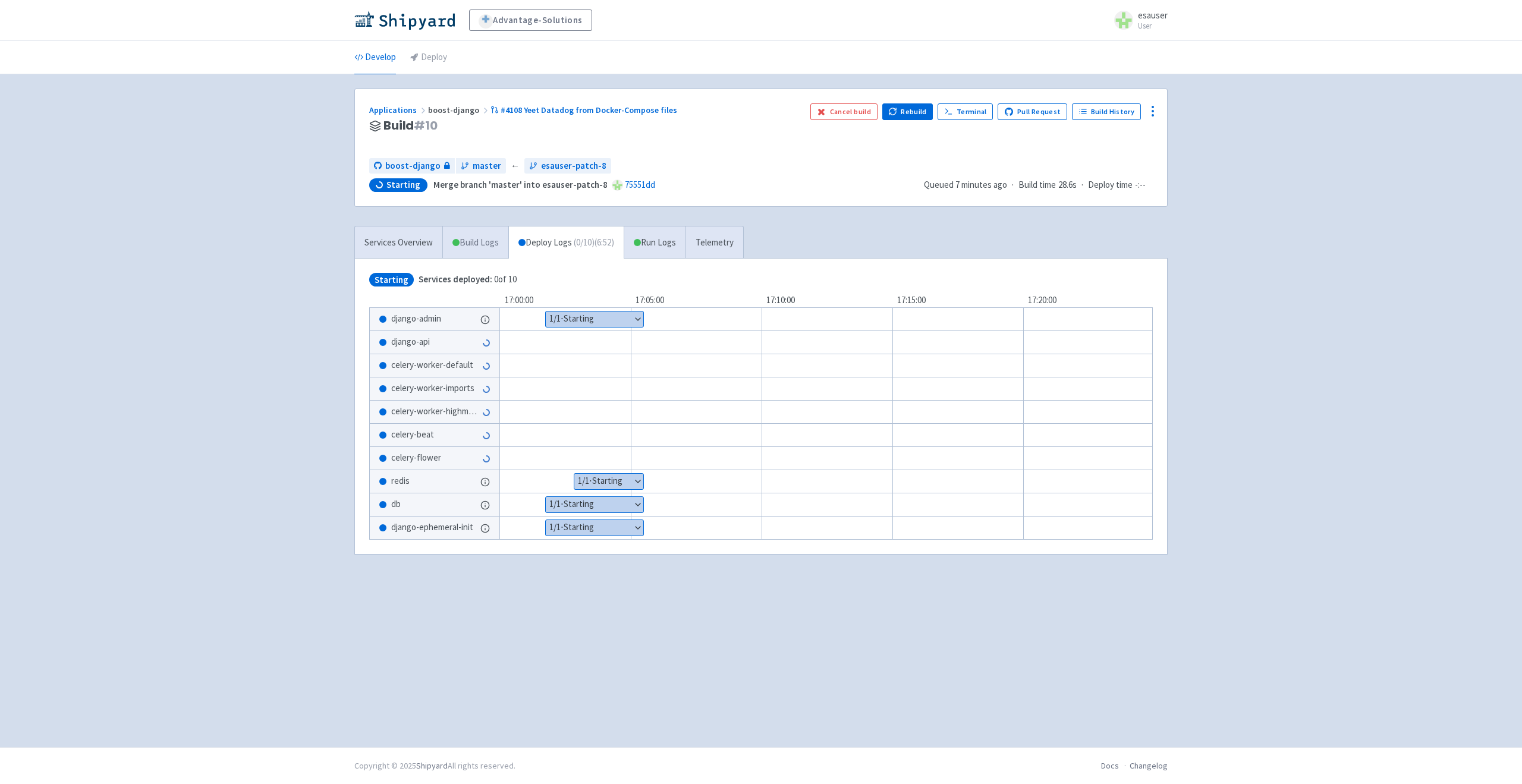
click at [498, 243] on link "Build Logs" at bounding box center [476, 243] width 65 height 33
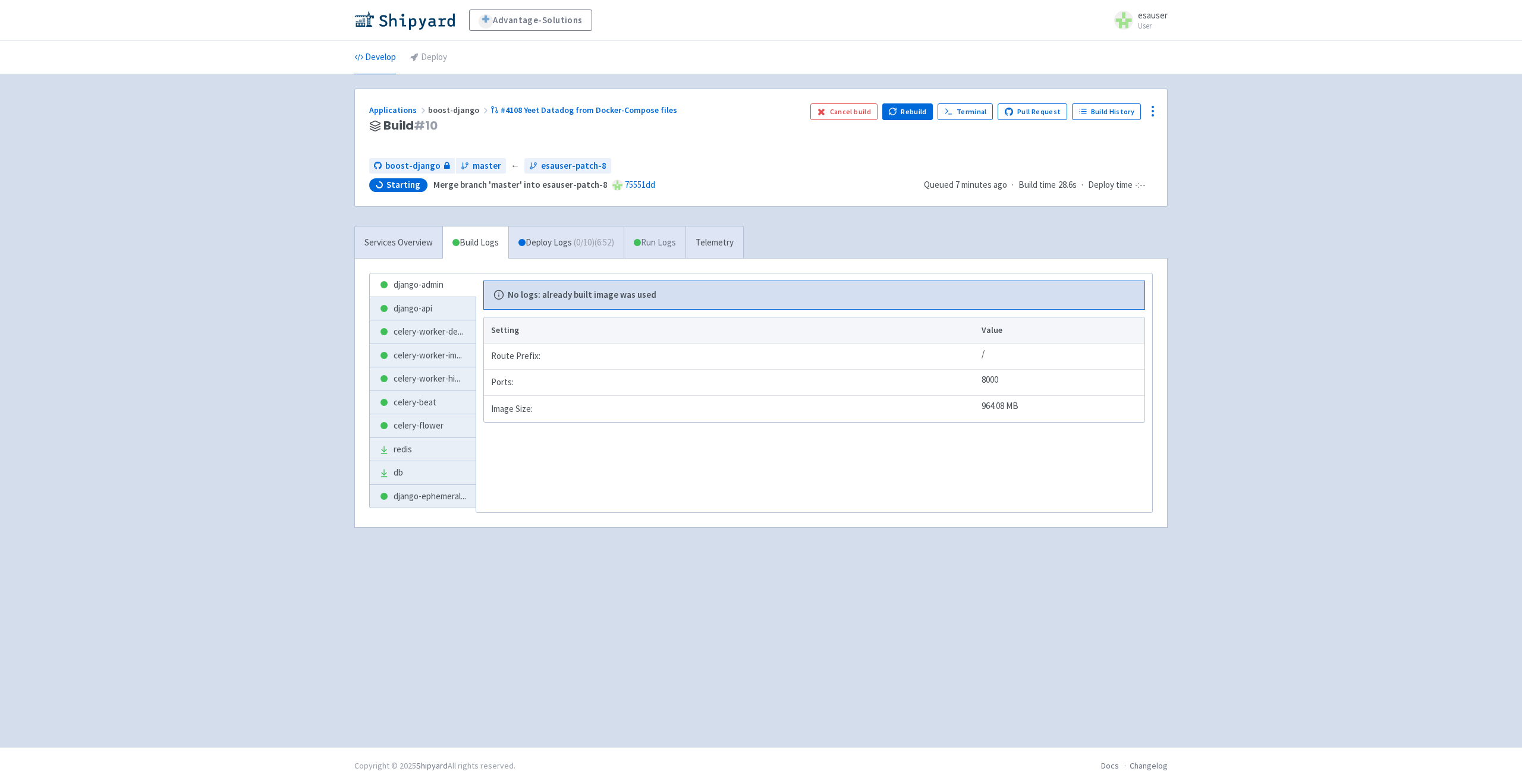
click at [652, 242] on link "Run Logs" at bounding box center [654, 243] width 62 height 33
click at [624, 227] on link "Run Logs" at bounding box center [654, 243] width 62 height 33
click at [432, 309] on link "django-api" at bounding box center [422, 308] width 106 height 23
click at [540, 242] on link "Deploy Logs ( 0 / 10 ) (7:01)" at bounding box center [566, 243] width 115 height 33
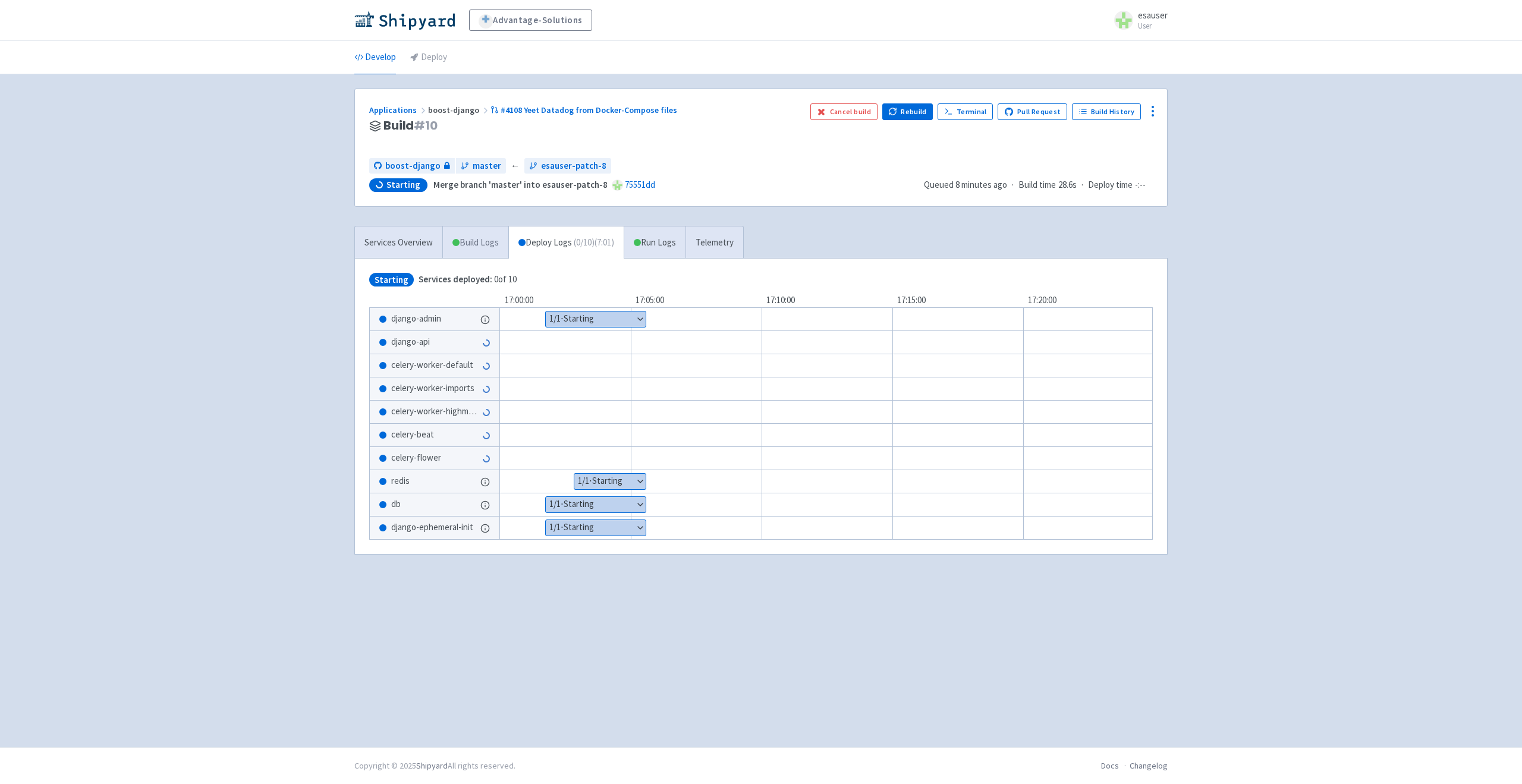
click at [491, 245] on link "Build Logs" at bounding box center [476, 243] width 65 height 33
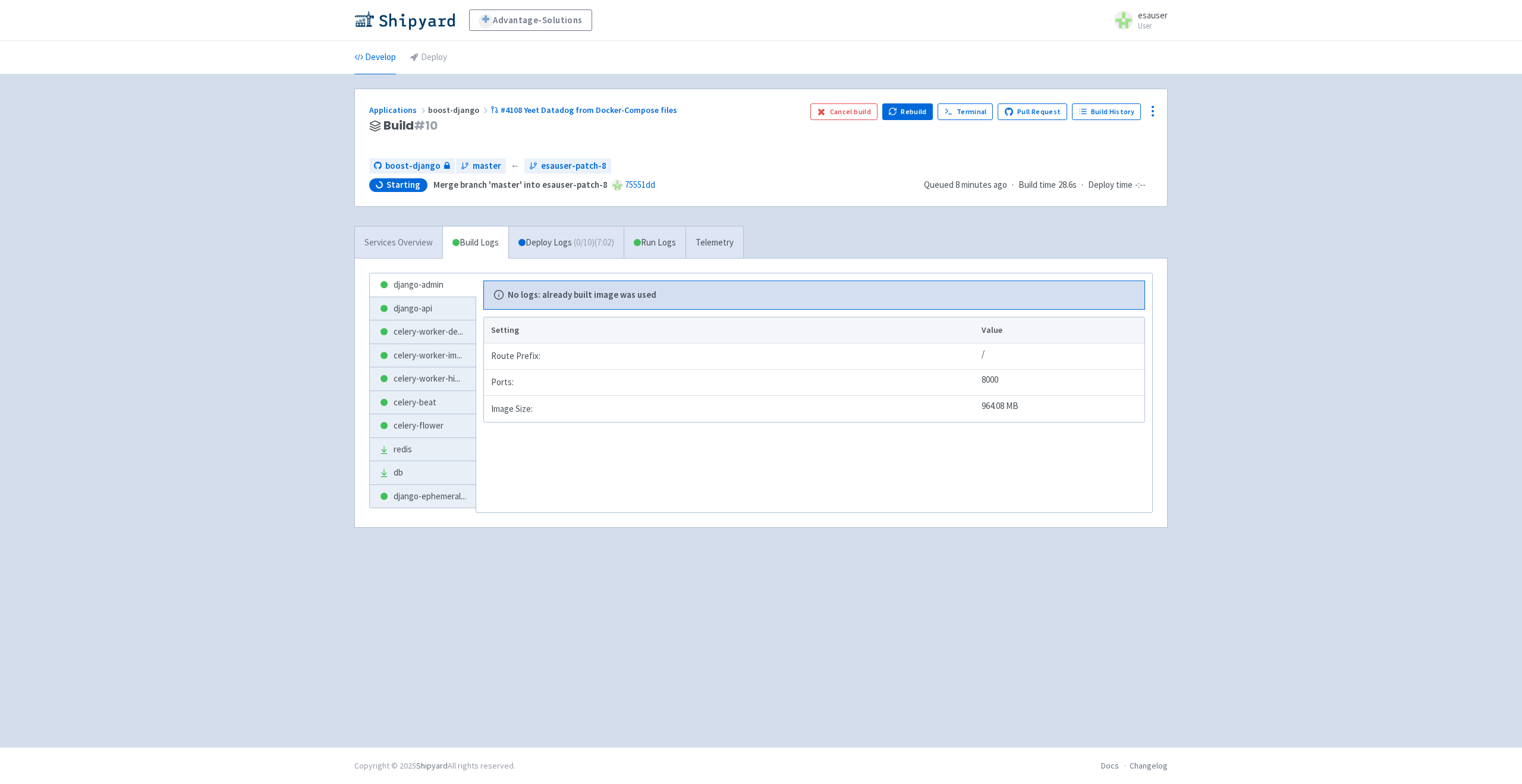
click at [420, 245] on link "Services Overview" at bounding box center [398, 243] width 87 height 33
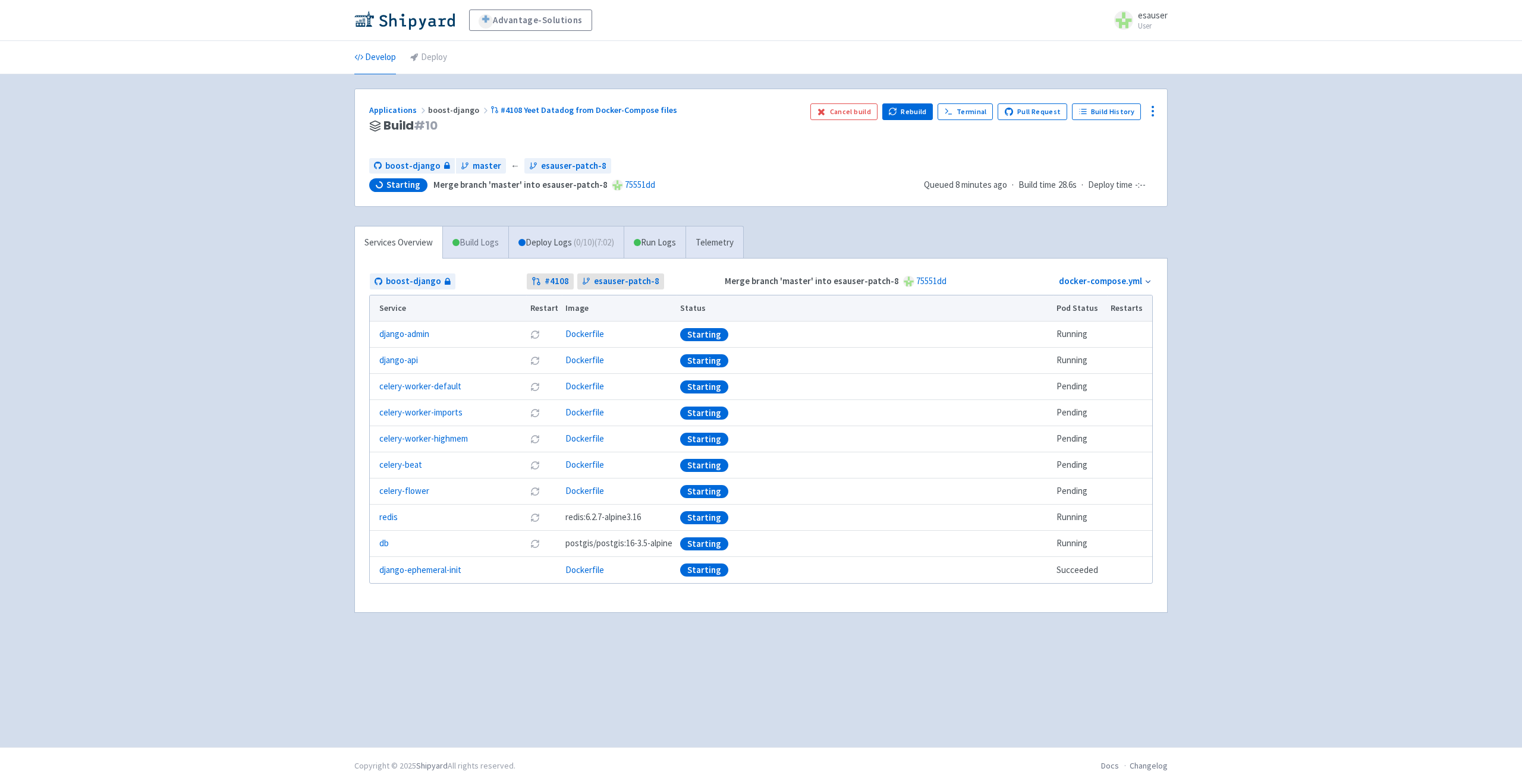
click at [487, 242] on link "Build Logs" at bounding box center [476, 243] width 65 height 33
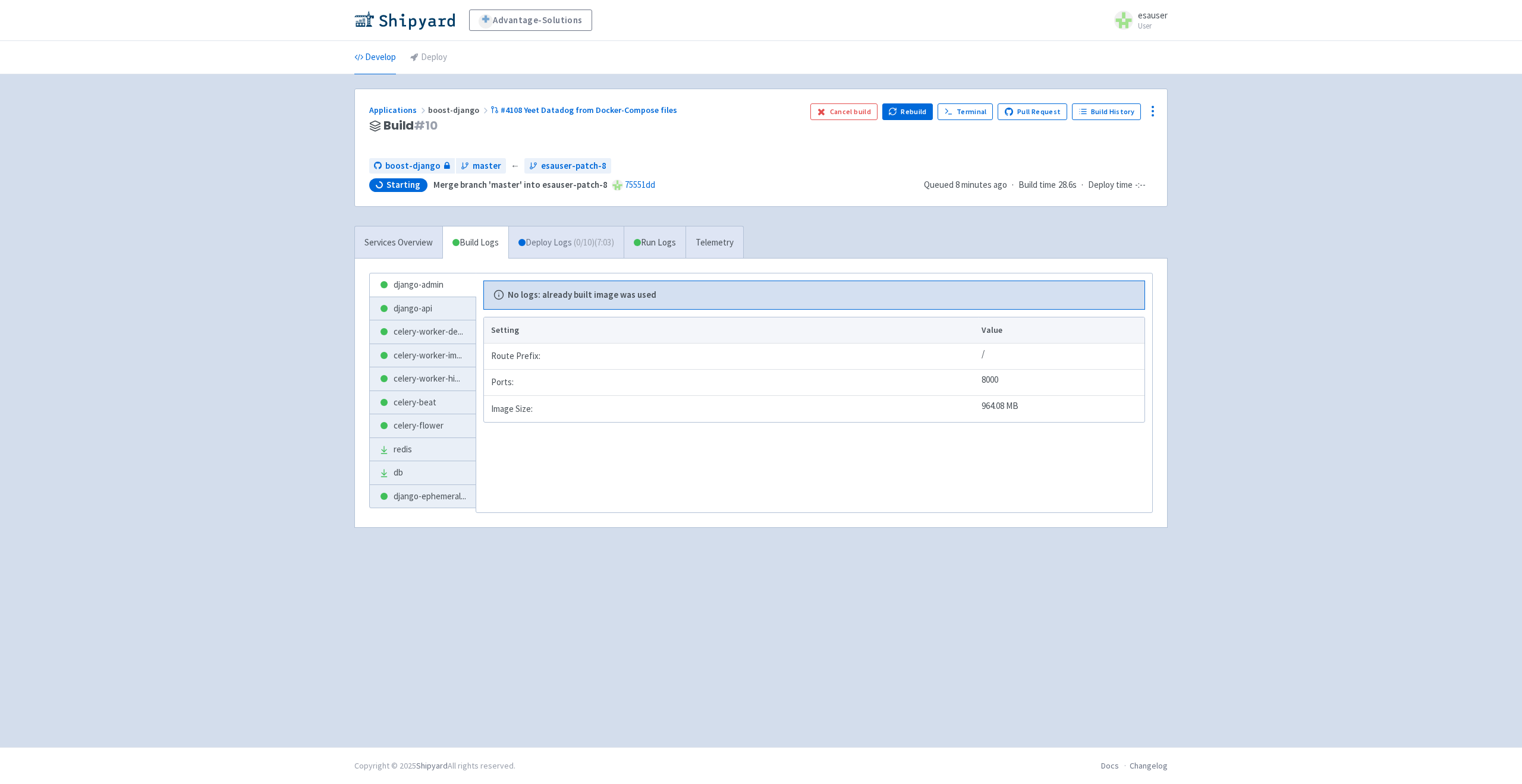
click at [564, 238] on link "Deploy Logs ( 0 / 10 ) (7:03)" at bounding box center [566, 243] width 115 height 33
